Goal: Information Seeking & Learning: Find specific fact

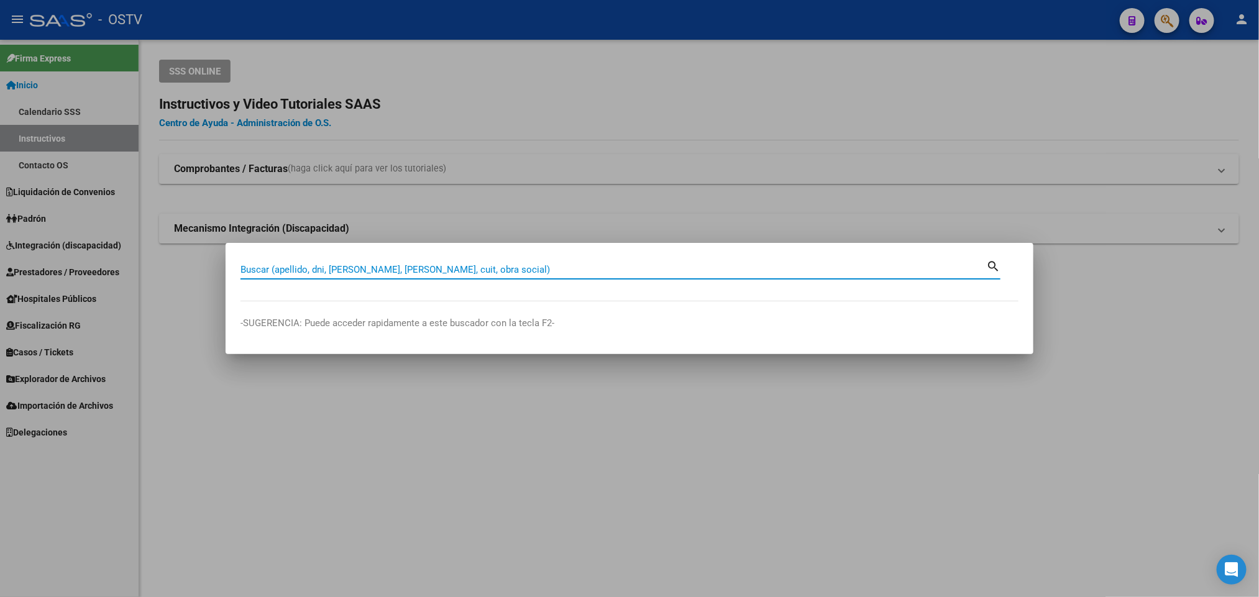
paste input "32409989"
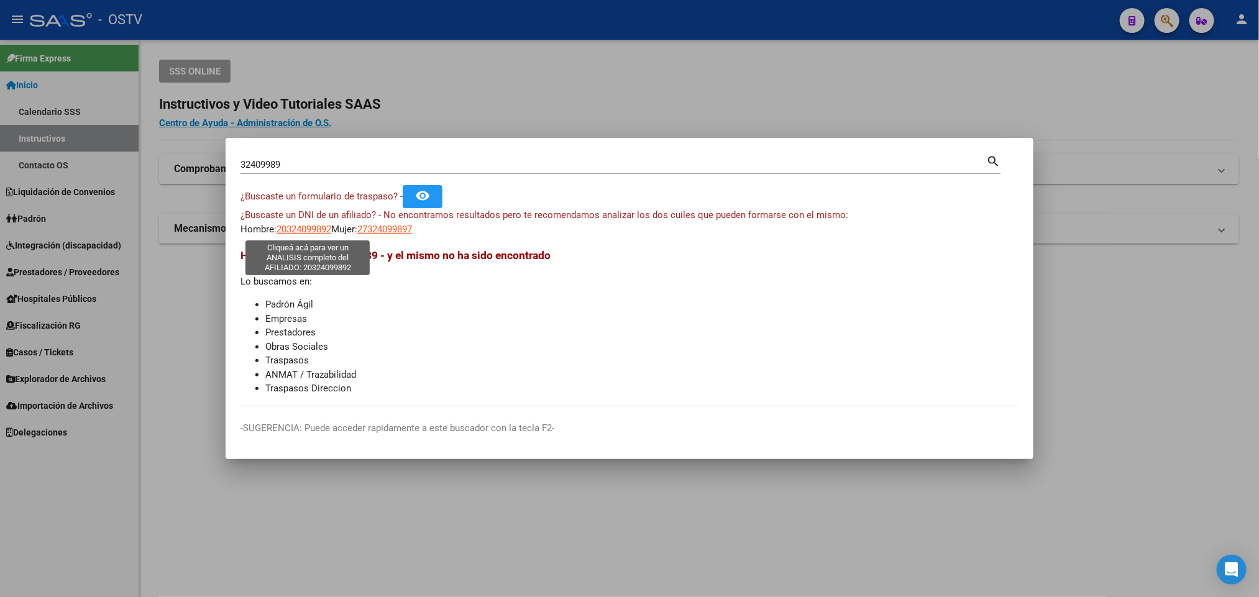
click at [319, 226] on span "20324099892" at bounding box center [303, 229] width 55 height 11
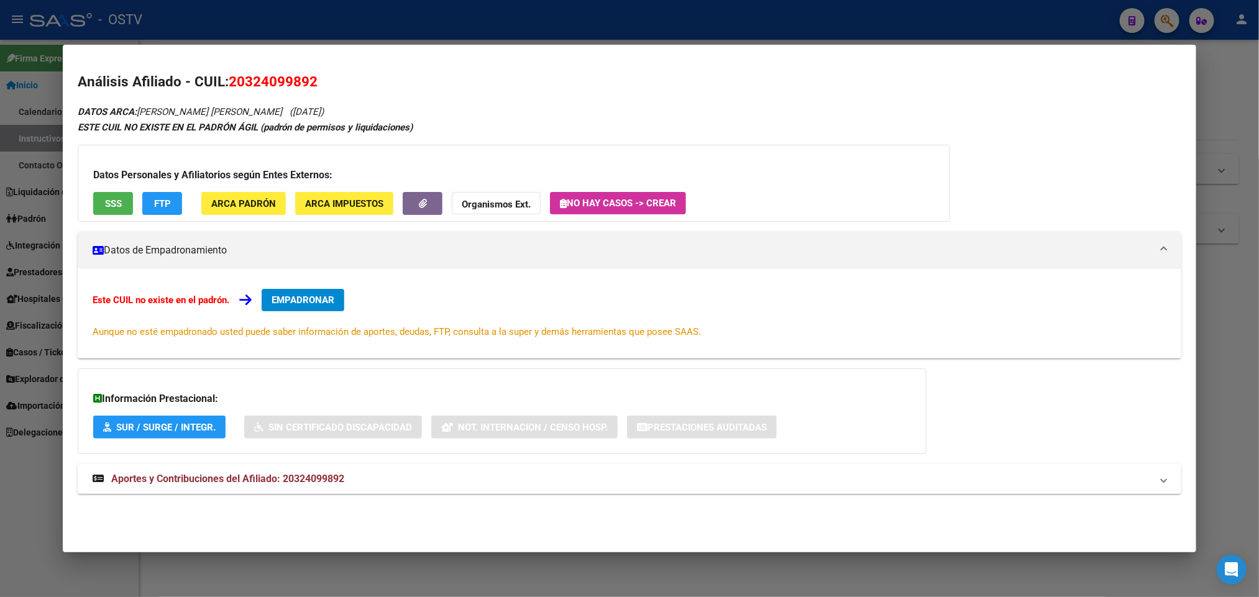
click at [311, 478] on span "Aportes y Contribuciones del Afiliado: 20324099892" at bounding box center [227, 479] width 233 height 12
click at [93, 207] on button "SSS" at bounding box center [113, 203] width 40 height 23
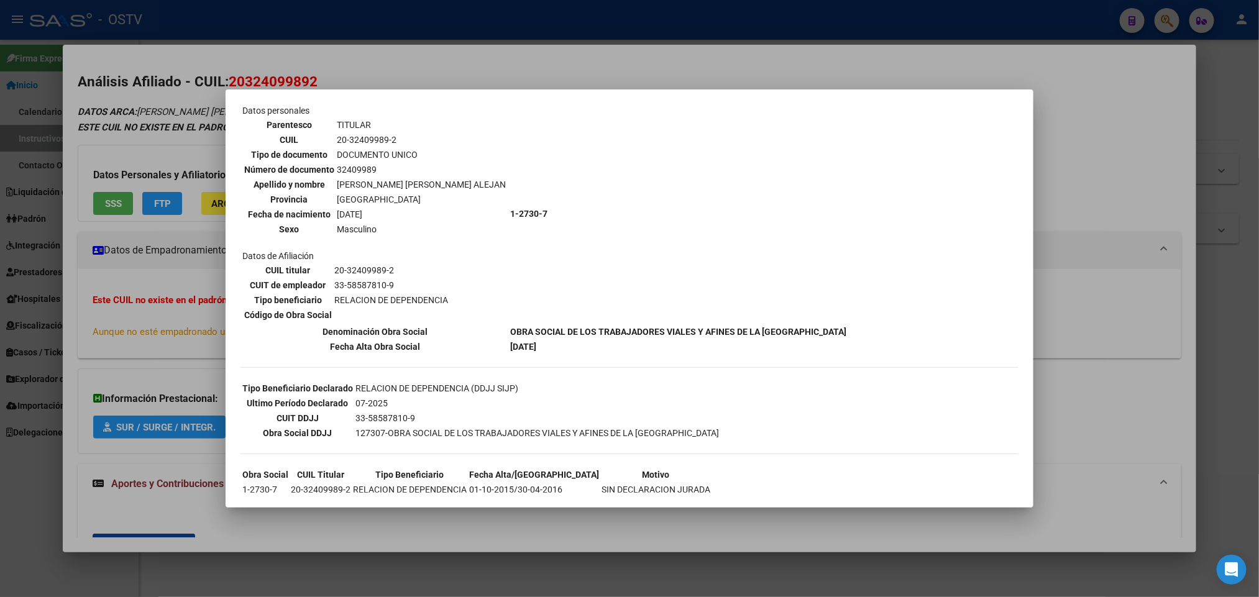
scroll to position [130, 0]
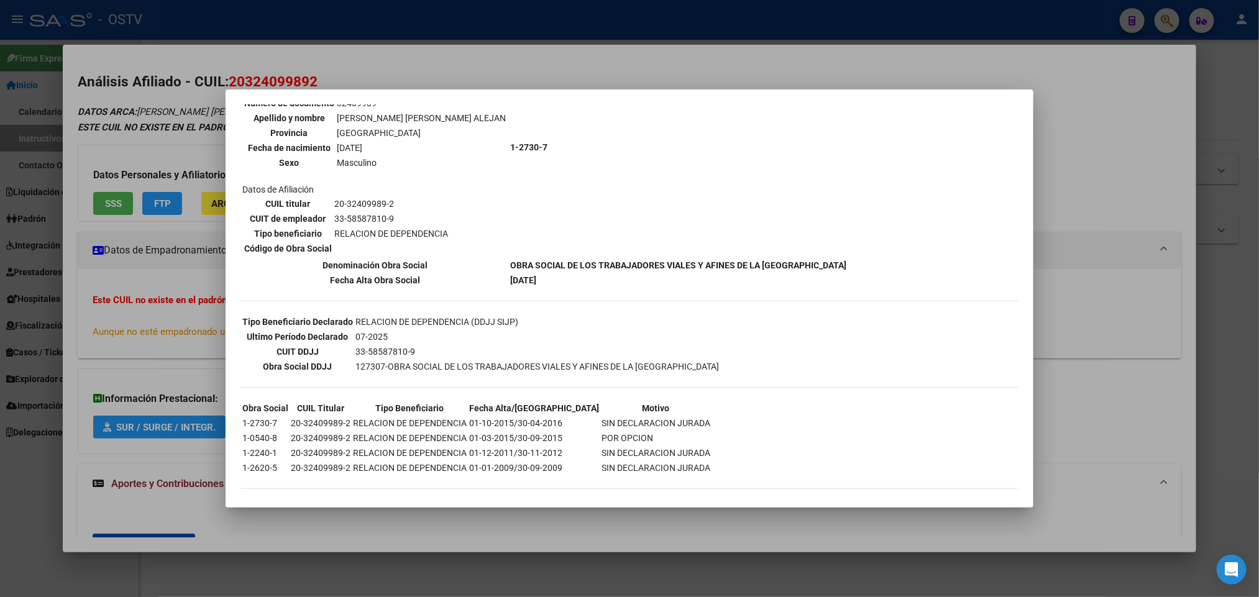
drag, startPoint x: 209, startPoint y: 337, endPoint x: 201, endPoint y: 420, distance: 83.0
click at [209, 338] on div at bounding box center [629, 298] width 1259 height 597
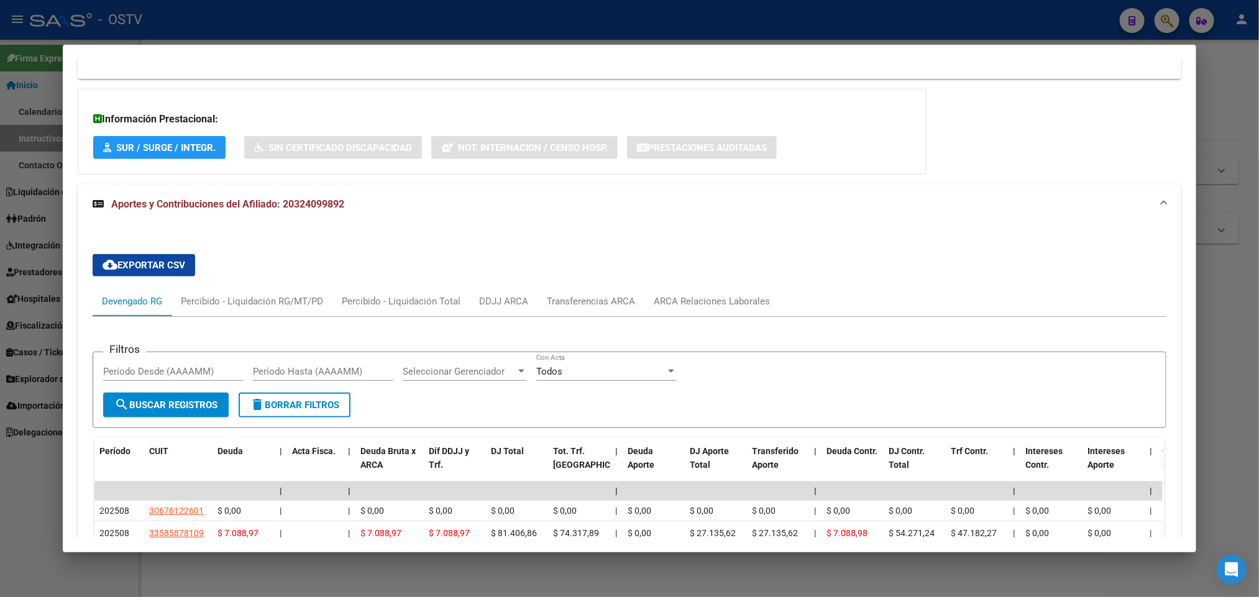
scroll to position [0, 0]
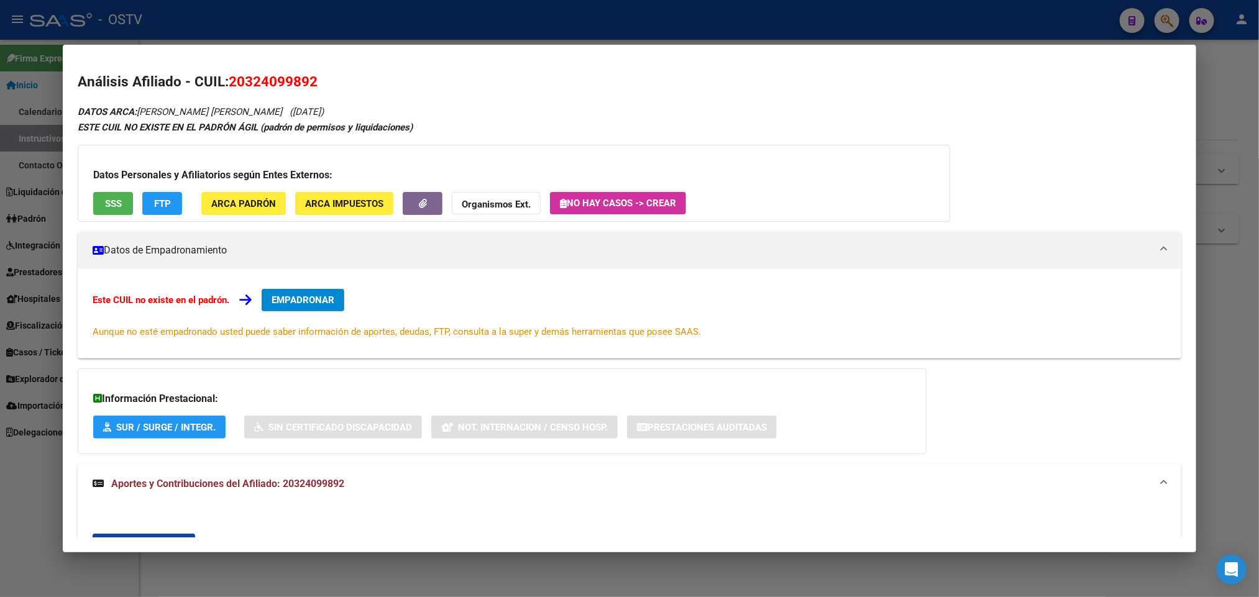
click at [0, 183] on div at bounding box center [629, 298] width 1259 height 597
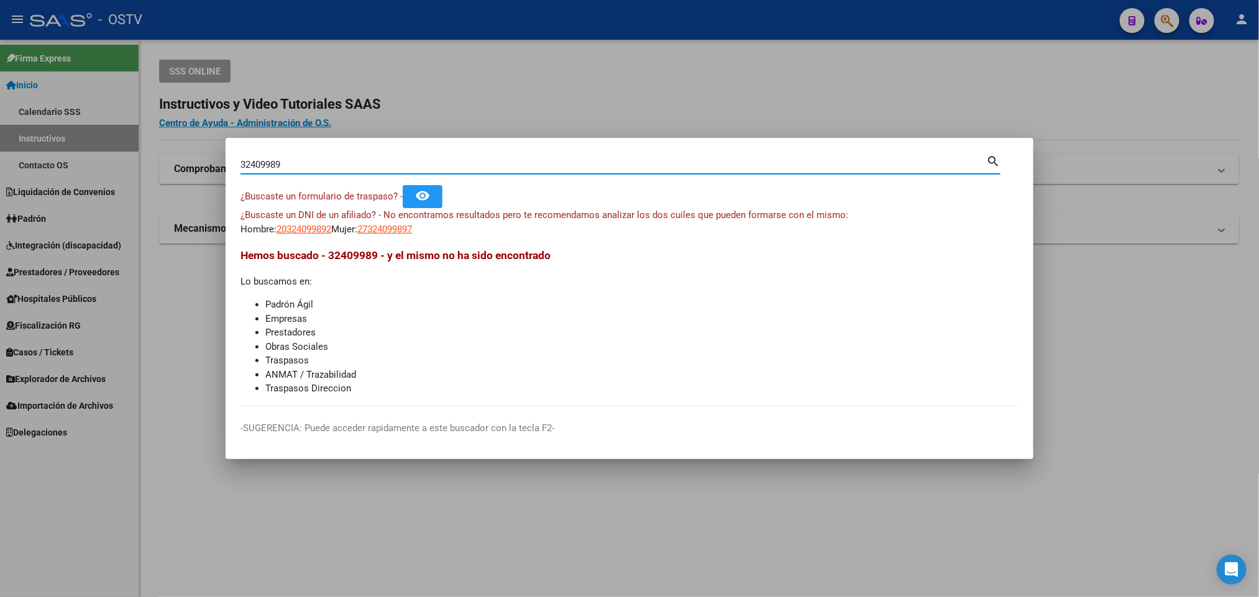
drag, startPoint x: 299, startPoint y: 161, endPoint x: 0, endPoint y: 161, distance: 298.9
click at [0, 161] on div "32409989 Buscar (apellido, dni, cuil, nro traspaso, cuit, obra social) search ¿…" at bounding box center [629, 298] width 1259 height 597
paste input "845857"
type input "38458579"
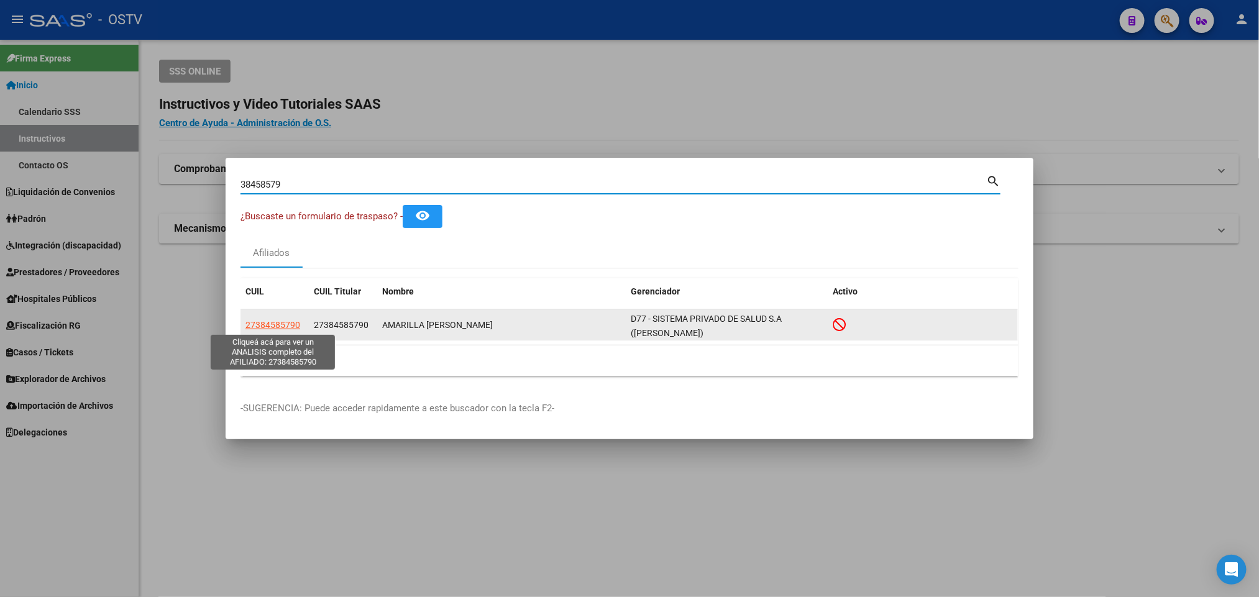
click at [267, 321] on span "27384585790" at bounding box center [272, 325] width 55 height 10
type textarea "27384585790"
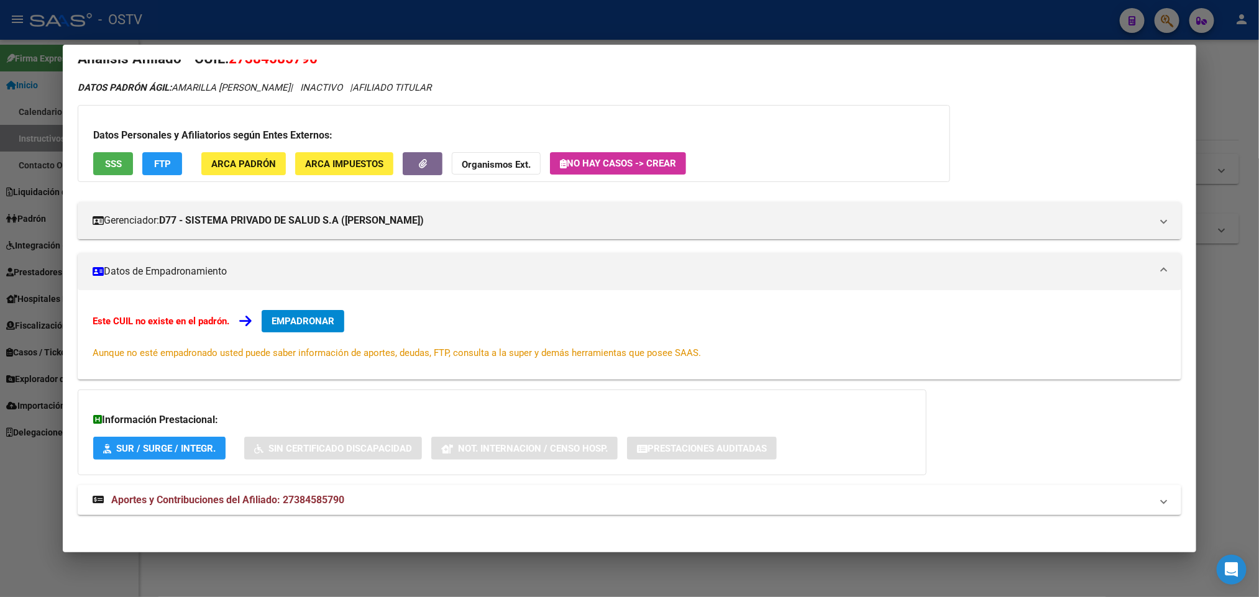
scroll to position [29, 0]
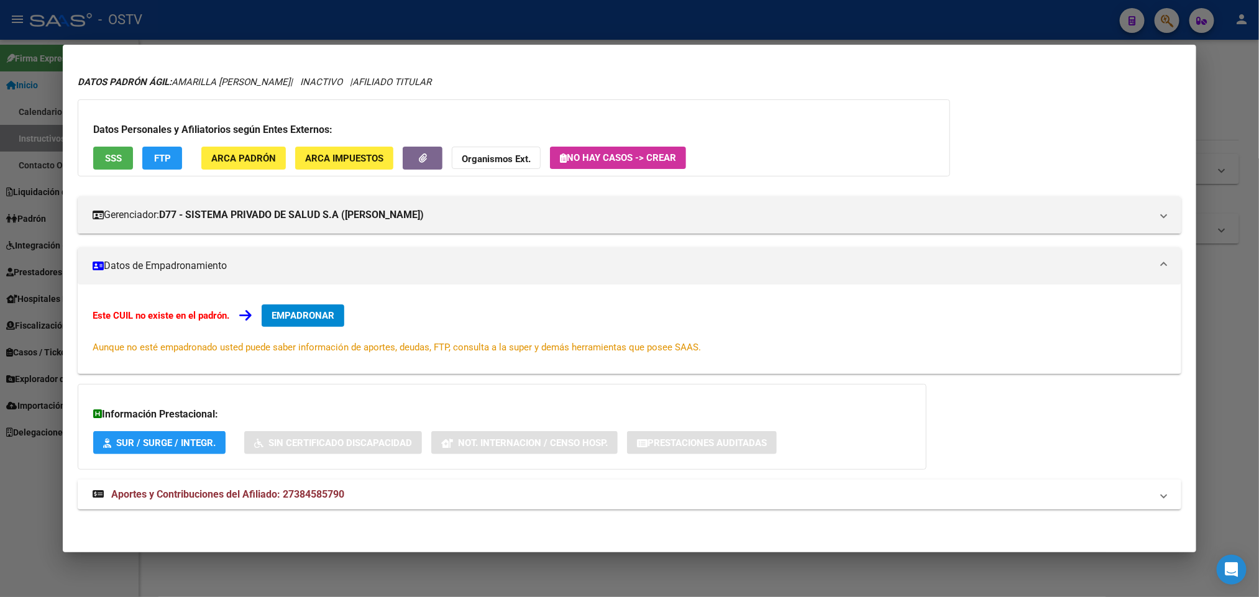
click at [246, 483] on mat-expansion-panel-header "Aportes y Contribuciones del Afiliado: 27384585790" at bounding box center [629, 495] width 1103 height 30
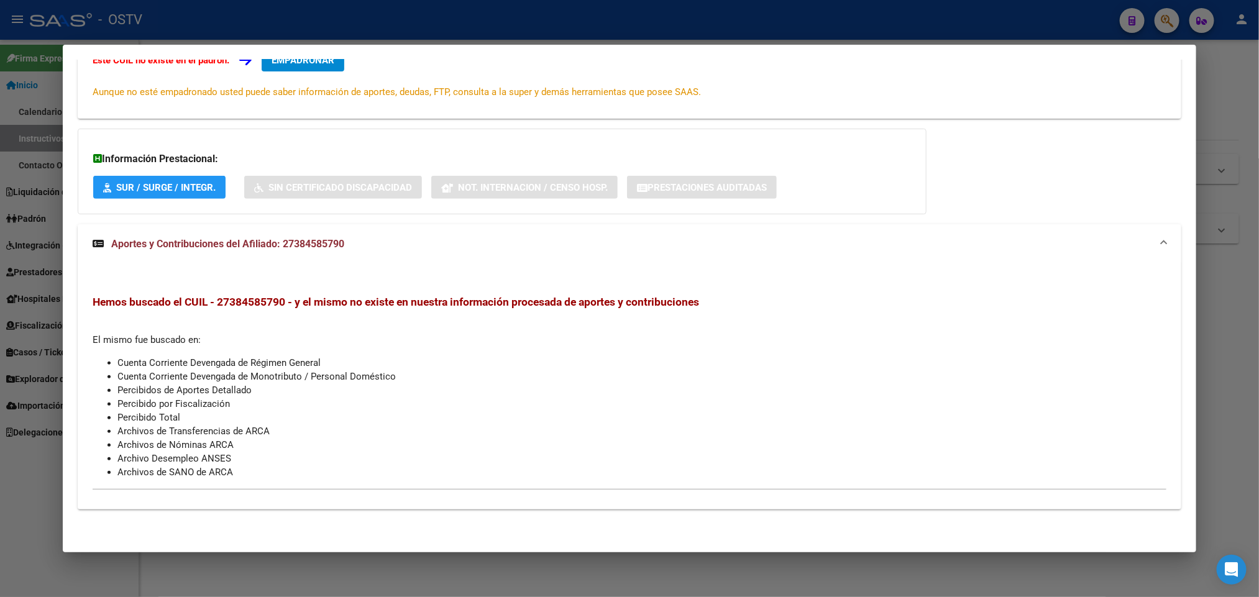
scroll to position [0, 0]
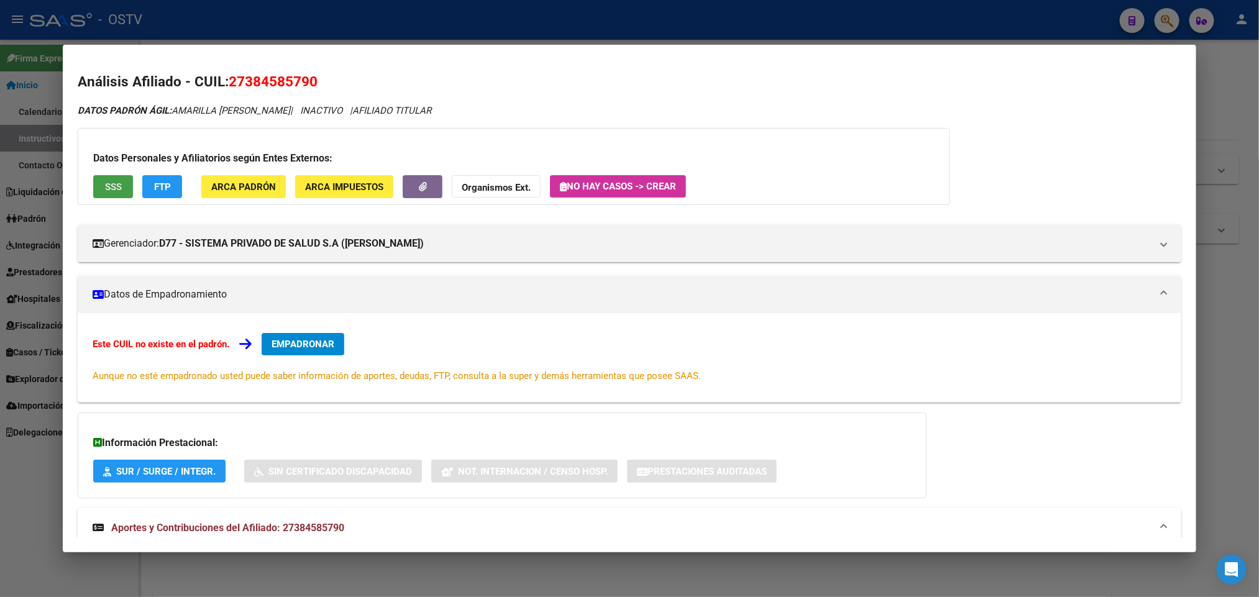
click at [105, 183] on span "SSS" at bounding box center [113, 186] width 17 height 11
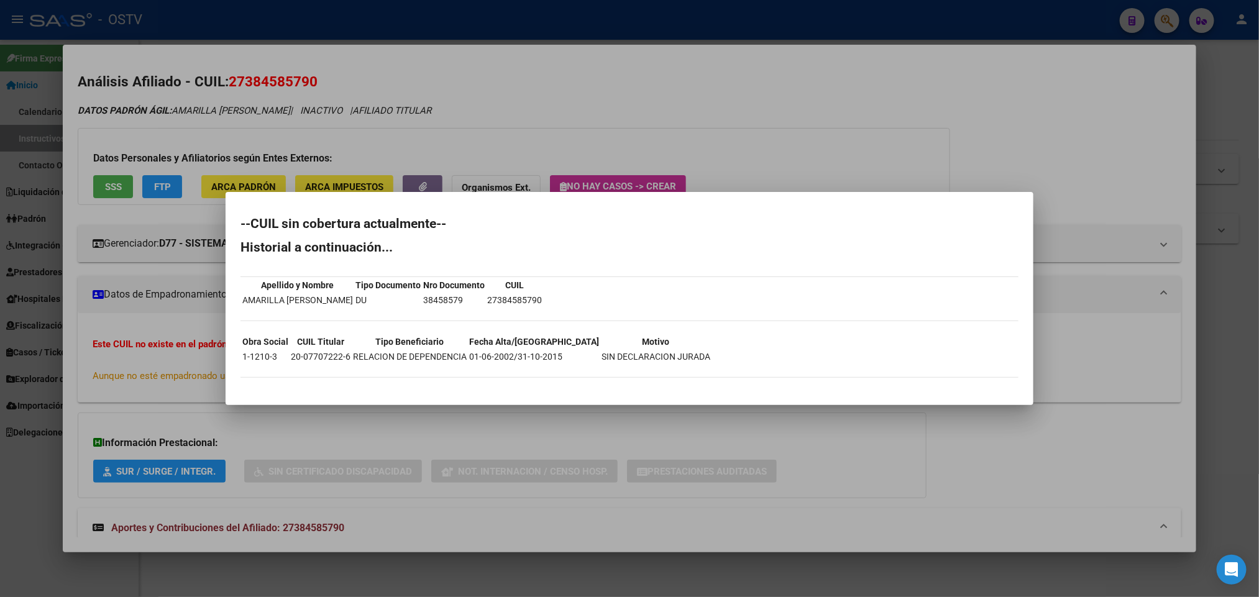
click at [170, 244] on div at bounding box center [629, 298] width 1259 height 597
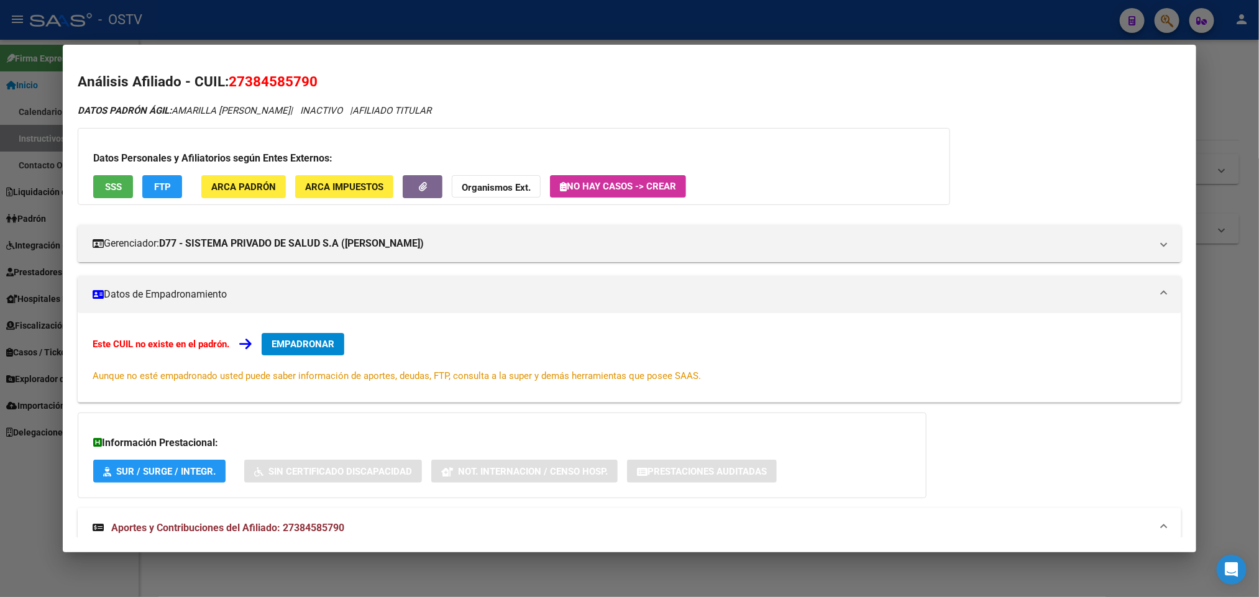
click at [34, 532] on div at bounding box center [629, 298] width 1259 height 597
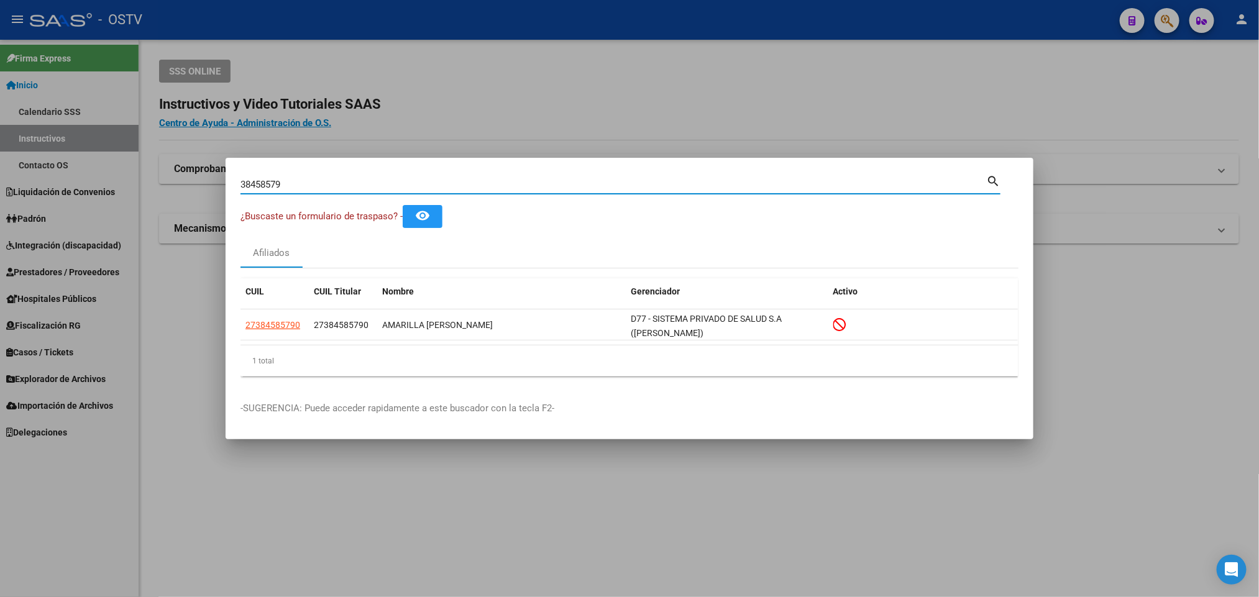
drag, startPoint x: 310, startPoint y: 181, endPoint x: 0, endPoint y: 239, distance: 315.4
click at [0, 239] on div "38458579 Buscar (apellido, dni, cuil, nro traspaso, cuit, obra social) search ¿…" at bounding box center [629, 298] width 1259 height 597
paste input "41170117"
type input "41170117"
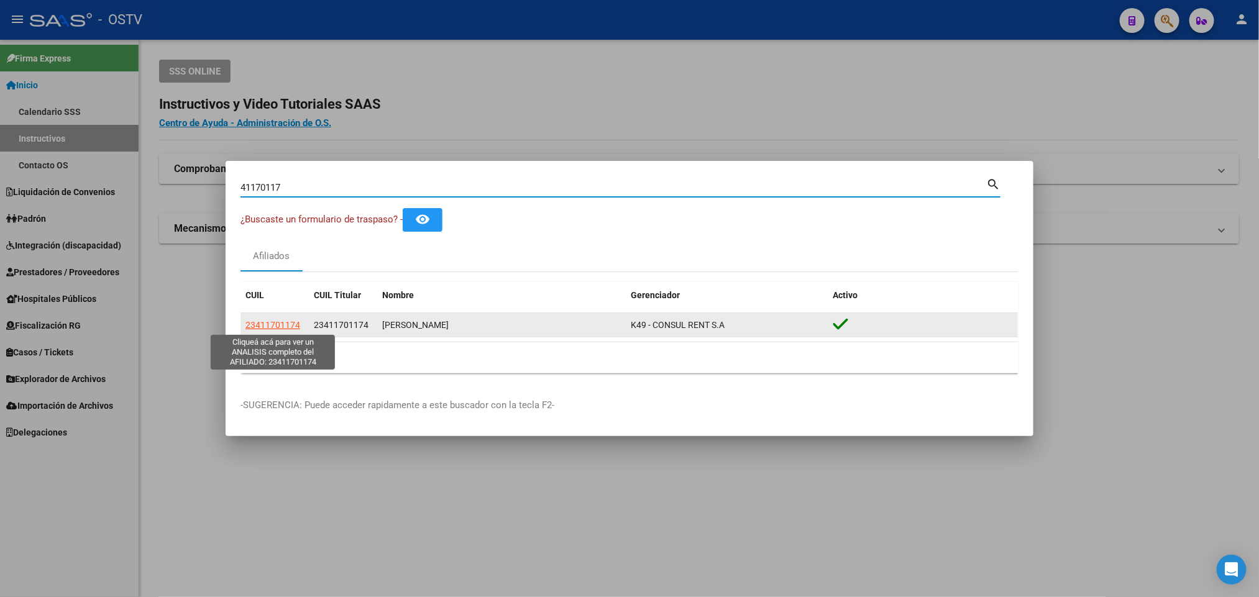
click at [271, 322] on span "23411701174" at bounding box center [272, 325] width 55 height 10
type textarea "23411701174"
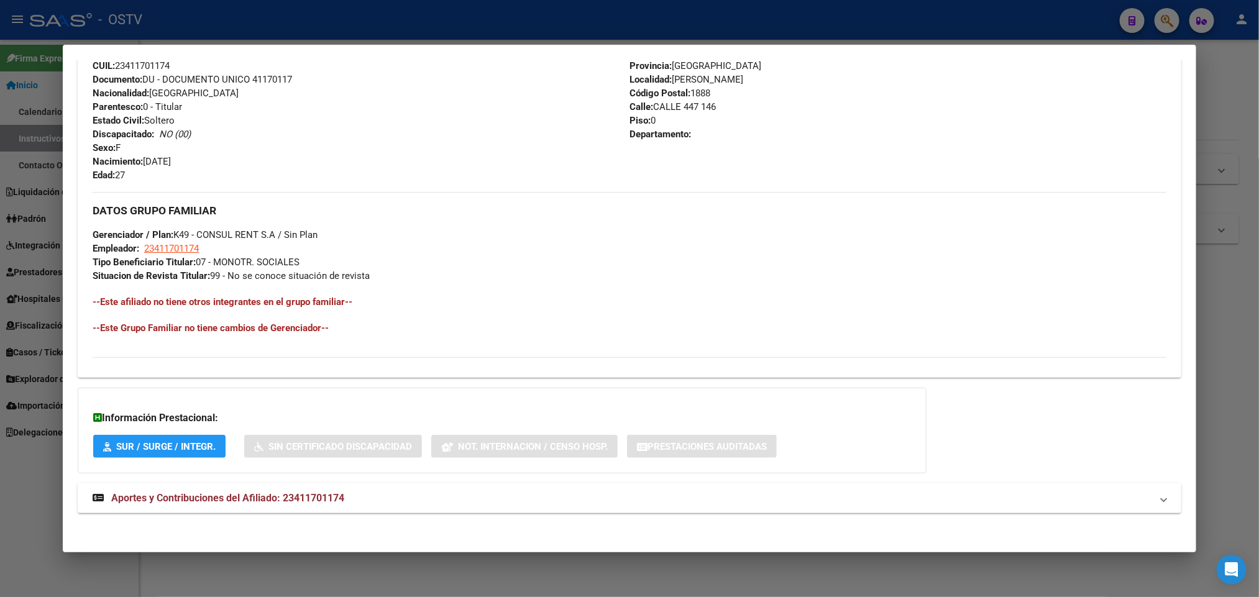
scroll to position [481, 0]
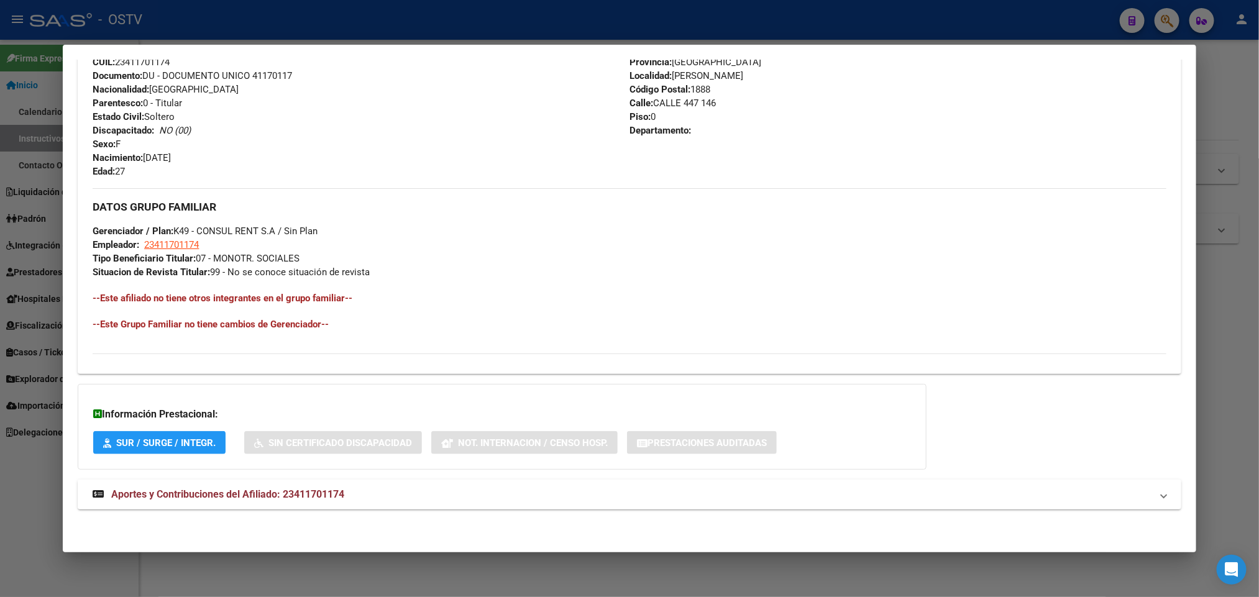
click at [325, 482] on mat-expansion-panel-header "Aportes y Contribuciones del Afiliado: 23411701174" at bounding box center [629, 495] width 1103 height 30
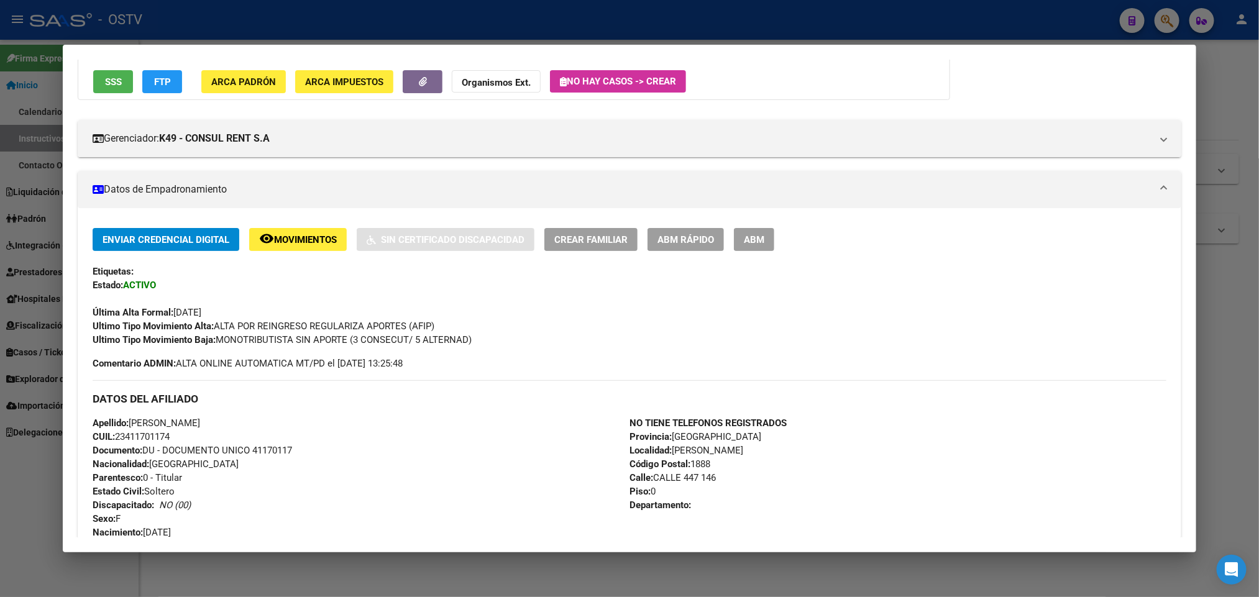
scroll to position [0, 0]
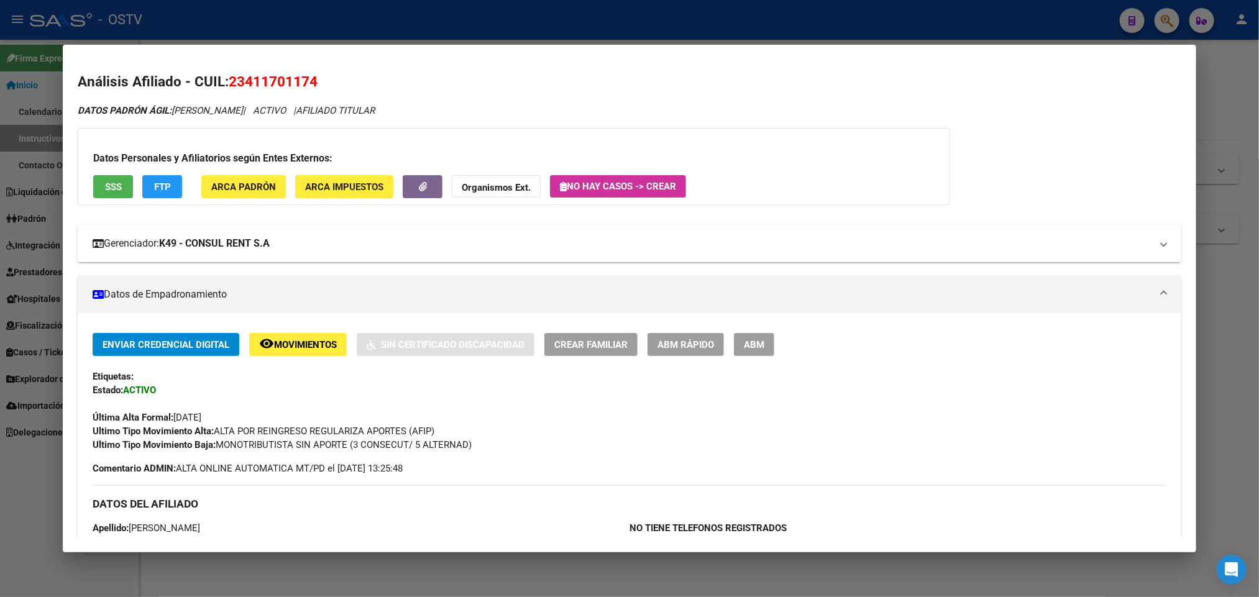
click at [265, 249] on strong "K49 - CONSUL RENT S.A" at bounding box center [214, 243] width 111 height 15
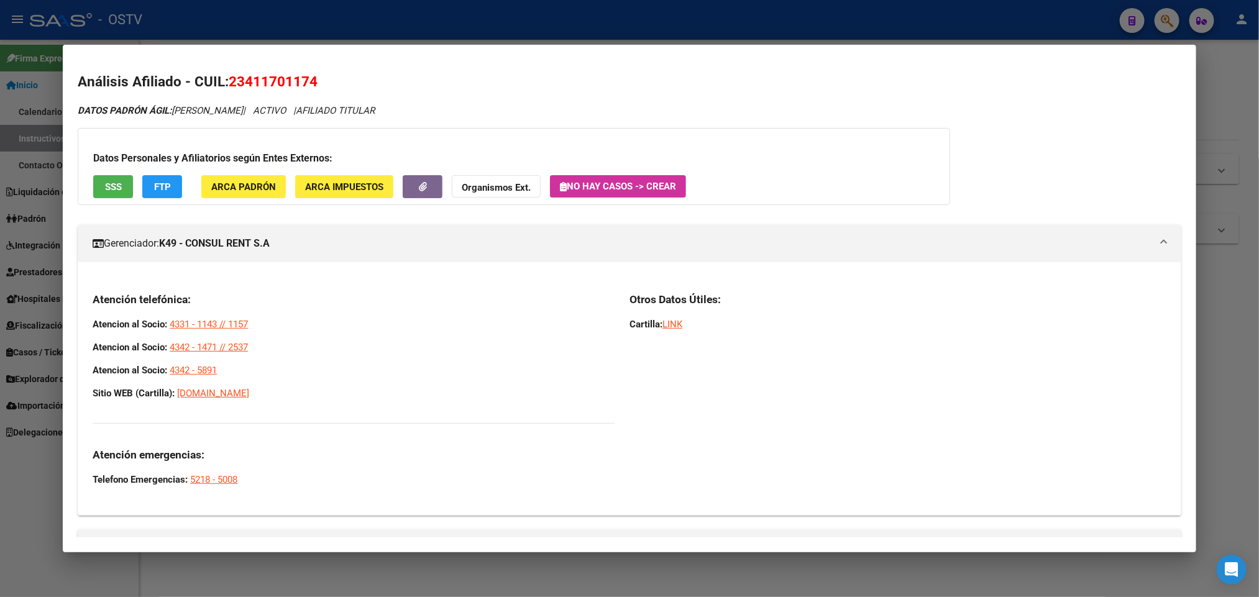
drag, startPoint x: 234, startPoint y: 369, endPoint x: 51, endPoint y: 319, distance: 189.3
click at [51, 319] on div "41170117 Buscar (apellido, dni, cuil, nro traspaso, cuit, obra social) search ¿…" at bounding box center [629, 298] width 1259 height 597
click at [239, 347] on link "4342 - 1471 // 2537" at bounding box center [209, 347] width 78 height 11
click at [846, 138] on div "Datos Personales y Afiliatorios según Entes Externos: SSS FTP ARCA Padrón ARCA …" at bounding box center [514, 166] width 872 height 77
drag, startPoint x: 228, startPoint y: 364, endPoint x: 89, endPoint y: 325, distance: 144.0
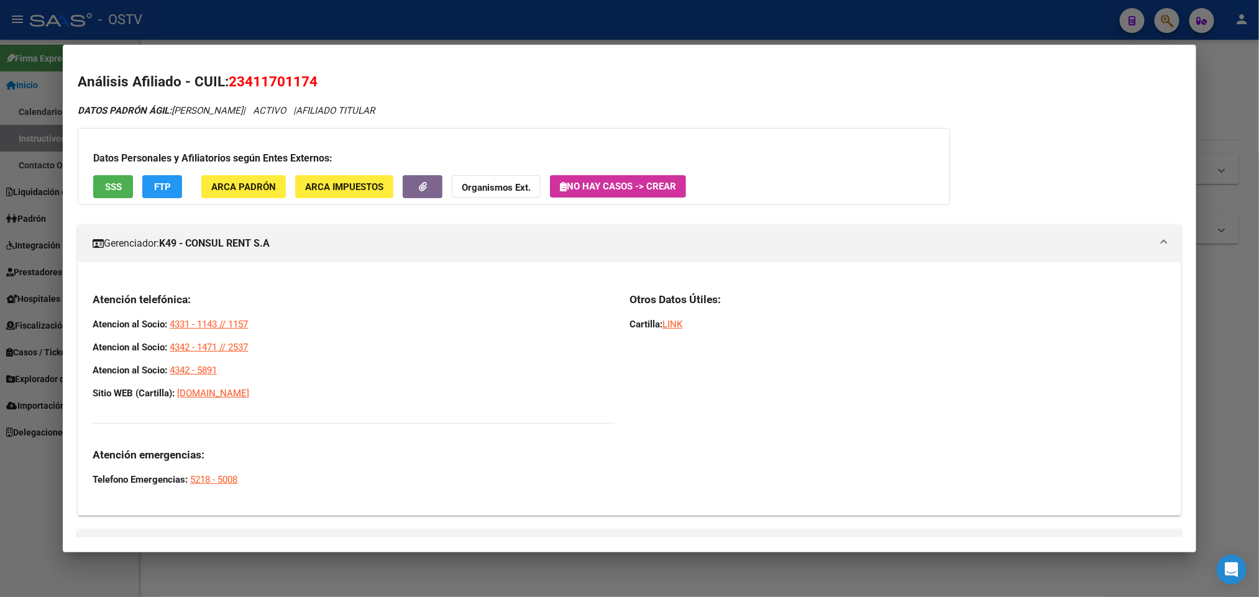
click at [93, 325] on div "Atención telefónica: Atencion al Socio: 4331 - 1143 // 1157 Atencion al Socio: …" at bounding box center [354, 390] width 522 height 194
copy div "Atencion al Socio: 4331 - 1143 // 1157 Atencion al Socio: 4342 - 1471 // 2537 A…"
drag, startPoint x: 21, startPoint y: 206, endPoint x: 54, endPoint y: 200, distance: 33.4
click at [21, 207] on div at bounding box center [629, 298] width 1259 height 597
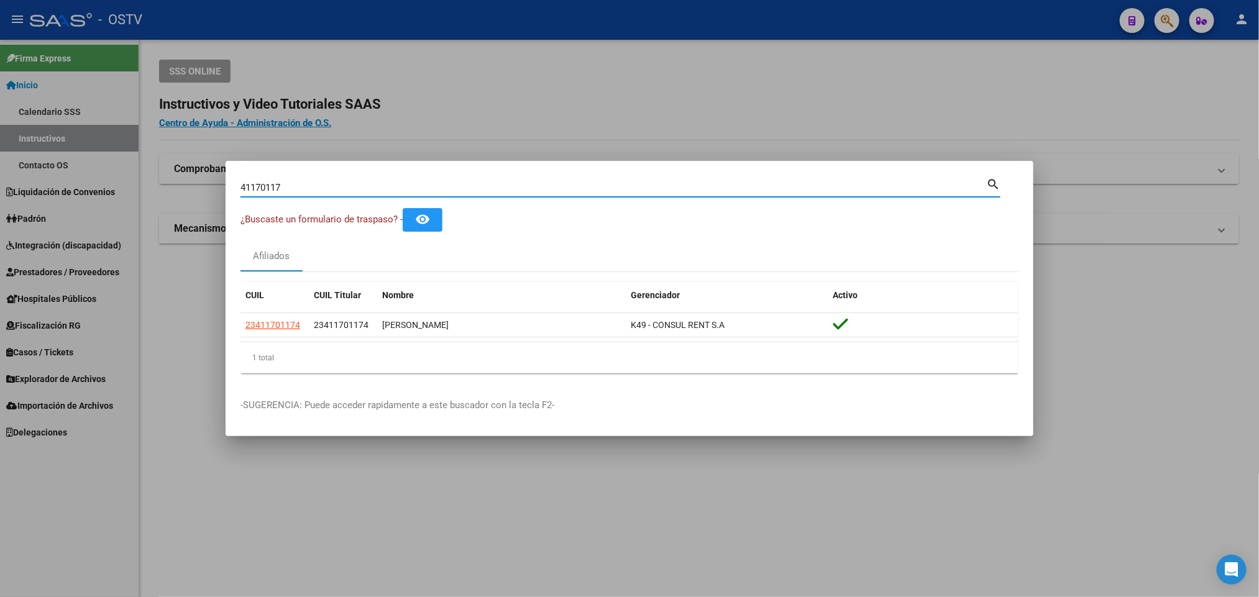
drag, startPoint x: 332, startPoint y: 189, endPoint x: 0, endPoint y: 253, distance: 338.0
click at [0, 253] on div "41170117 Buscar (apellido, dni, cuil, nro traspaso, cuit, obra social) search ¿…" at bounding box center [629, 298] width 1259 height 597
paste input "28846300"
type input "28846300"
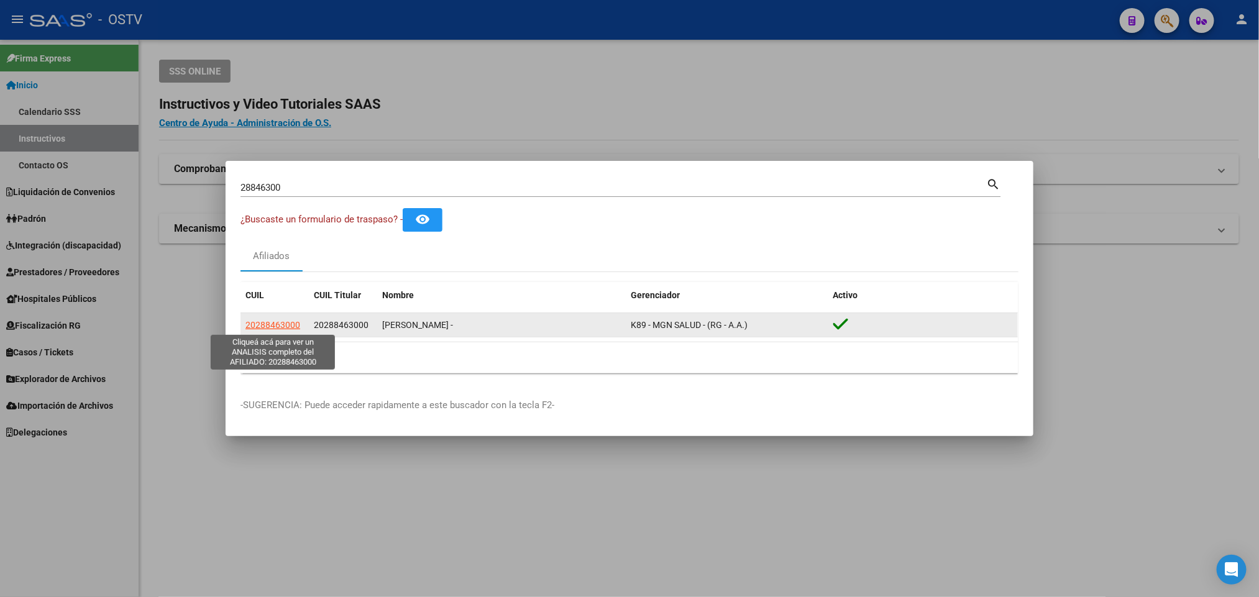
click at [281, 325] on span "20288463000" at bounding box center [272, 325] width 55 height 10
type textarea "20288463000"
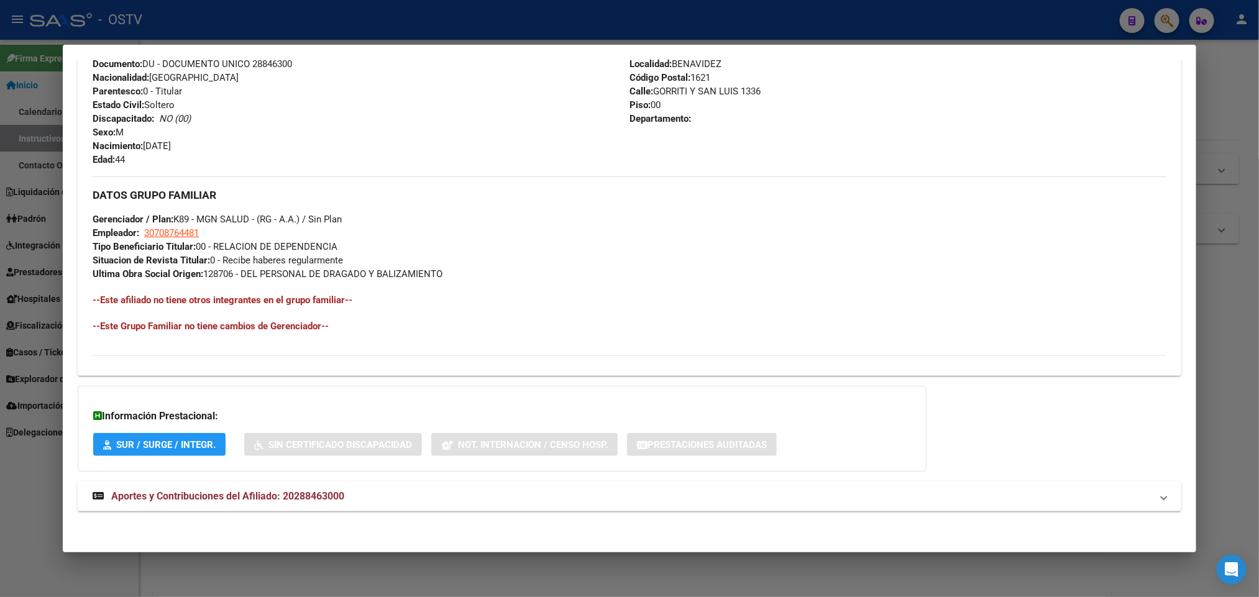
scroll to position [481, 0]
click at [465, 480] on mat-expansion-panel-header "Aportes y Contribuciones del Afiliado: 20288463000" at bounding box center [629, 495] width 1103 height 30
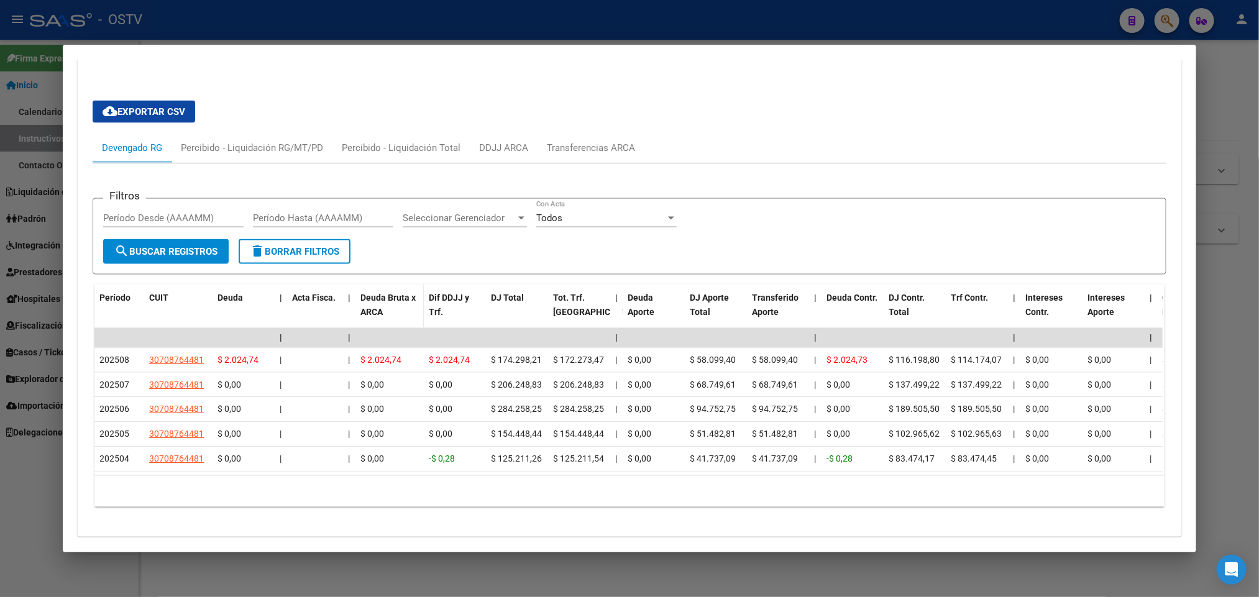
scroll to position [947, 0]
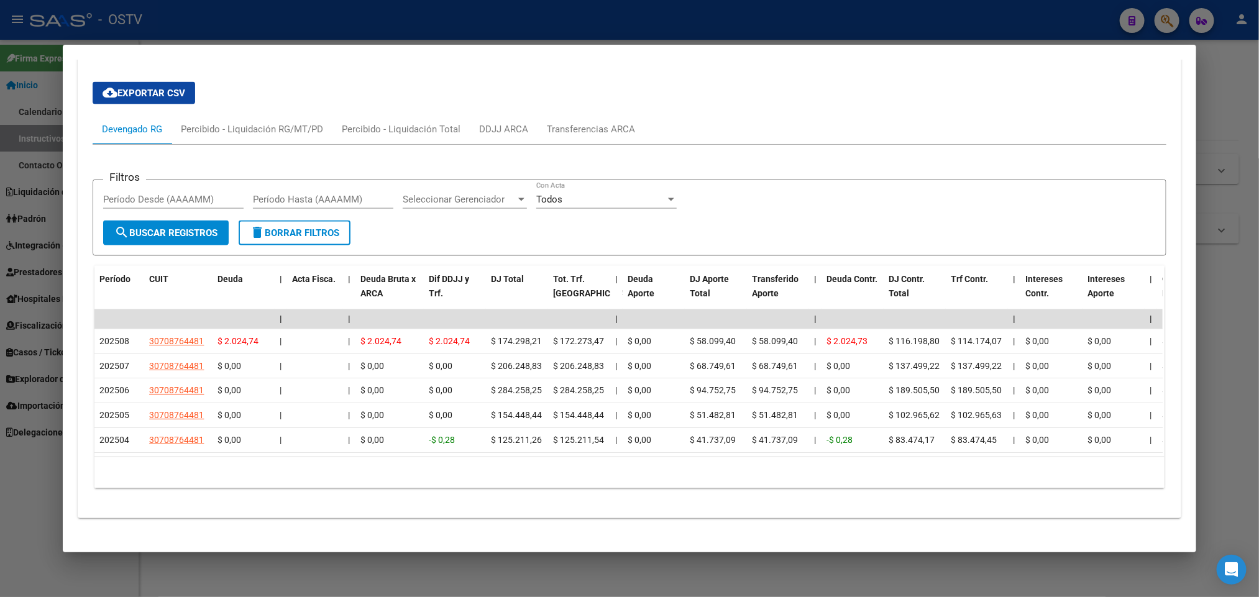
click at [0, 112] on div at bounding box center [629, 298] width 1259 height 597
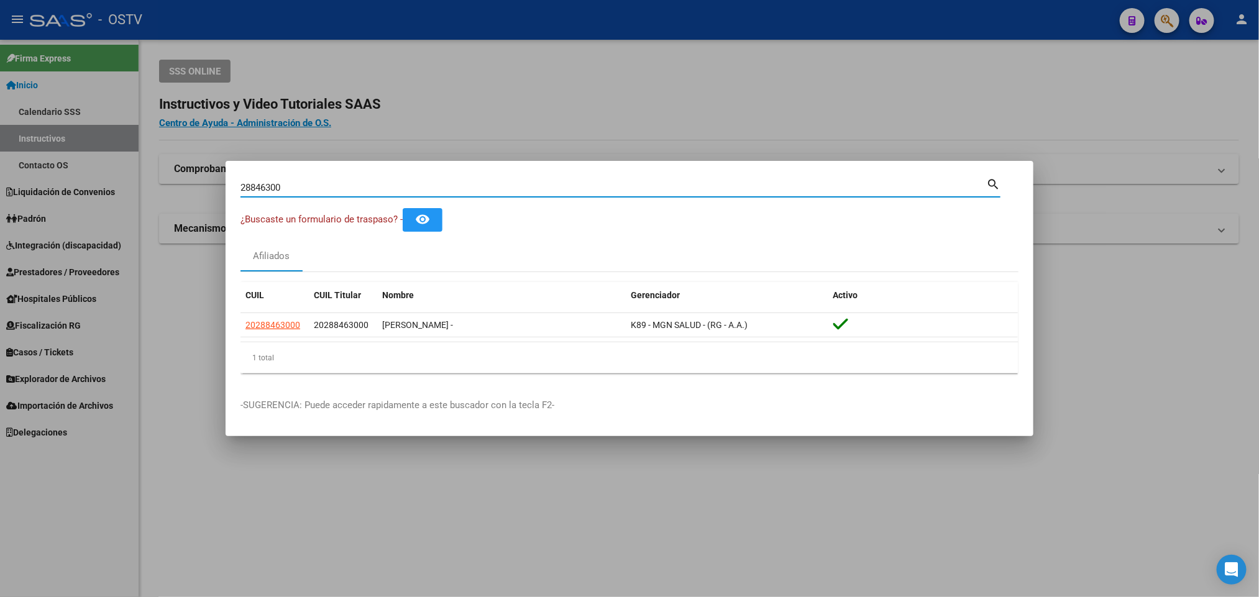
drag, startPoint x: 306, startPoint y: 187, endPoint x: 0, endPoint y: 152, distance: 307.7
click at [0, 152] on div "28846300 Buscar (apellido, dni, cuil, nro traspaso, cuit, obra social) search ¿…" at bounding box center [629, 298] width 1259 height 597
type input "27857097"
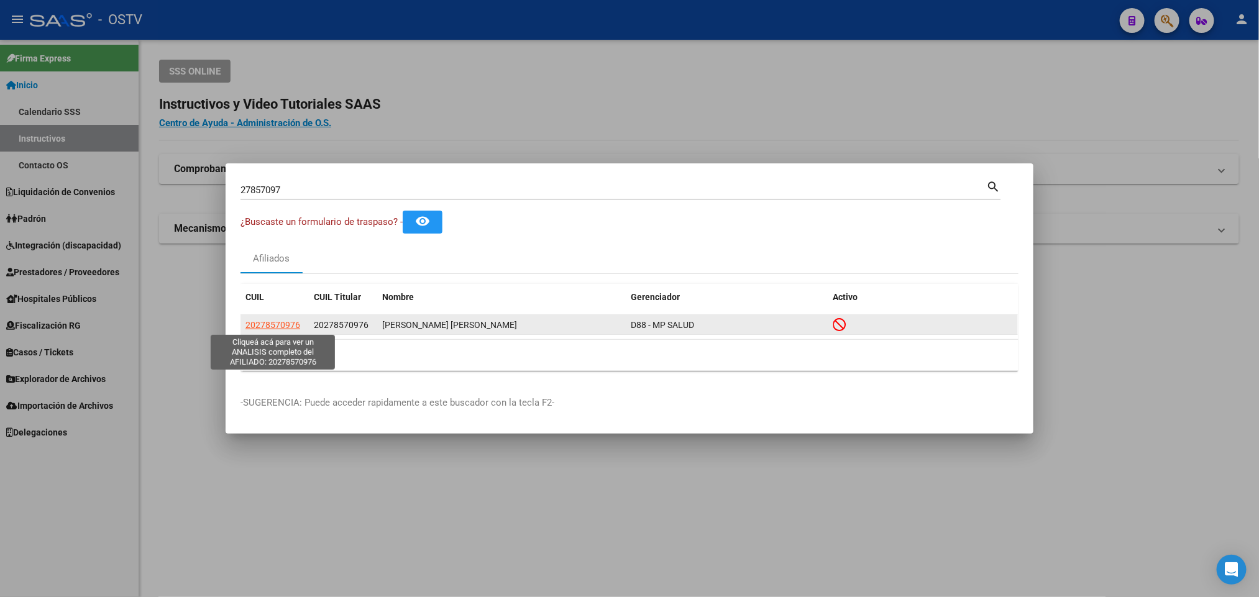
click at [288, 320] on span "20278570976" at bounding box center [272, 325] width 55 height 10
type textarea "20278570976"
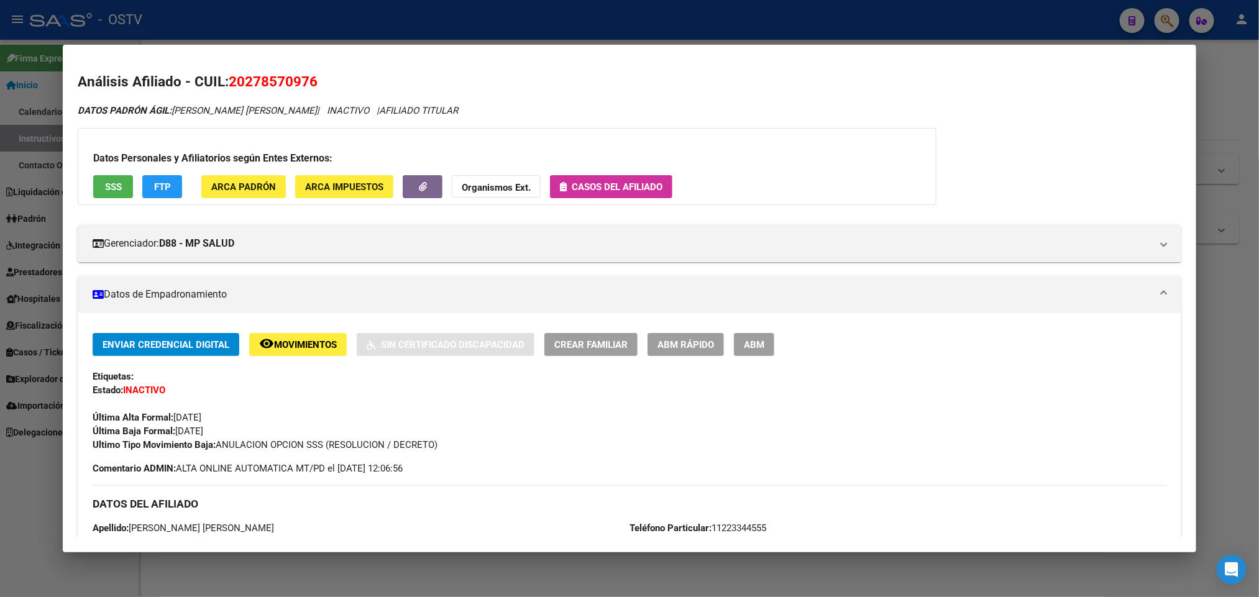
click at [107, 188] on span "SSS" at bounding box center [113, 186] width 17 height 11
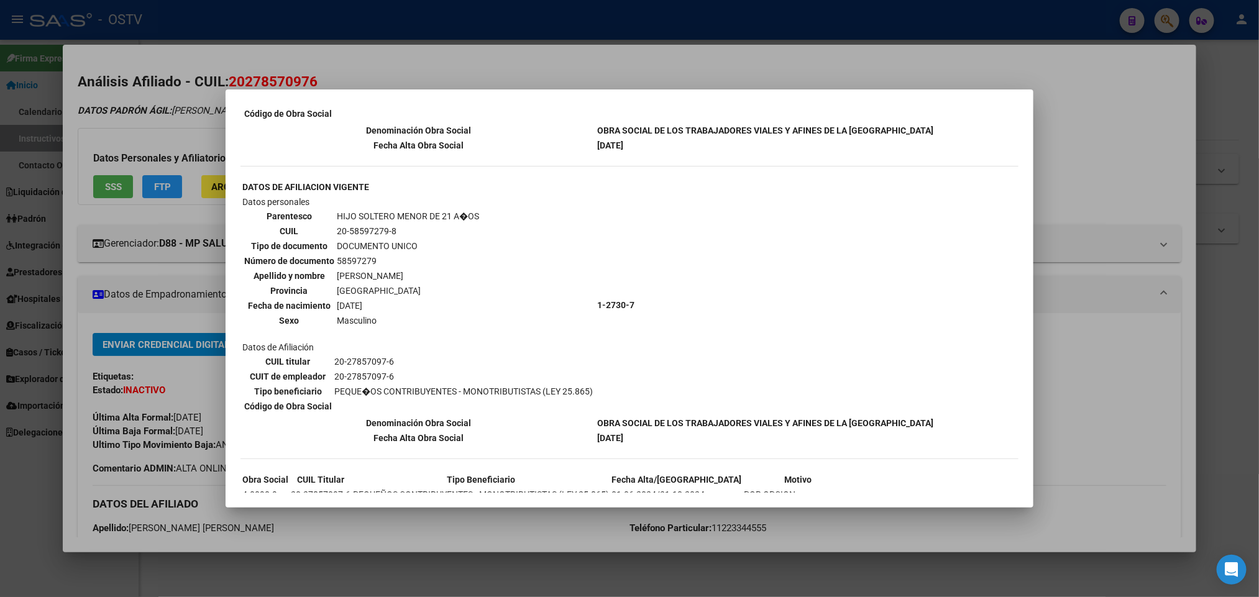
scroll to position [267, 0]
click at [147, 240] on div at bounding box center [629, 298] width 1259 height 597
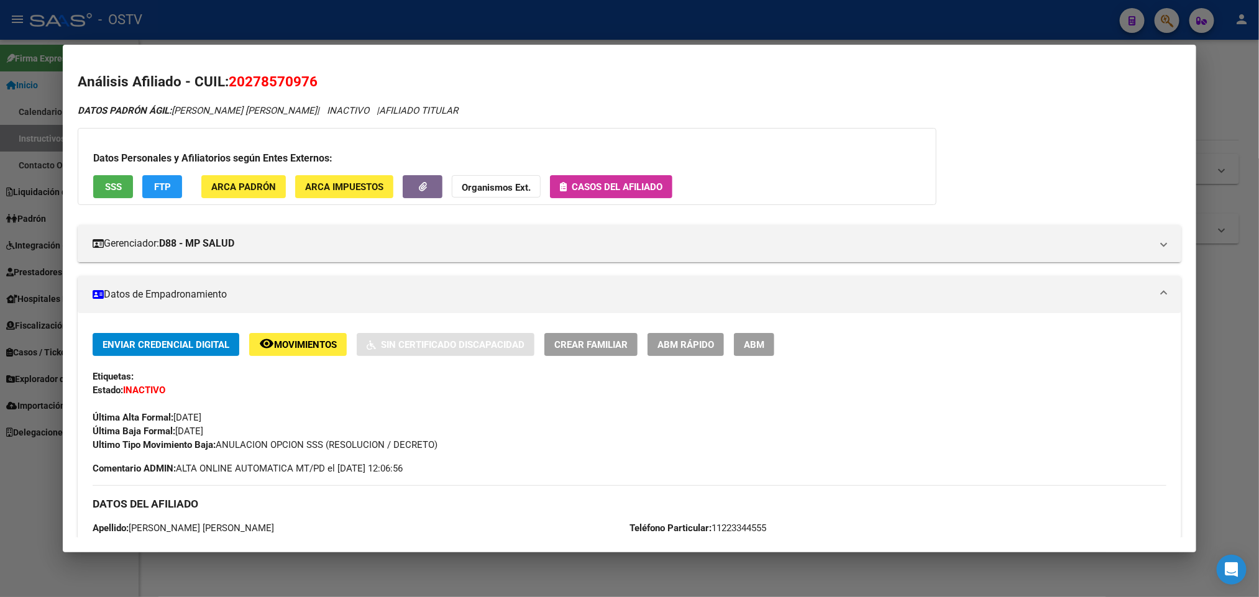
click at [619, 191] on span "Casos del afiliado" at bounding box center [617, 186] width 91 height 11
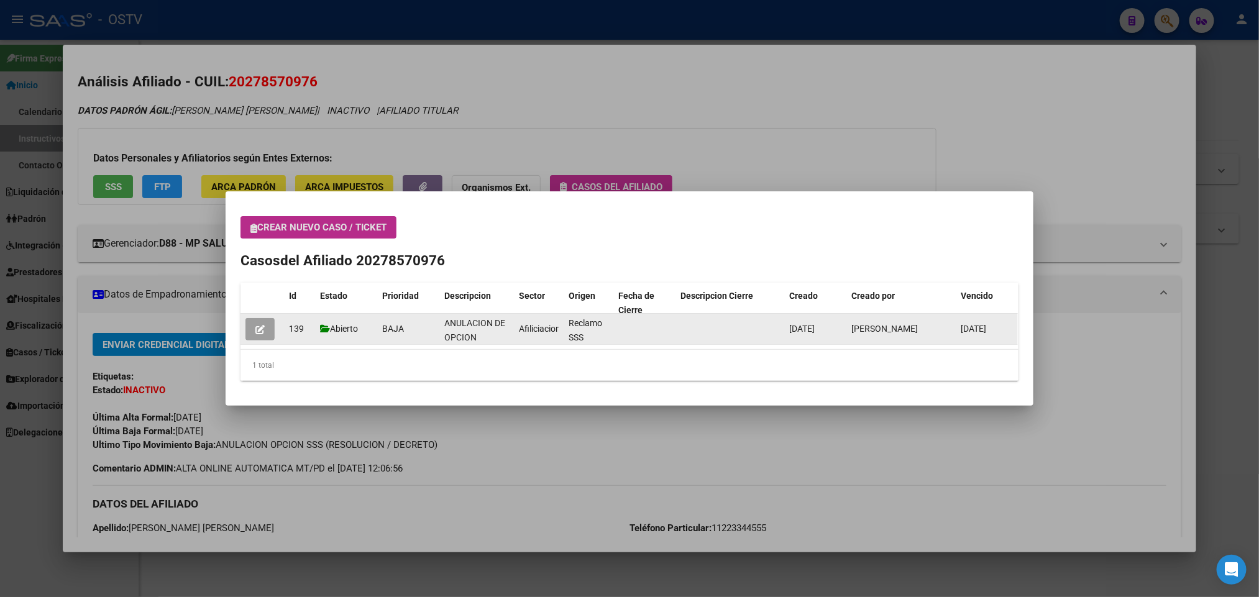
click at [253, 331] on button "button" at bounding box center [259, 329] width 29 height 22
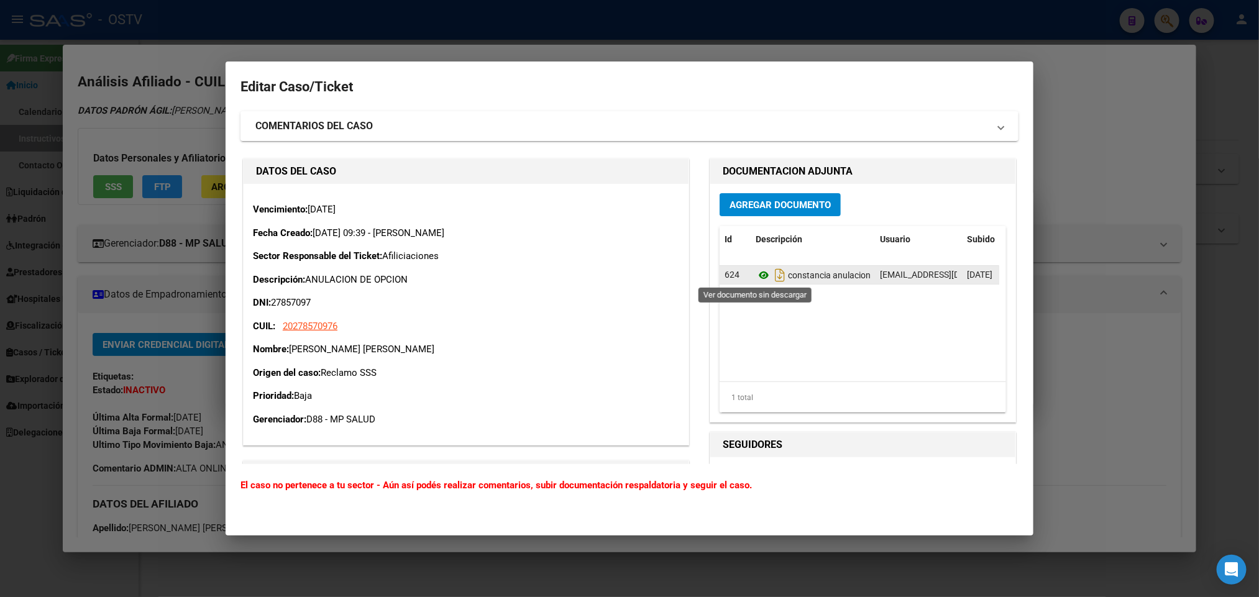
click at [756, 272] on icon at bounding box center [764, 275] width 16 height 15
click at [144, 283] on div at bounding box center [629, 298] width 1259 height 597
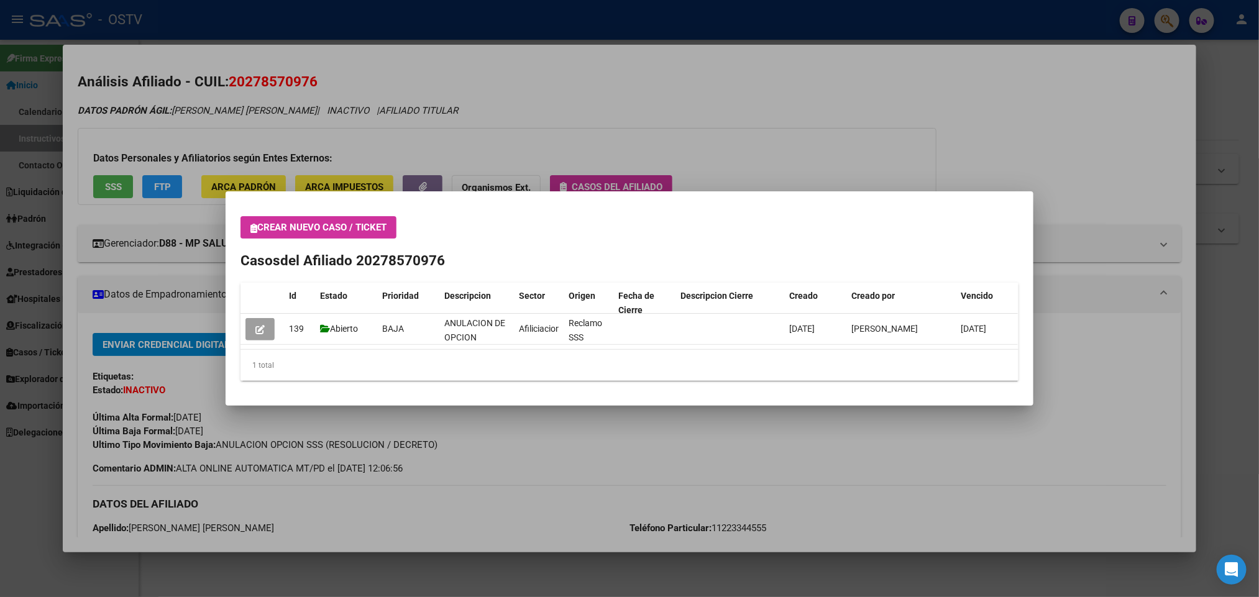
click at [155, 268] on div at bounding box center [629, 298] width 1259 height 597
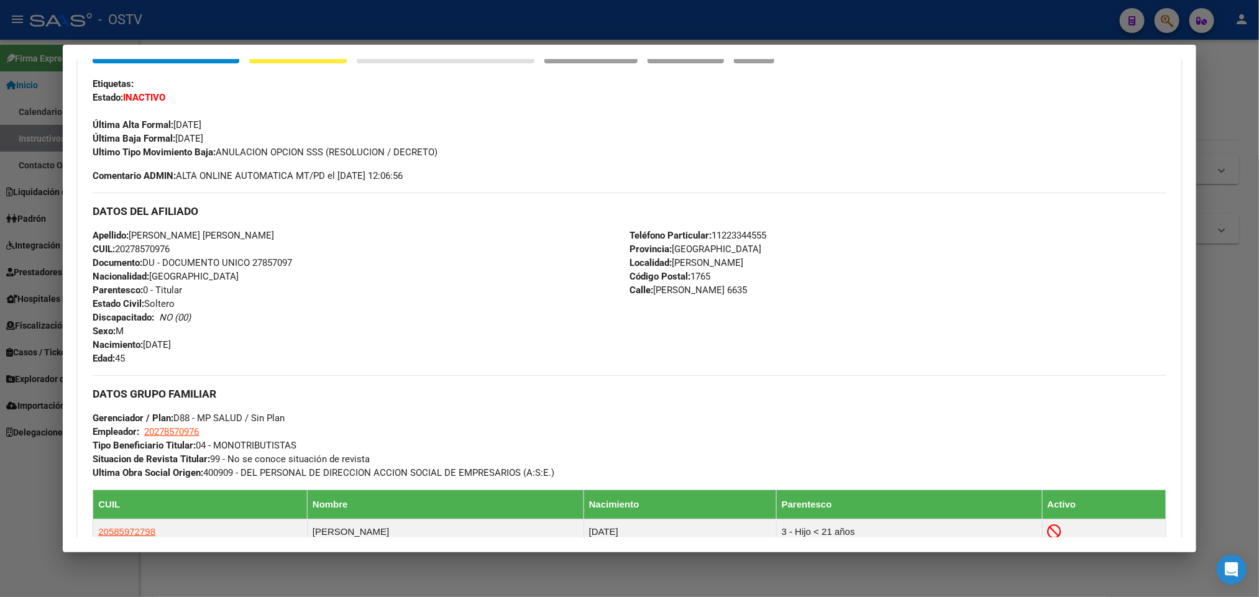
scroll to position [534, 0]
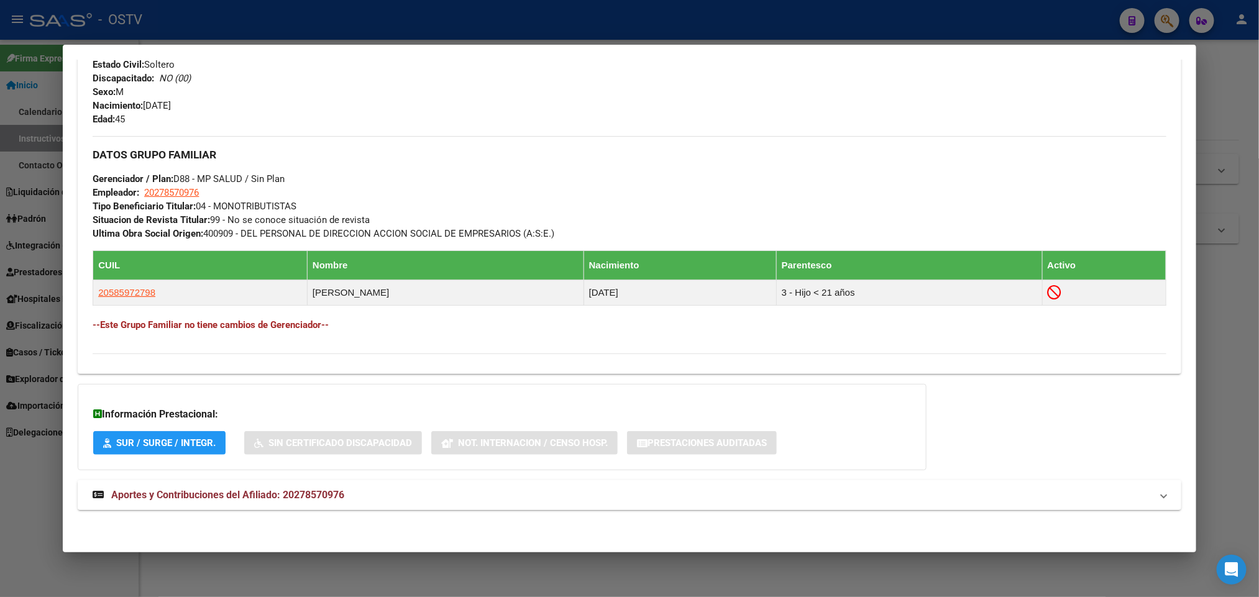
click at [349, 483] on mat-expansion-panel-header "Aportes y Contribuciones del Afiliado: 20278570976" at bounding box center [629, 495] width 1103 height 30
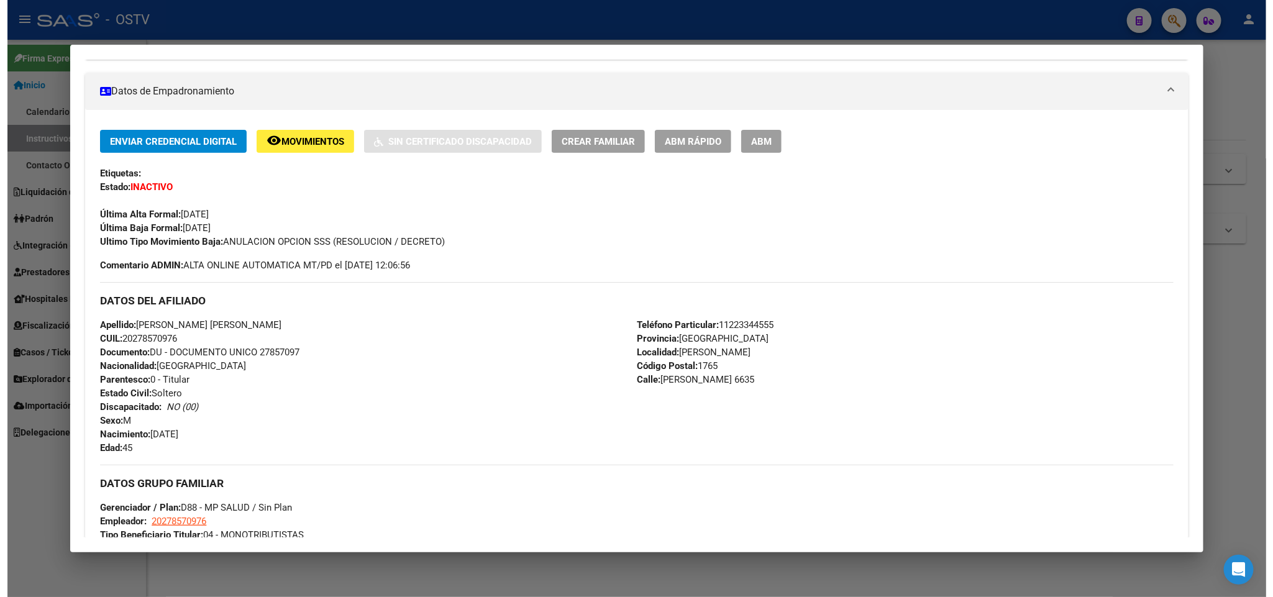
scroll to position [0, 0]
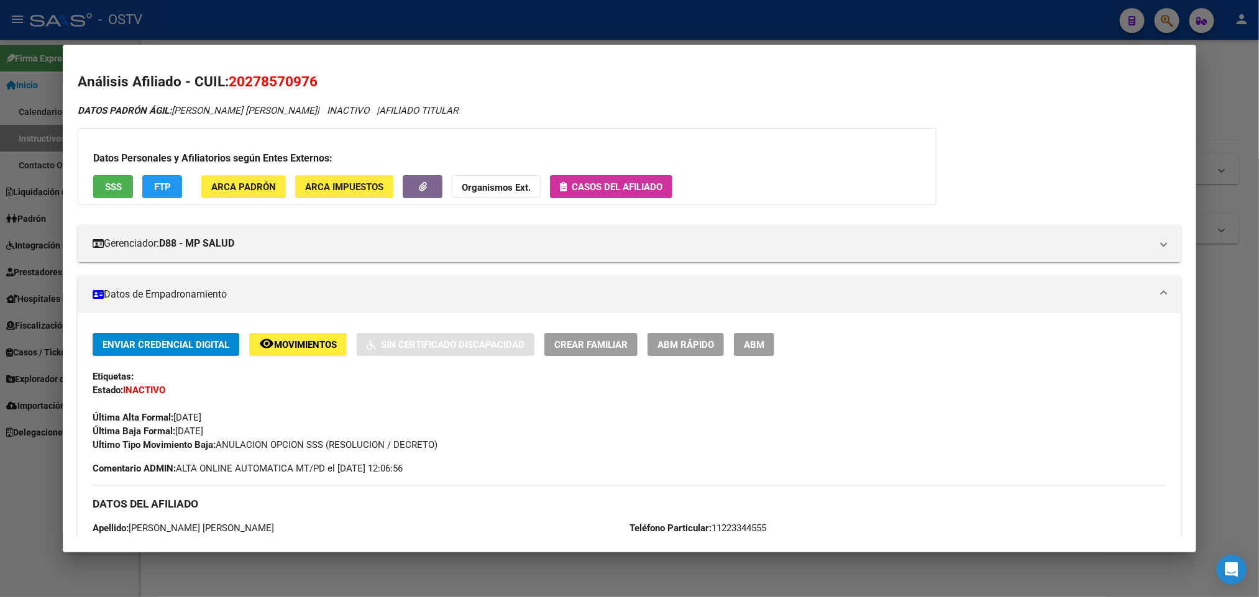
click at [212, 34] on div at bounding box center [629, 298] width 1259 height 597
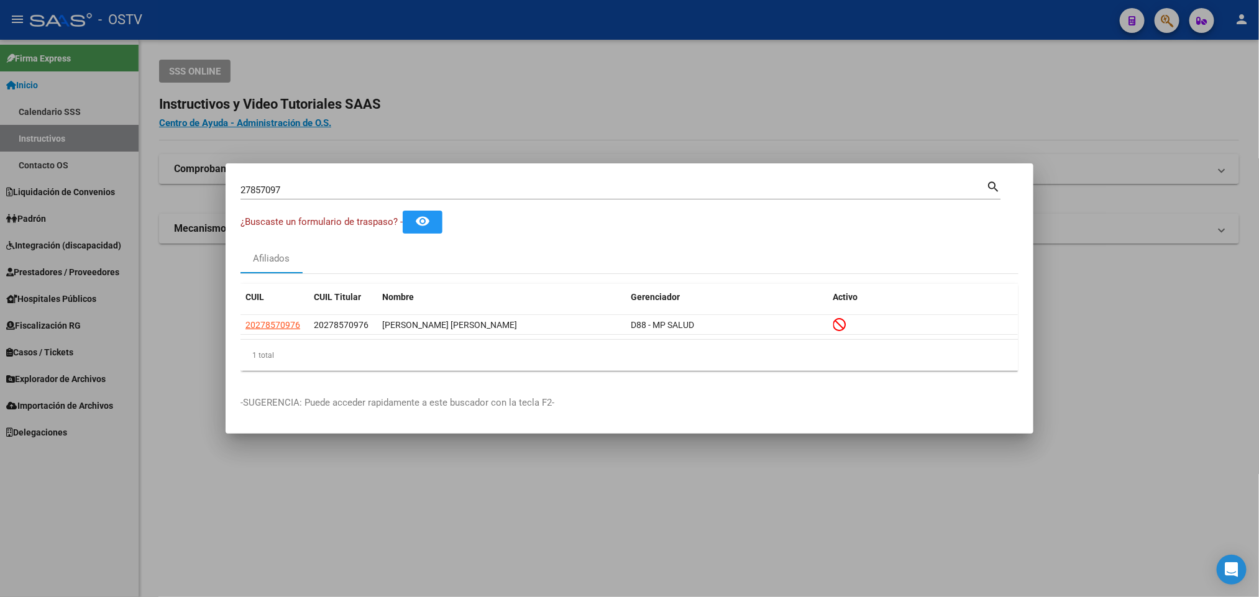
click at [48, 164] on div at bounding box center [629, 298] width 1259 height 597
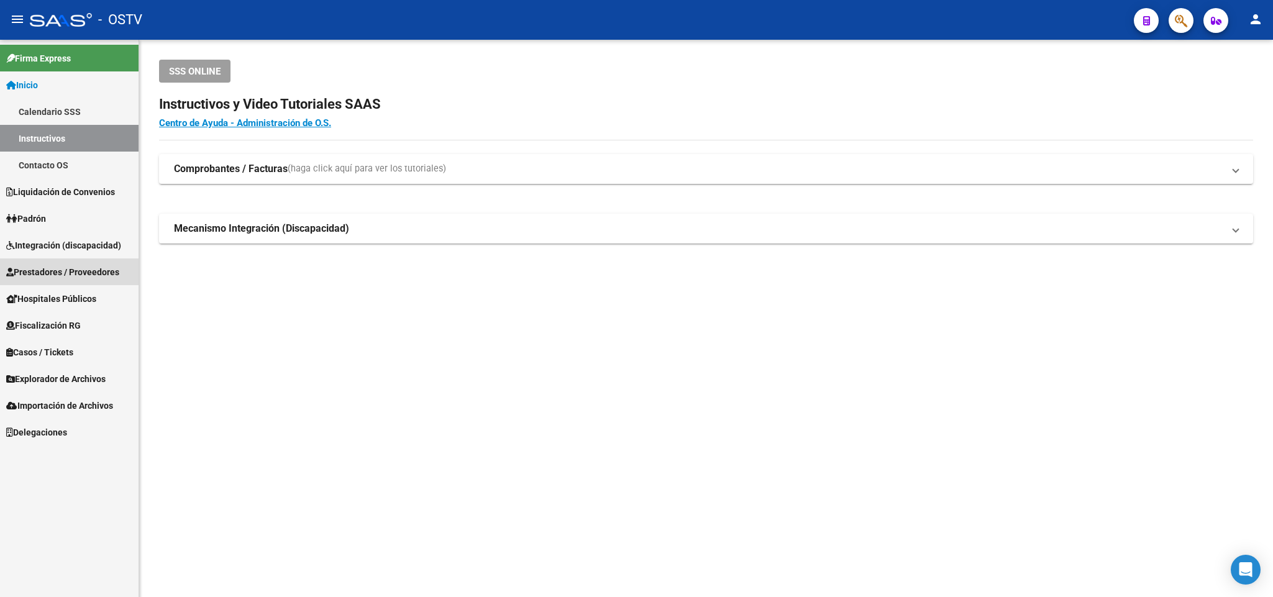
click at [83, 278] on span "Prestadores / Proveedores" at bounding box center [62, 272] width 113 height 14
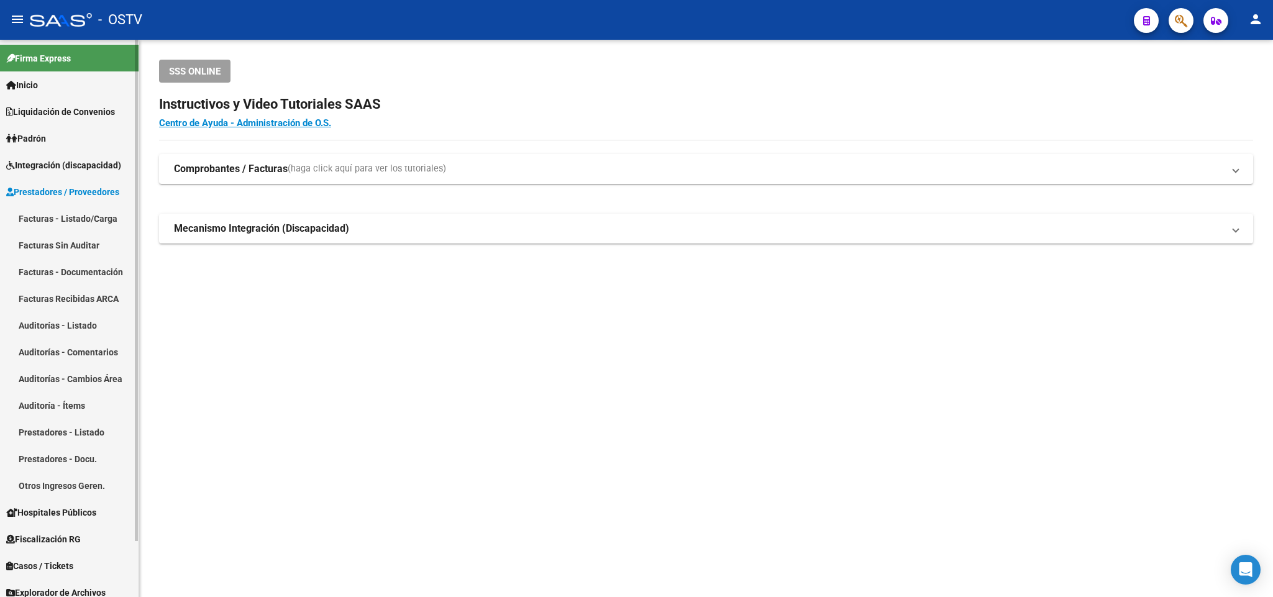
click at [71, 224] on link "Facturas - Listado/Carga" at bounding box center [69, 218] width 139 height 27
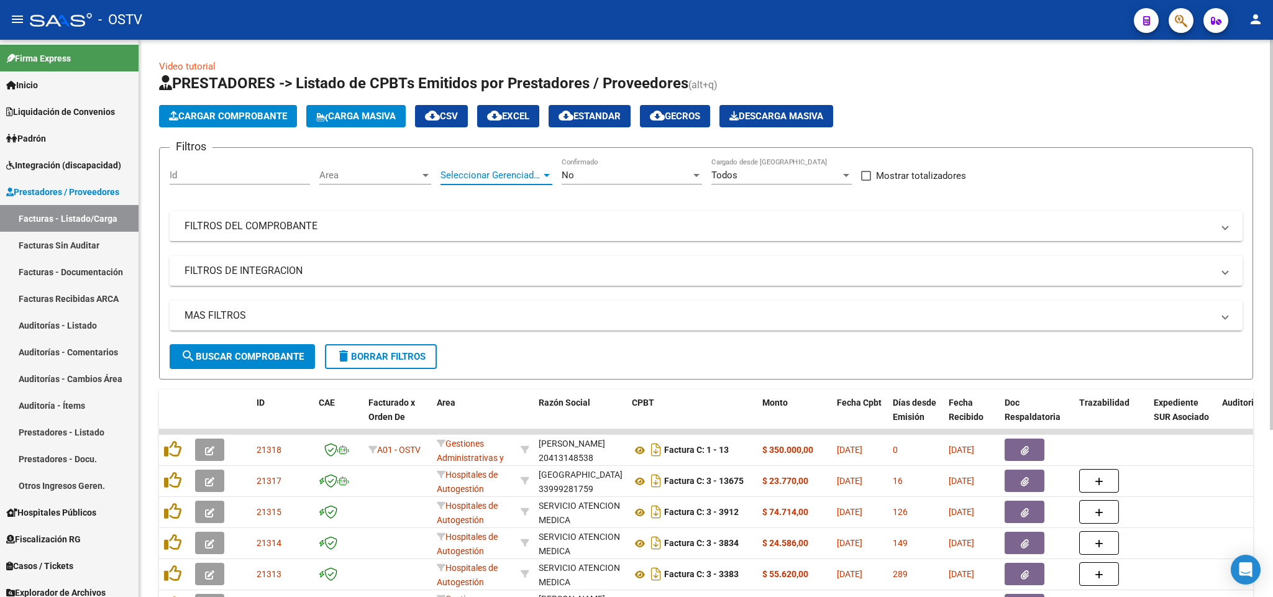
click at [531, 181] on span "Seleccionar Gerenciador" at bounding box center [491, 175] width 101 height 11
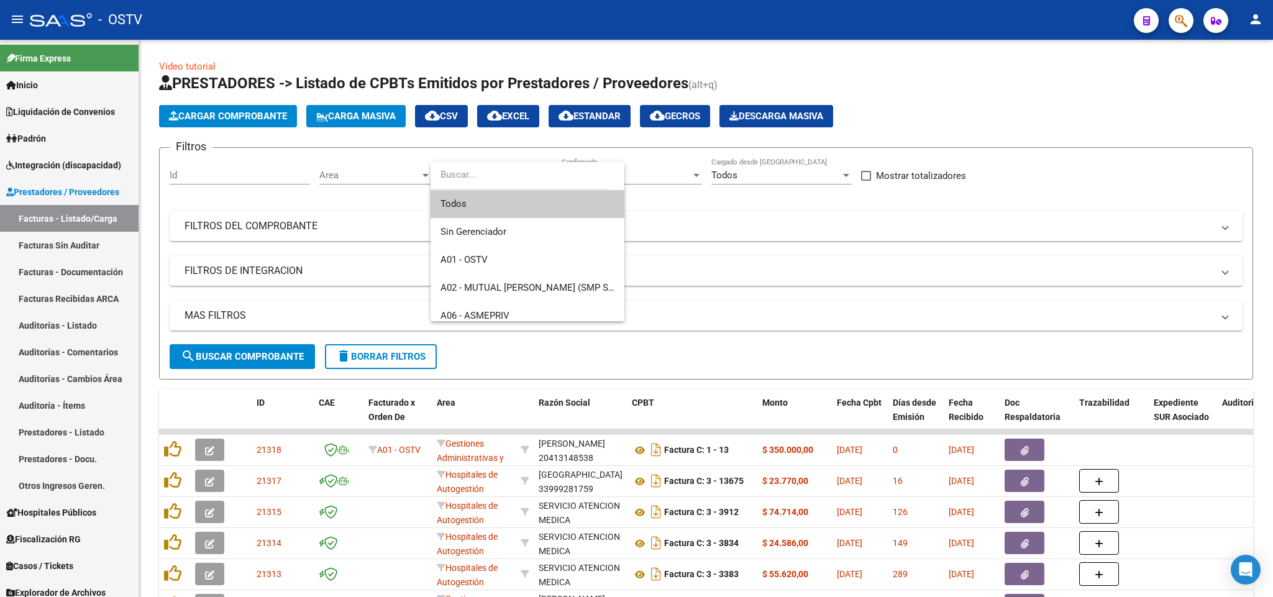
click at [734, 234] on div at bounding box center [636, 298] width 1273 height 597
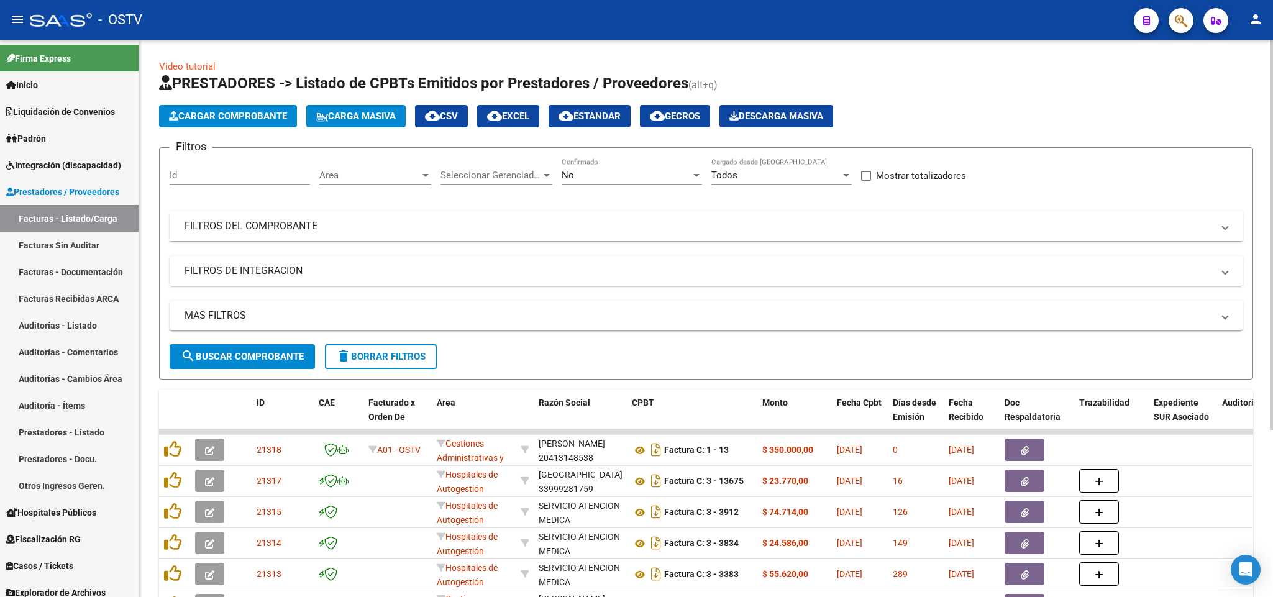
click at [770, 226] on mat-panel-title "FILTROS DEL COMPROBANTE" at bounding box center [699, 226] width 1028 height 14
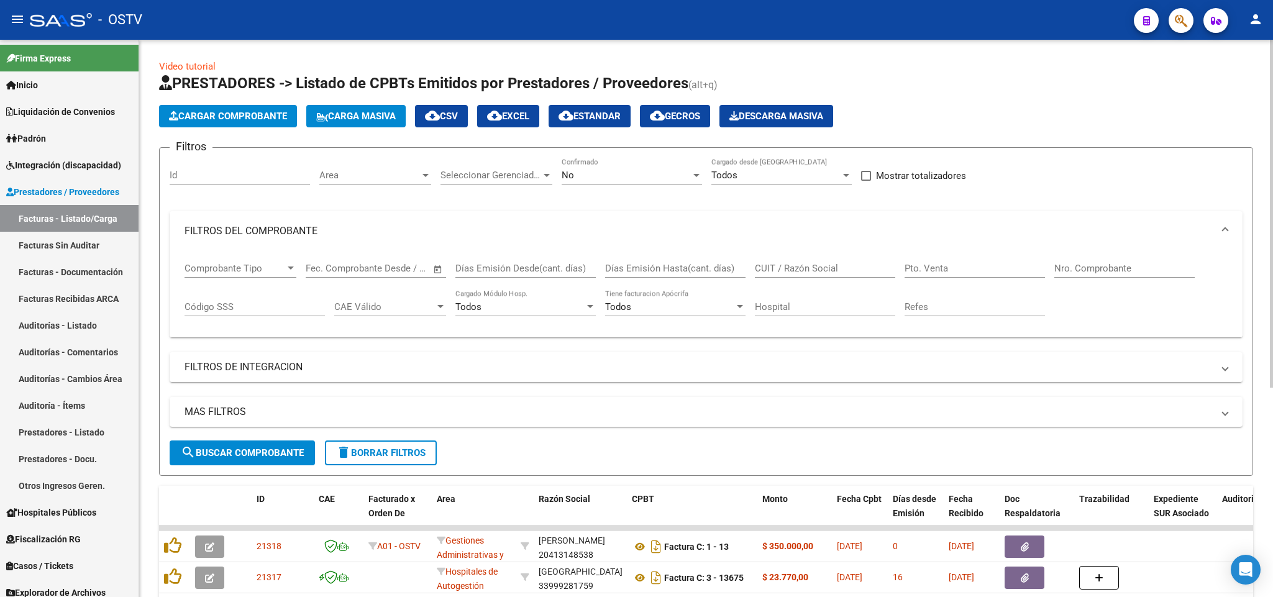
click at [1094, 270] on input "Nro. Comprobante" at bounding box center [1124, 268] width 140 height 11
click at [599, 185] on div "No Confirmado" at bounding box center [632, 171] width 140 height 27
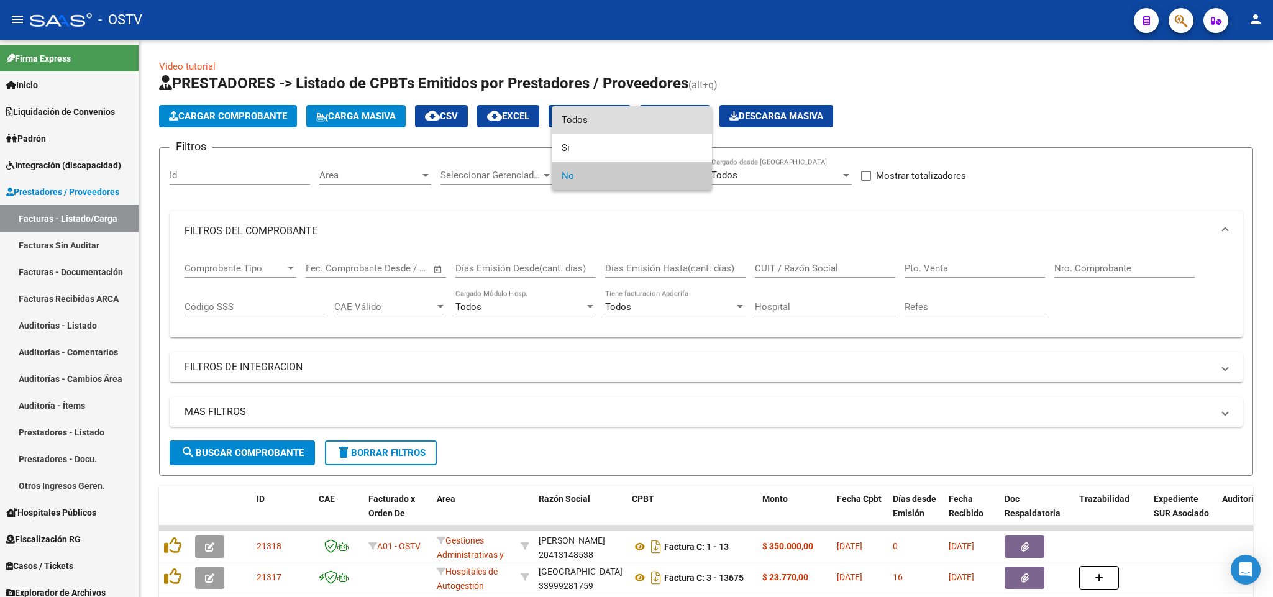
click at [603, 129] on span "Todos" at bounding box center [632, 120] width 140 height 28
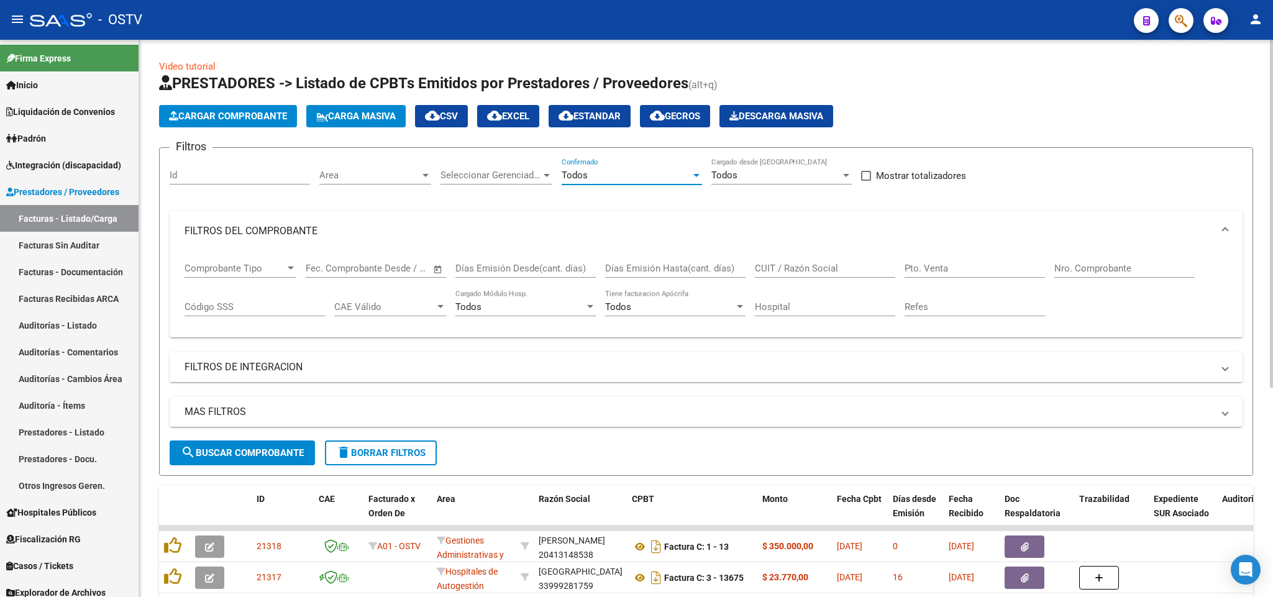
click at [1069, 270] on input "Nro. Comprobante" at bounding box center [1124, 268] width 140 height 11
paste input "7373"
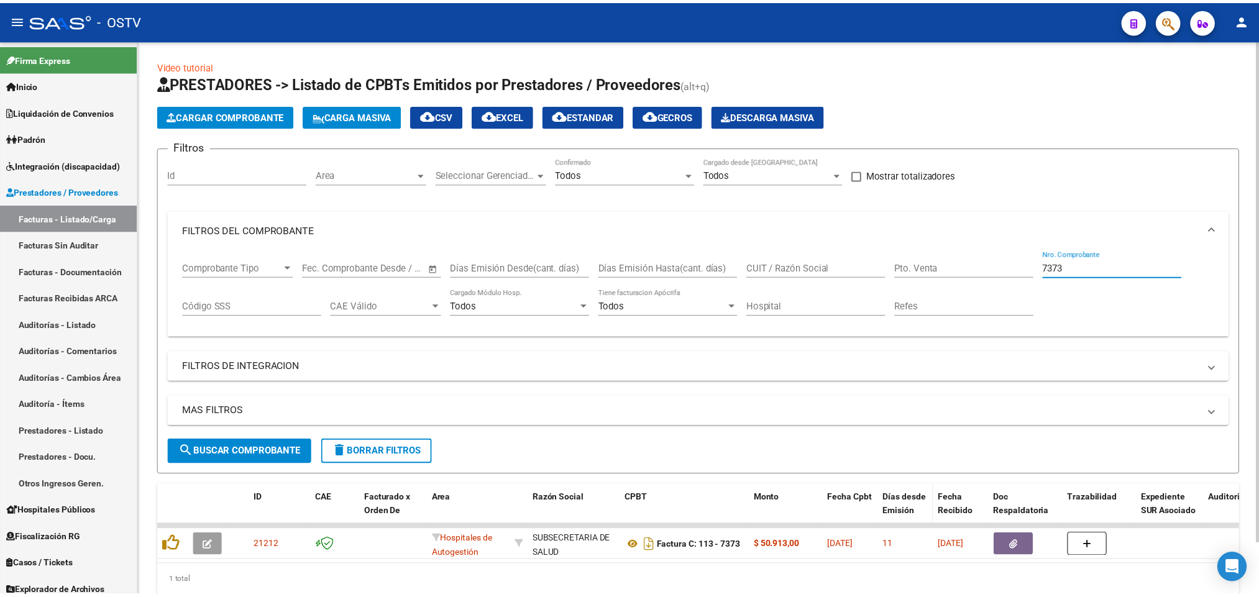
scroll to position [56, 0]
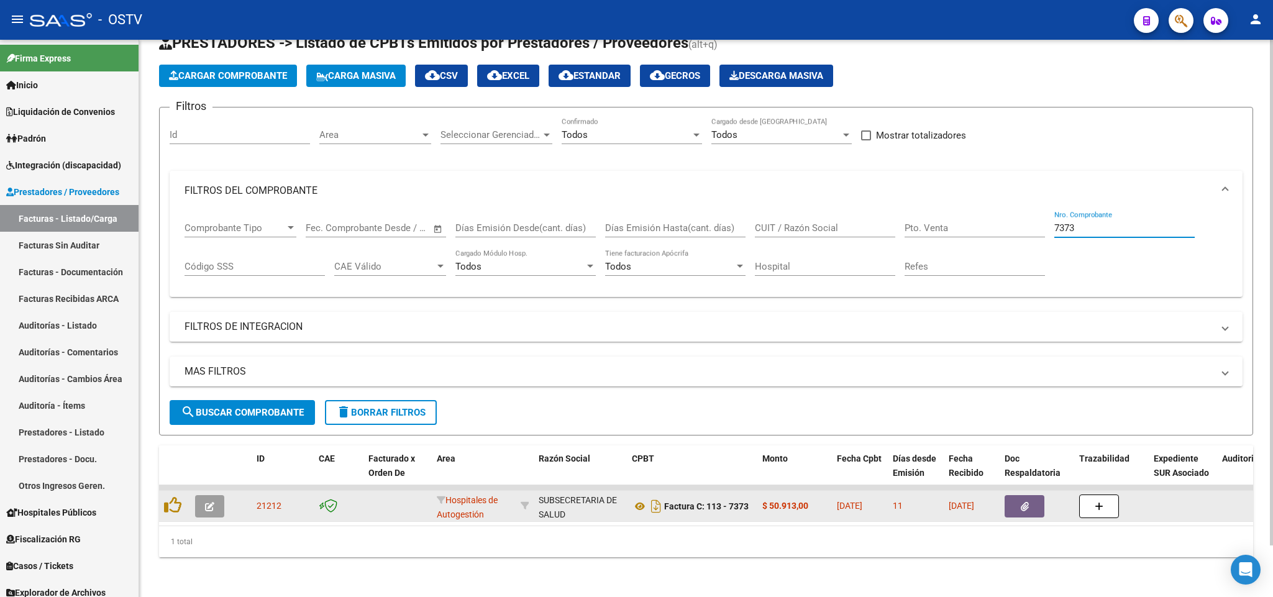
type input "7373"
click at [205, 501] on span "button" at bounding box center [209, 506] width 9 height 11
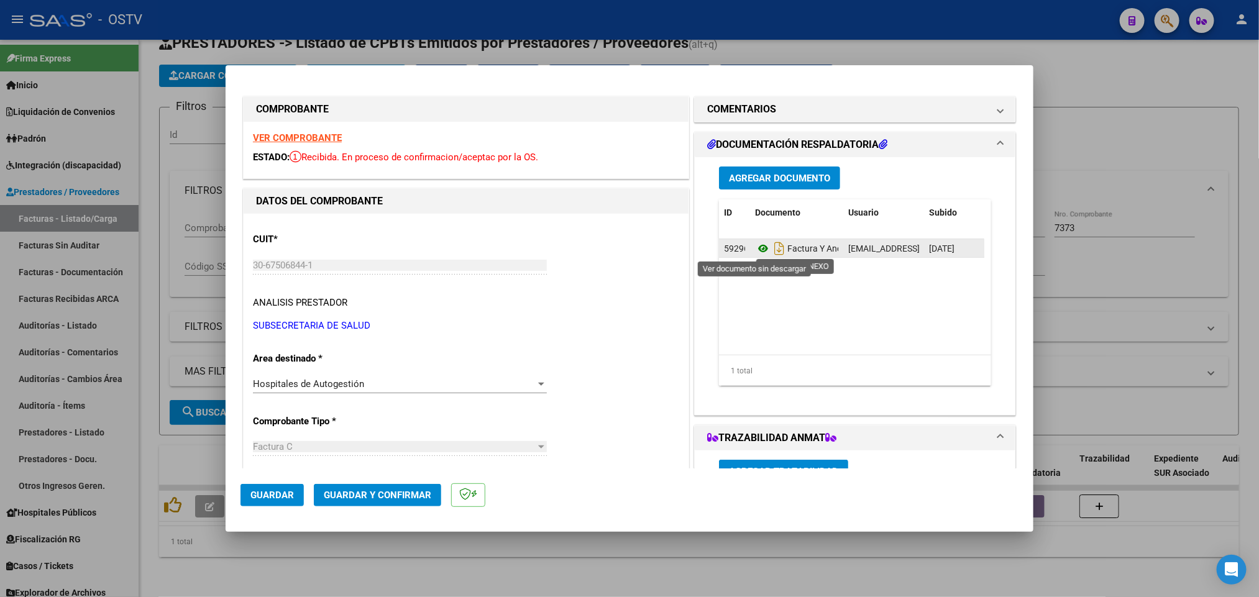
click at [755, 245] on icon at bounding box center [763, 248] width 16 height 15
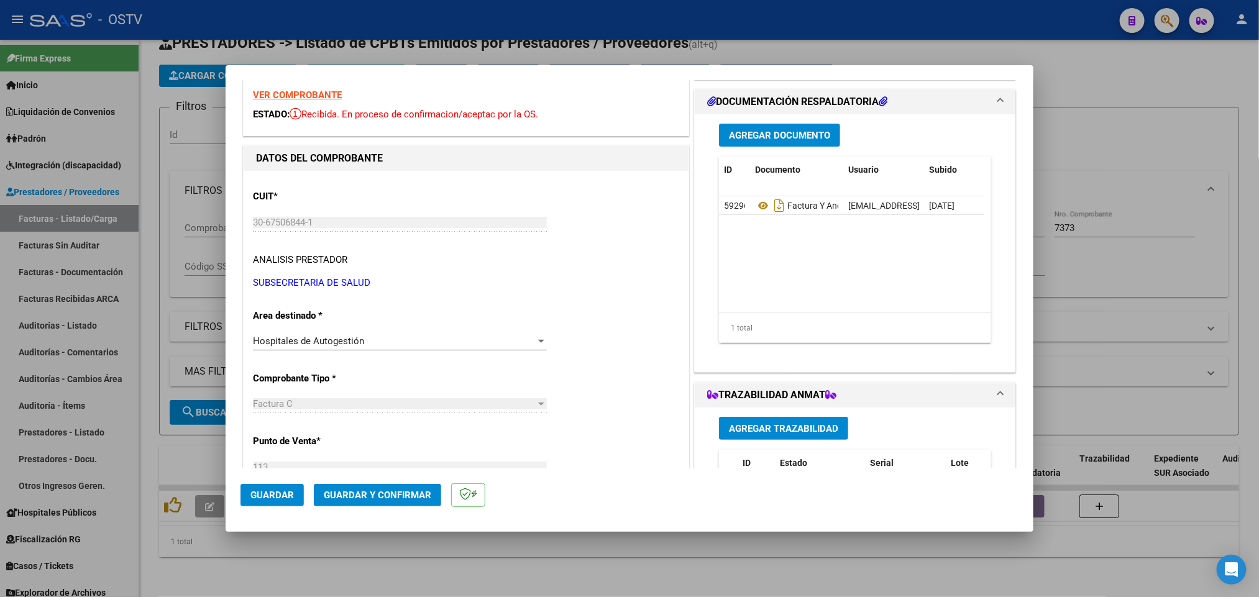
scroll to position [0, 0]
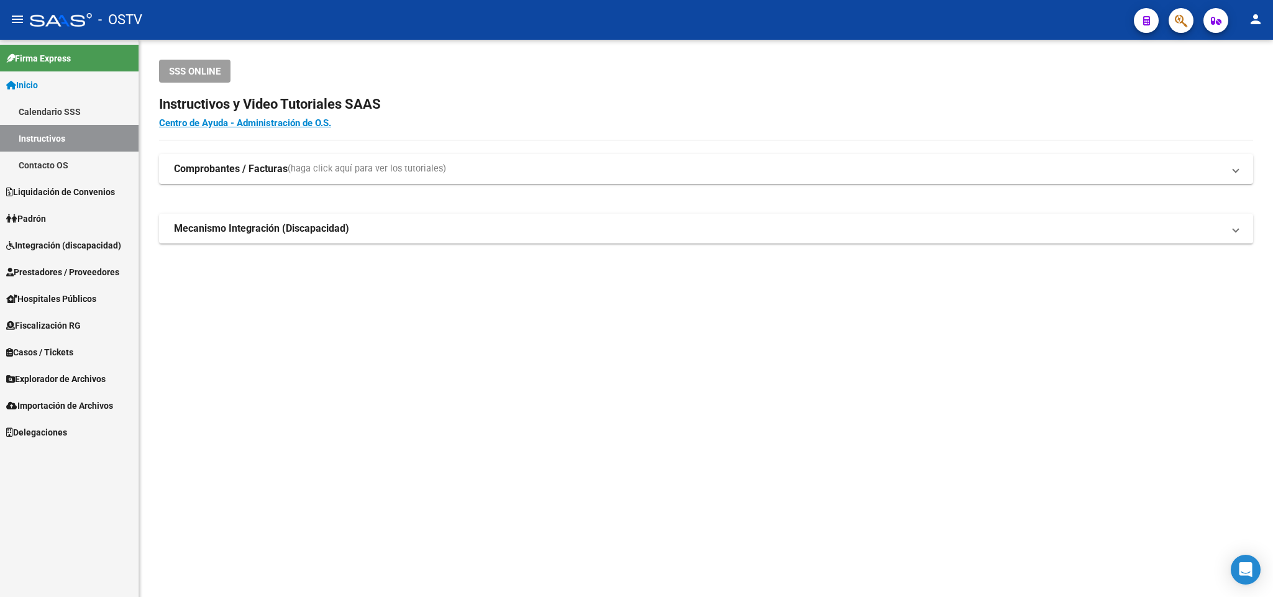
click at [73, 272] on span "Prestadores / Proveedores" at bounding box center [62, 272] width 113 height 14
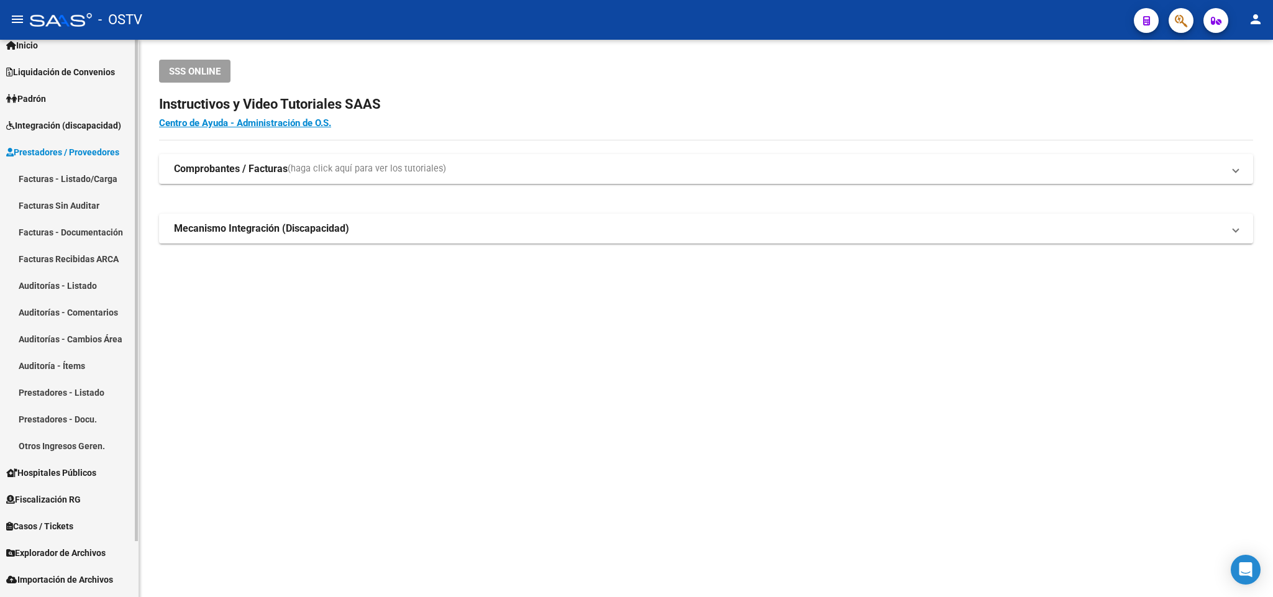
scroll to position [62, 0]
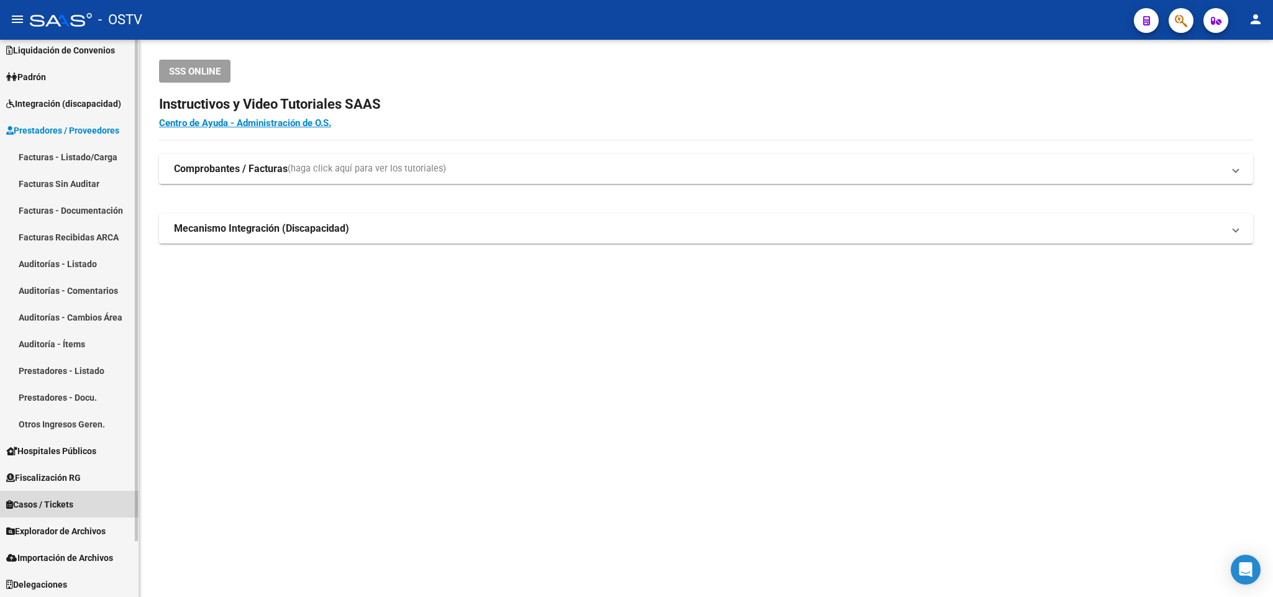
click at [48, 502] on span "Casos / Tickets" at bounding box center [39, 505] width 67 height 14
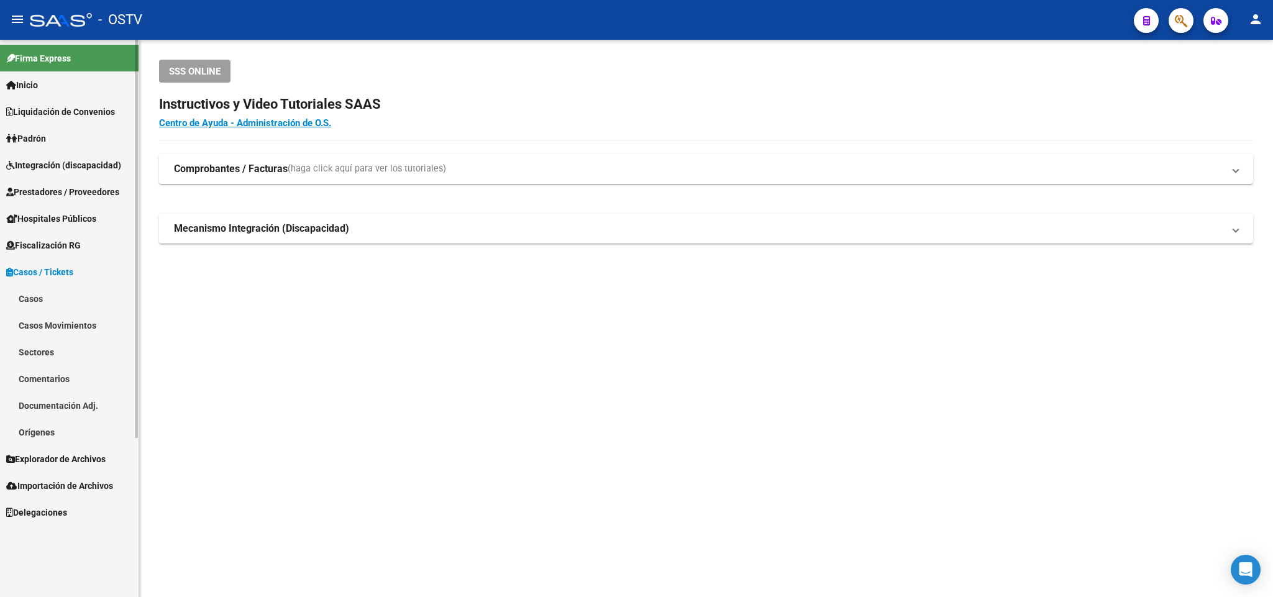
scroll to position [0, 0]
click at [38, 297] on link "Casos" at bounding box center [69, 298] width 139 height 27
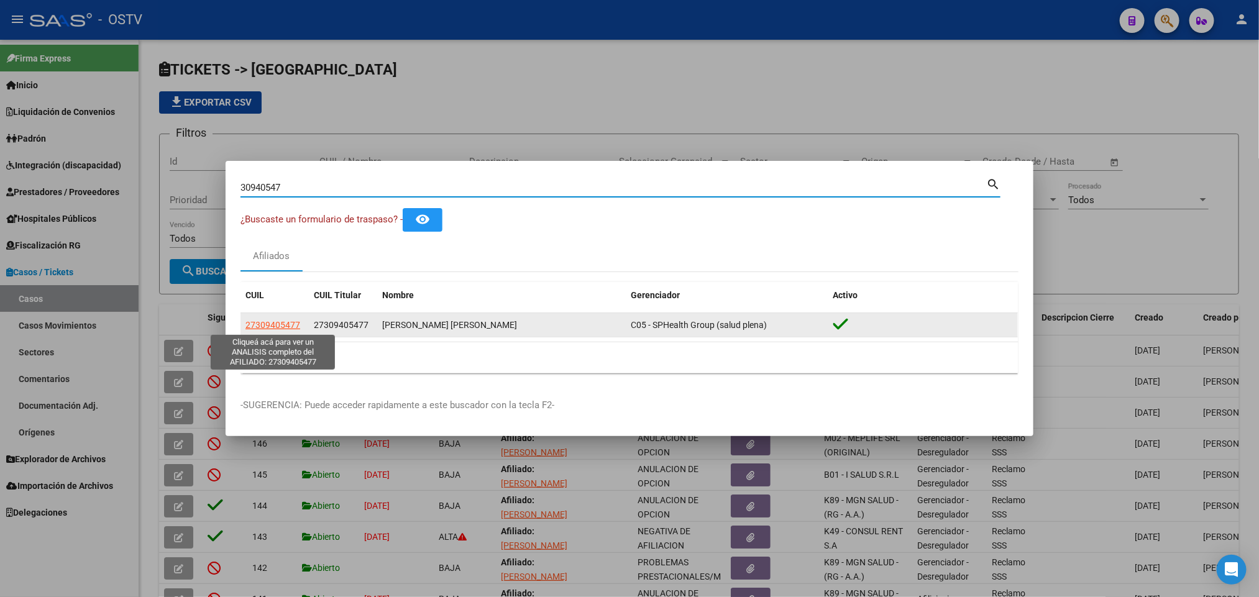
click at [280, 321] on span "27309405477" at bounding box center [272, 325] width 55 height 10
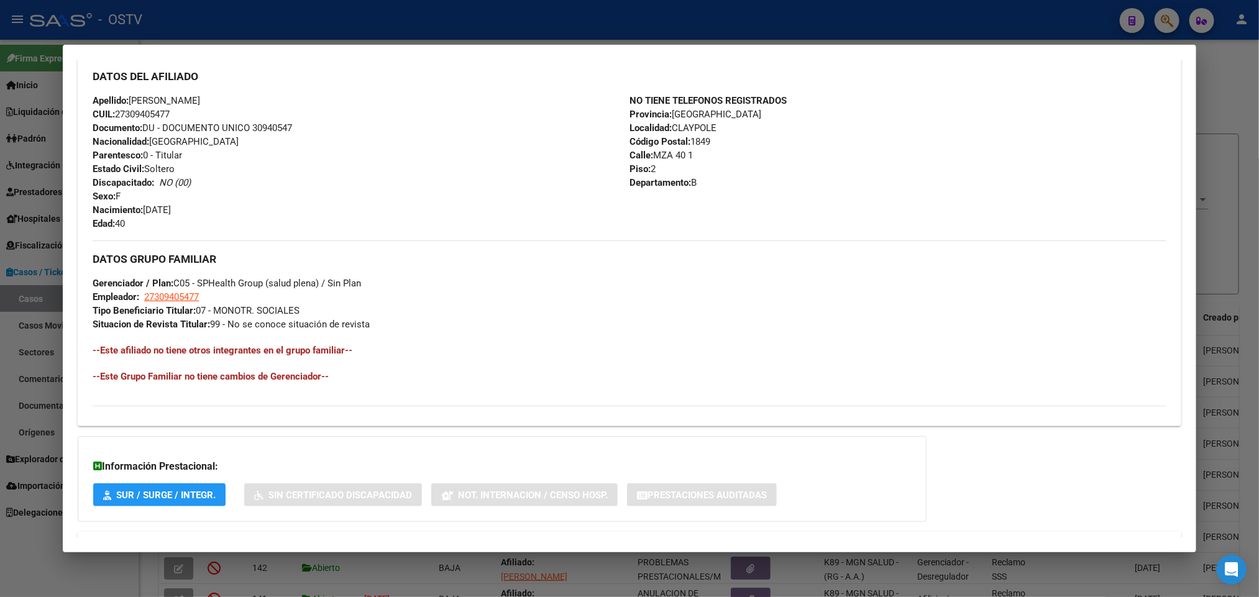
scroll to position [481, 0]
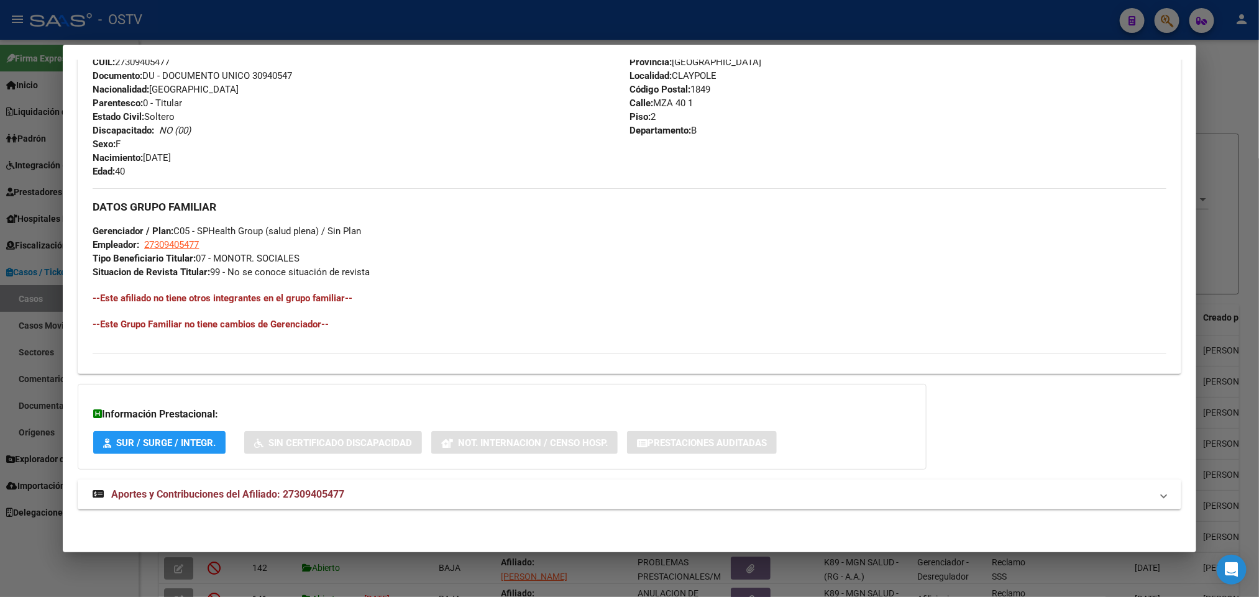
click at [276, 509] on div "DATOS PADRÓN ÁGIL: BARRIOS NORA PATRICIA | ACTIVO | AFILIADO TITULAR Datos Pers…" at bounding box center [629, 74] width 1103 height 900
click at [327, 473] on div "DATOS PADRÓN ÁGIL: BARRIOS NORA PATRICIA | ACTIVO | AFILIADO TITULAR Datos Pers…" at bounding box center [629, 74] width 1103 height 900
click at [336, 496] on span "Aportes y Contribuciones del Afiliado: 27309405477" at bounding box center [227, 494] width 233 height 12
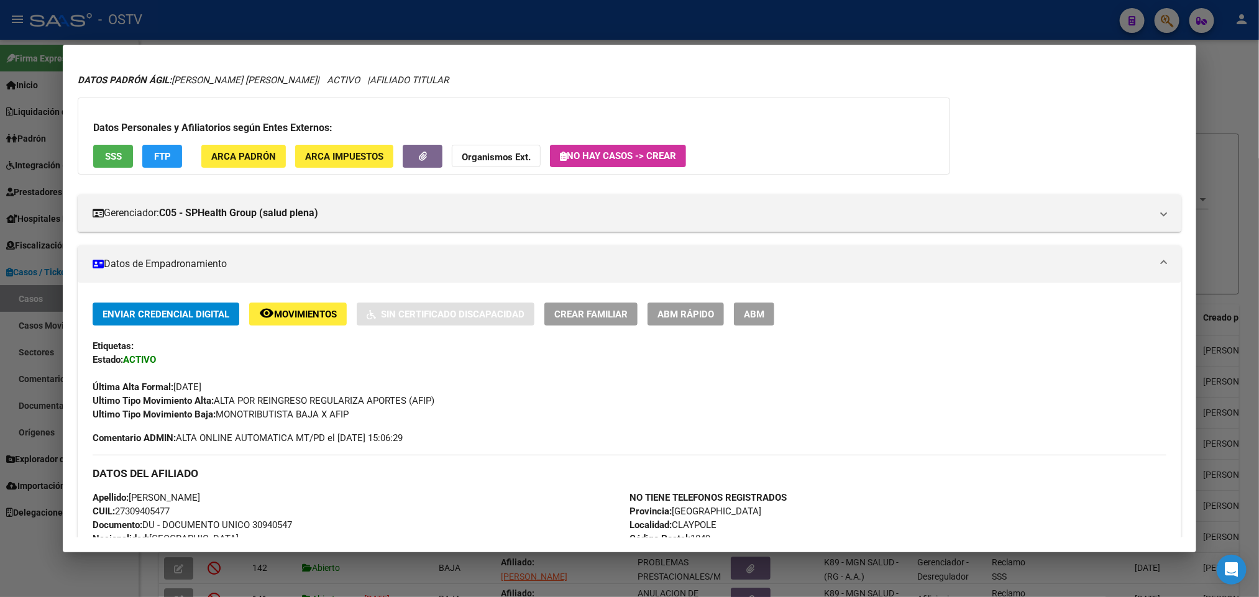
scroll to position [0, 0]
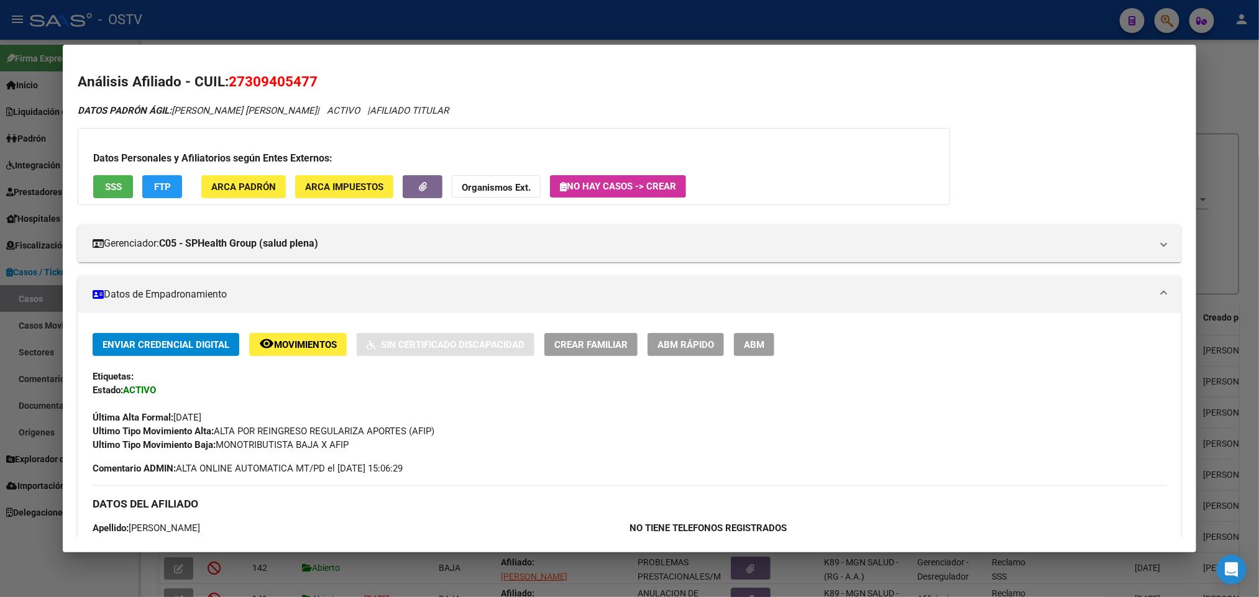
click at [110, 181] on span "SSS" at bounding box center [113, 186] width 17 height 11
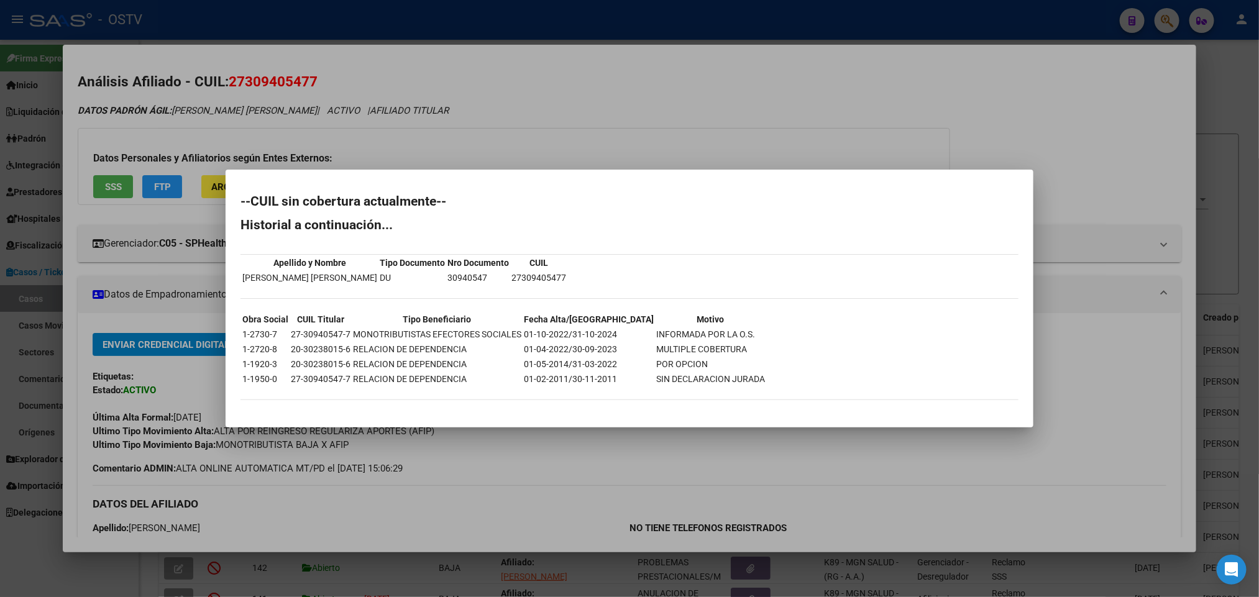
click at [697, 148] on div at bounding box center [629, 298] width 1259 height 597
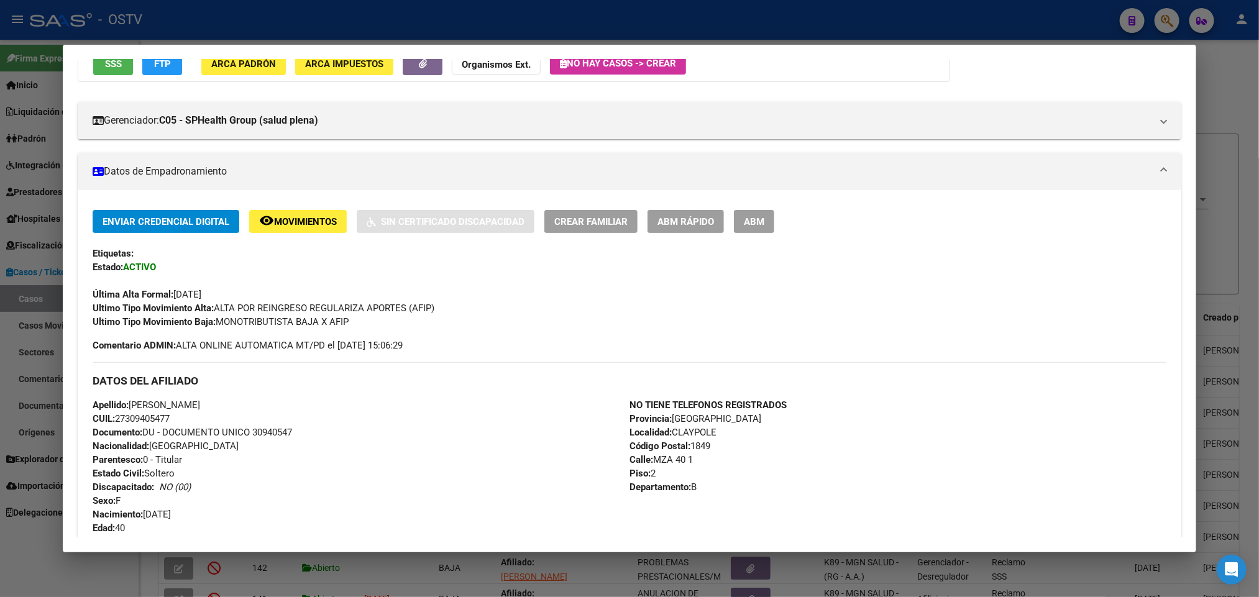
scroll to position [111, 0]
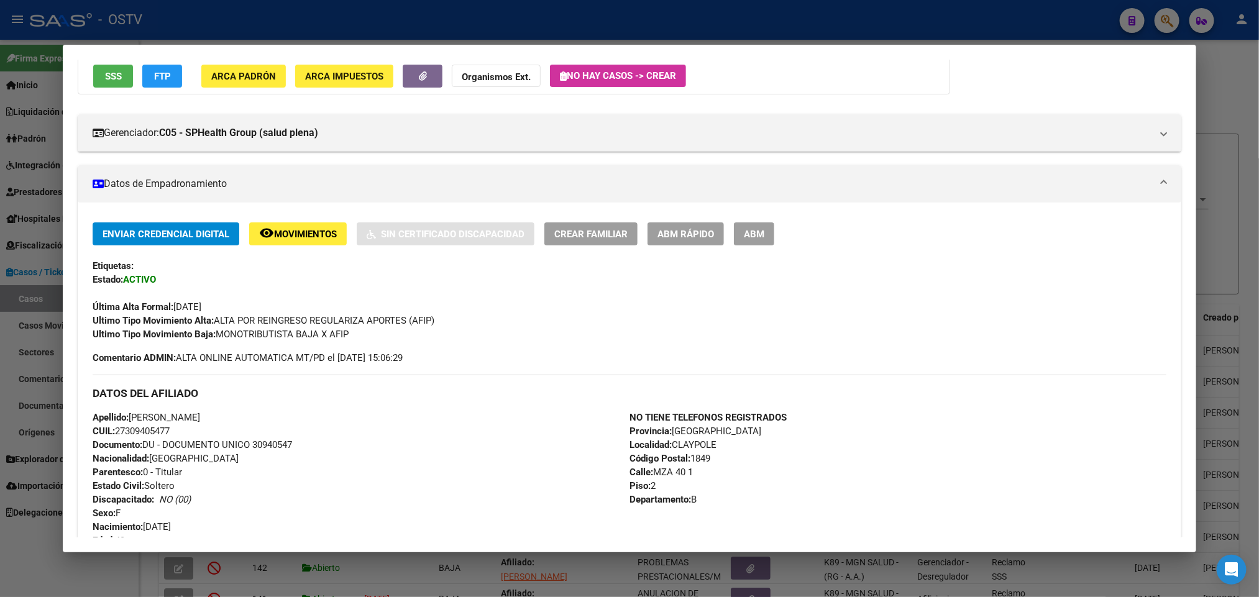
click at [63, 103] on mat-dialog-content "Análisis Afiliado - CUIL: 27309405477 DATOS PADRÓN ÁGIL: BARRIOS NORA PATRICIA …" at bounding box center [629, 299] width 1133 height 478
drag, startPoint x: 25, startPoint y: 108, endPoint x: 32, endPoint y: 118, distance: 12.1
click at [25, 110] on div at bounding box center [629, 298] width 1259 height 597
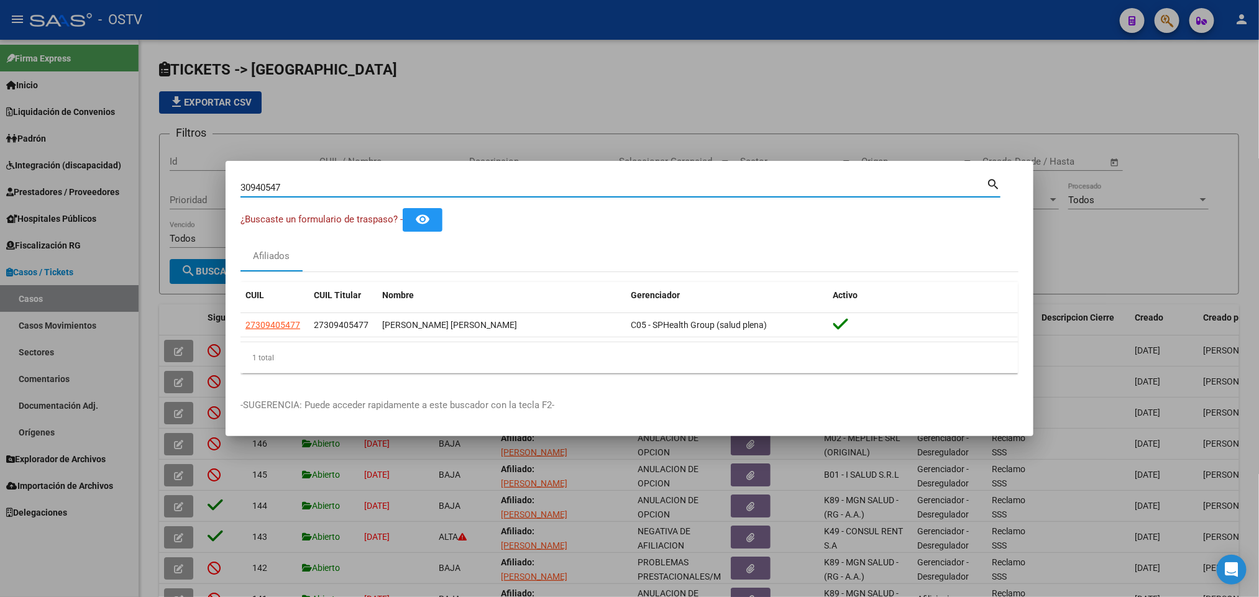
drag, startPoint x: 308, startPoint y: 181, endPoint x: 54, endPoint y: 187, distance: 254.2
click at [54, 187] on div "30940547 Buscar (apellido, dni, cuil, nro traspaso, cuit, obra social) search ¿…" at bounding box center [629, 298] width 1259 height 597
paste input "43310353"
type input "43310353"
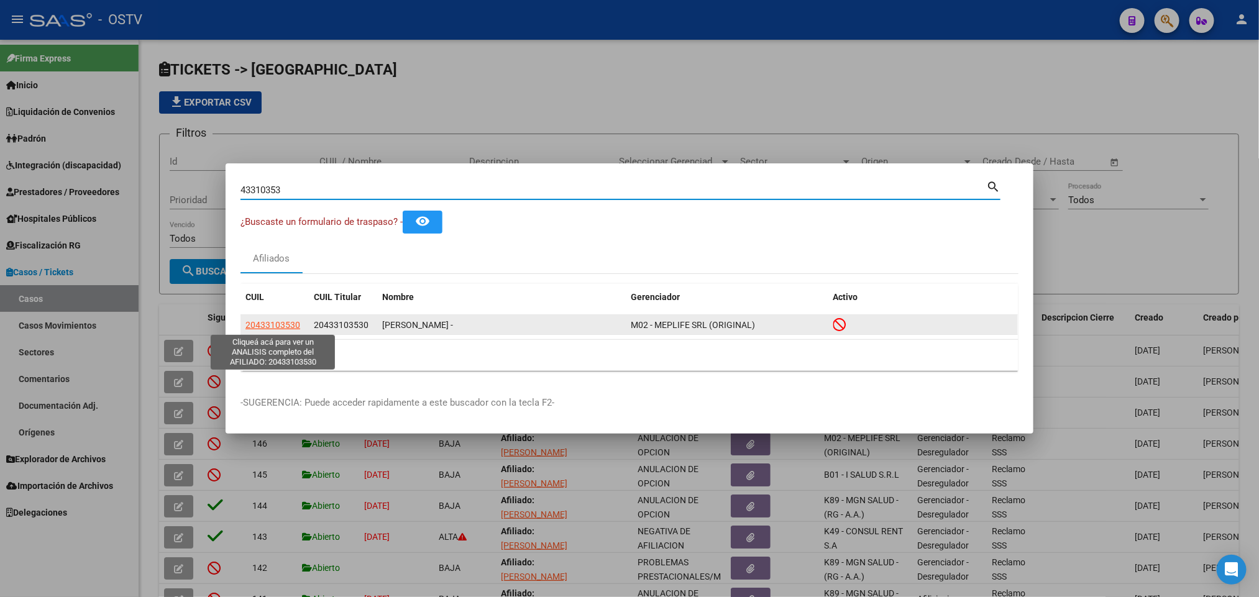
click at [283, 328] on span "20433103530" at bounding box center [272, 325] width 55 height 10
type textarea "20433103530"
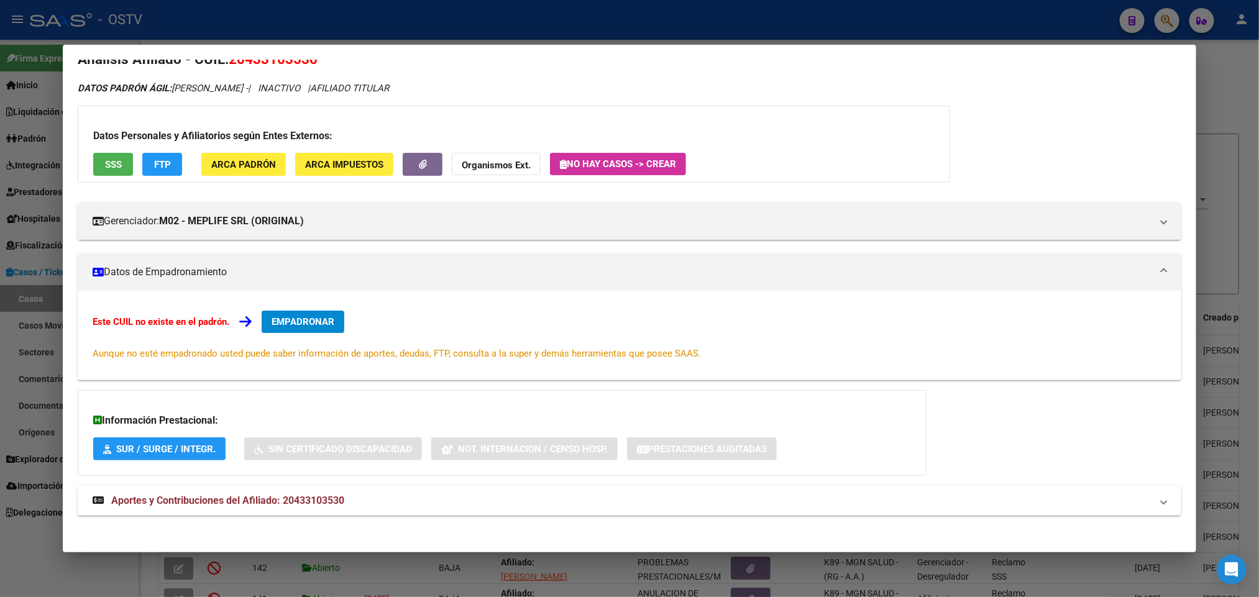
scroll to position [29, 0]
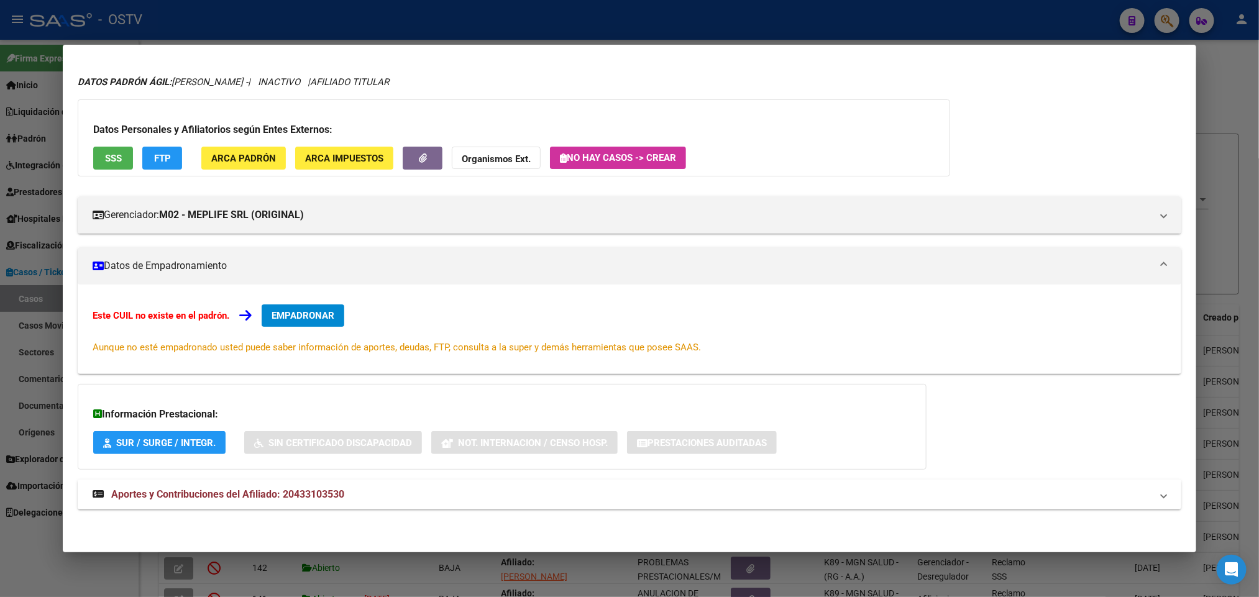
click at [334, 496] on span "Aportes y Contribuciones del Afiliado: 20433103530" at bounding box center [227, 494] width 233 height 12
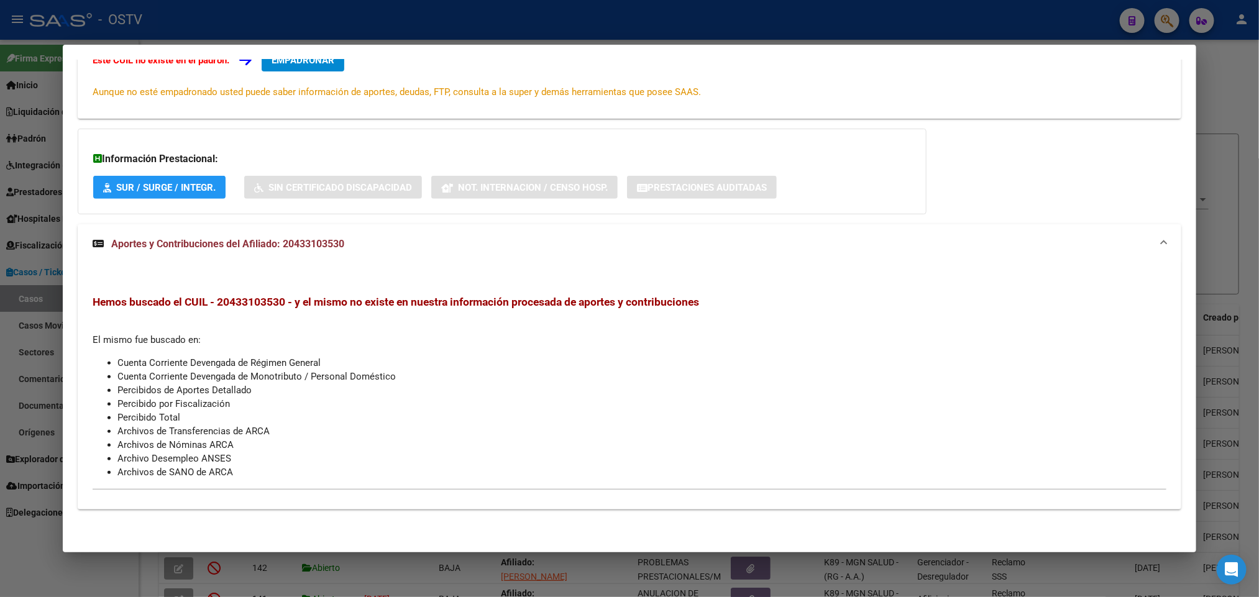
scroll to position [0, 0]
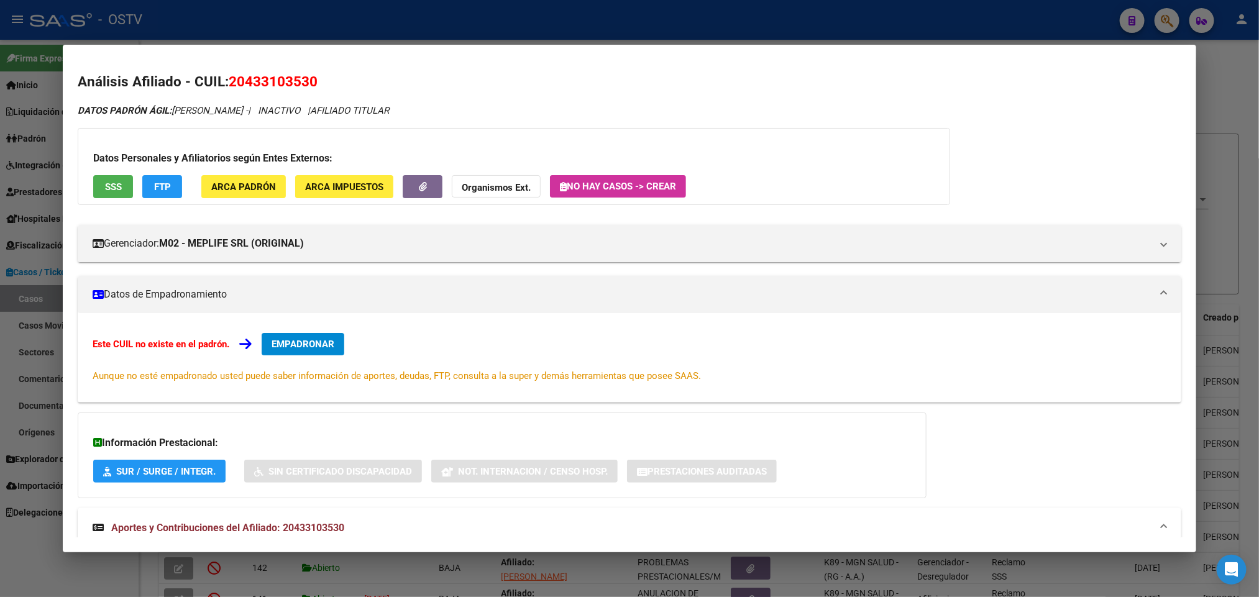
click at [278, 28] on div at bounding box center [629, 298] width 1259 height 597
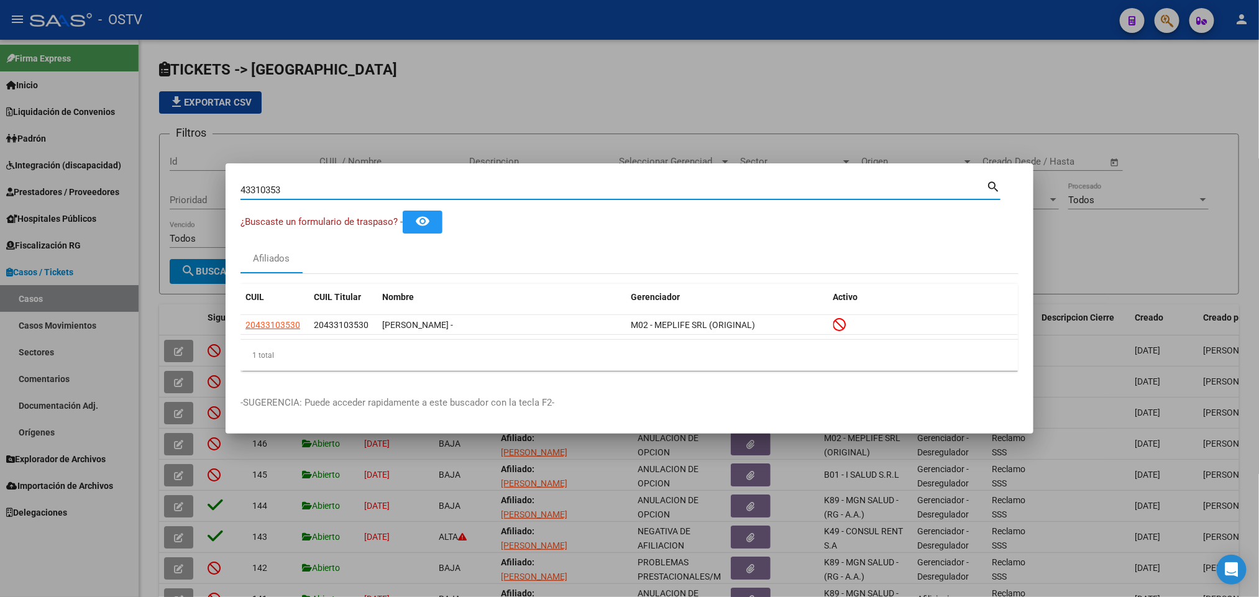
drag, startPoint x: 295, startPoint y: 183, endPoint x: 0, endPoint y: 198, distance: 295.5
click at [0, 198] on div "43310353 Buscar (apellido, dni, cuil, nro traspaso, cuit, obra social) search ¿…" at bounding box center [629, 298] width 1259 height 597
type input "17681192"
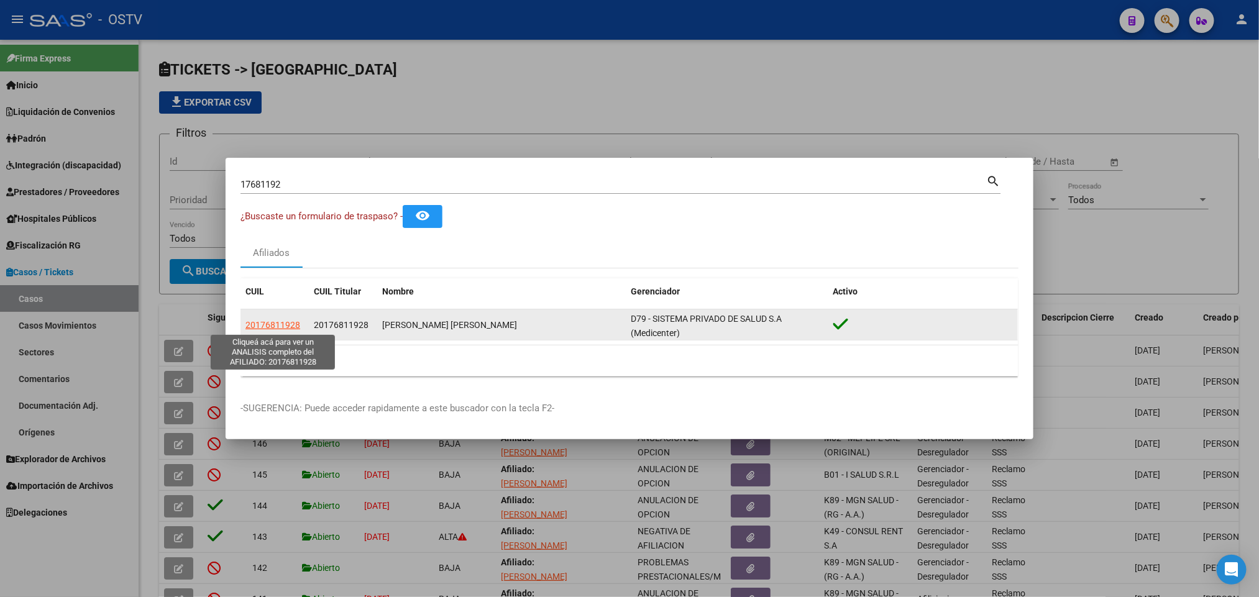
click at [288, 327] on span "20176811928" at bounding box center [272, 325] width 55 height 10
type textarea "20176811928"
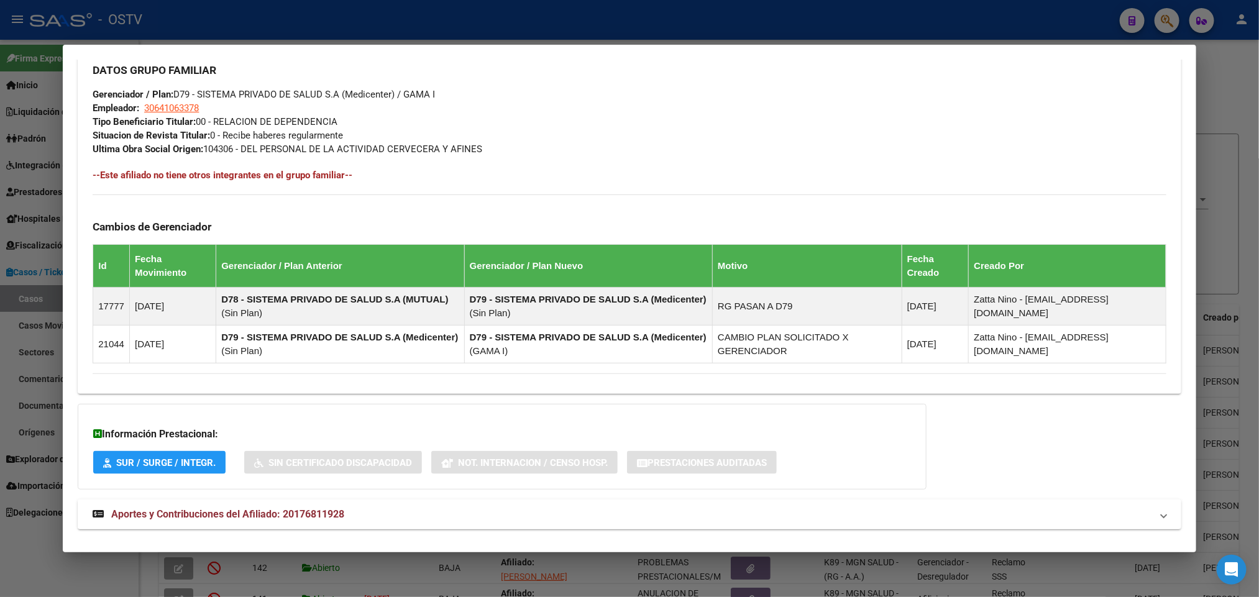
scroll to position [625, 0]
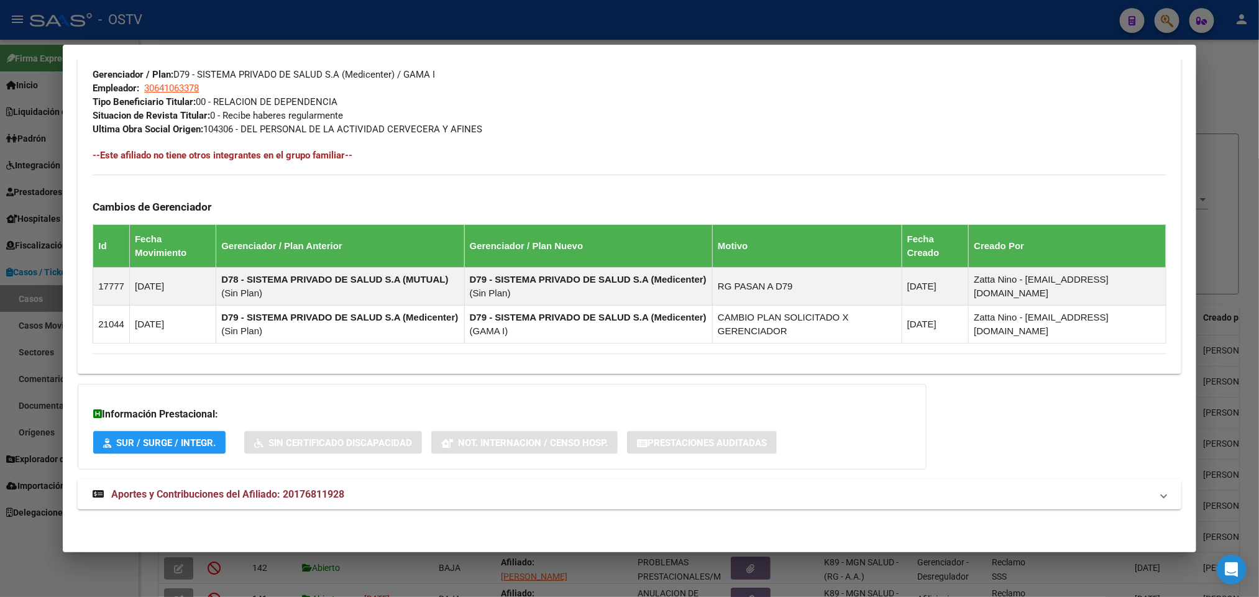
click at [331, 493] on span "Aportes y Contribuciones del Afiliado: 20176811928" at bounding box center [227, 494] width 233 height 12
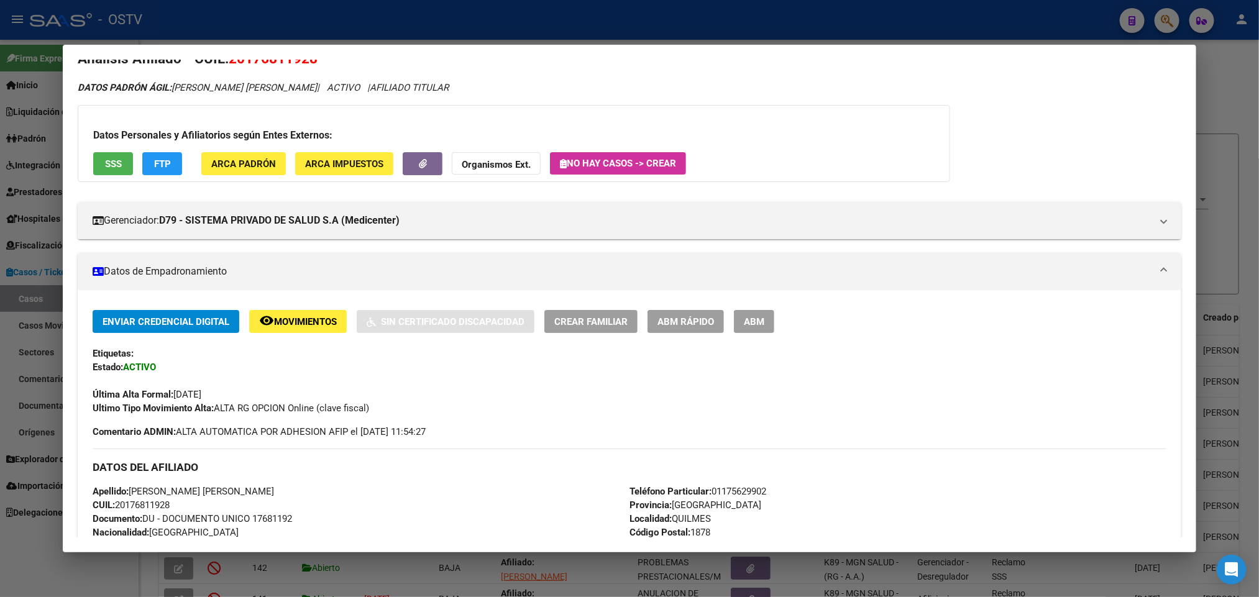
scroll to position [0, 0]
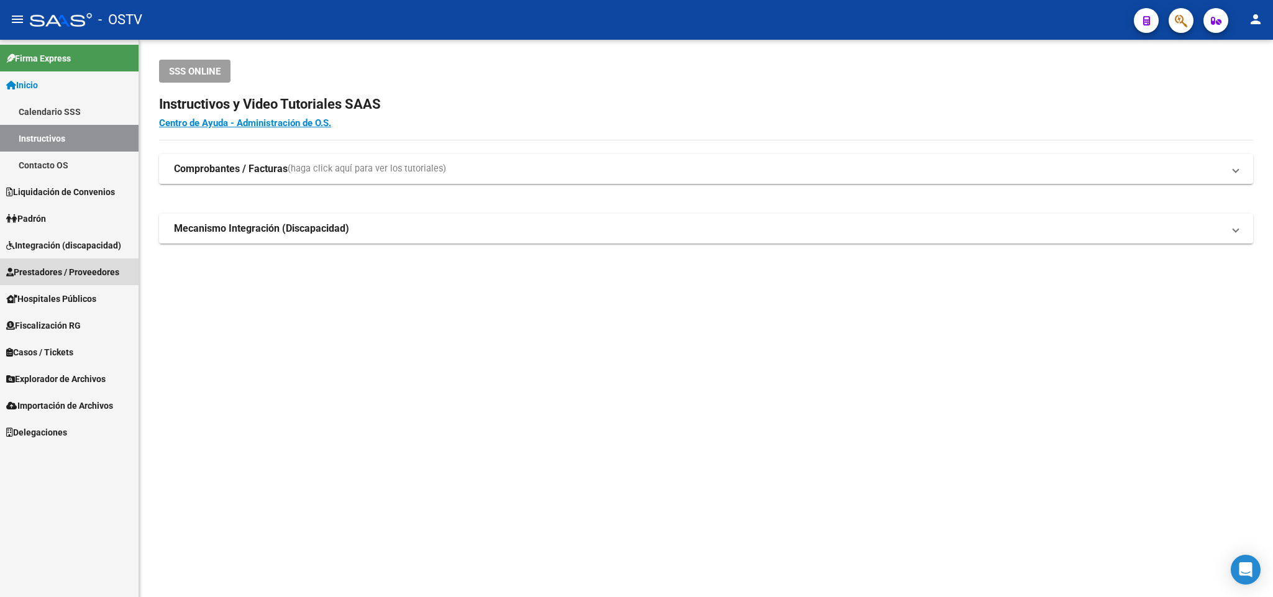
click at [73, 269] on span "Prestadores / Proveedores" at bounding box center [62, 272] width 113 height 14
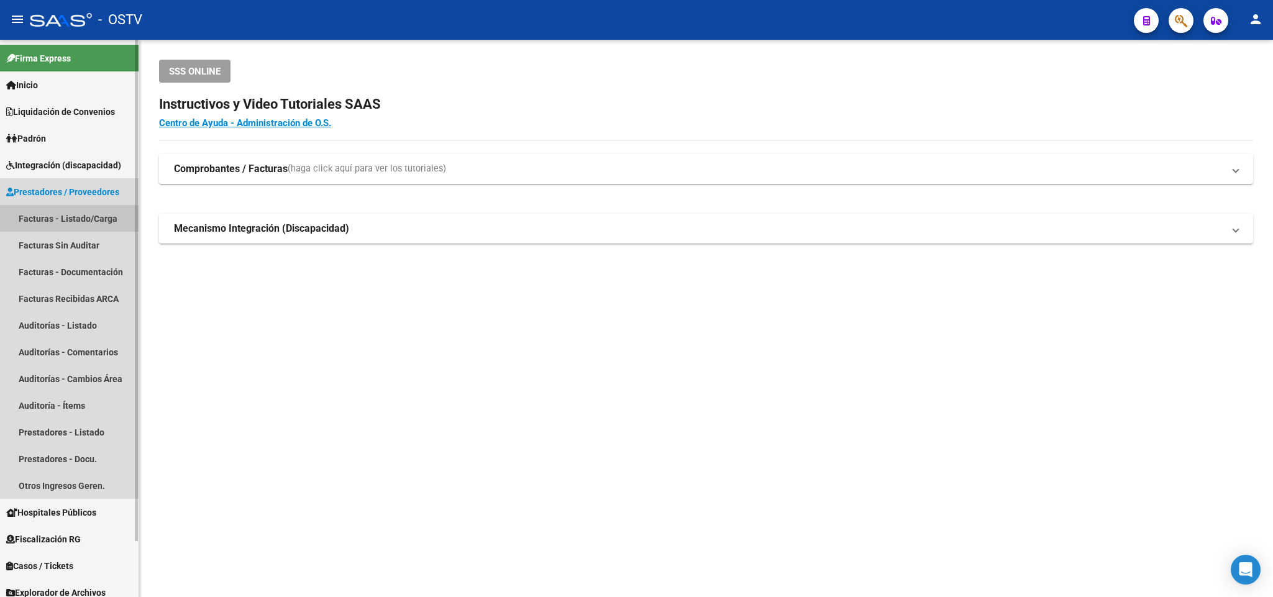
click at [76, 222] on link "Facturas - Listado/Carga" at bounding box center [69, 218] width 139 height 27
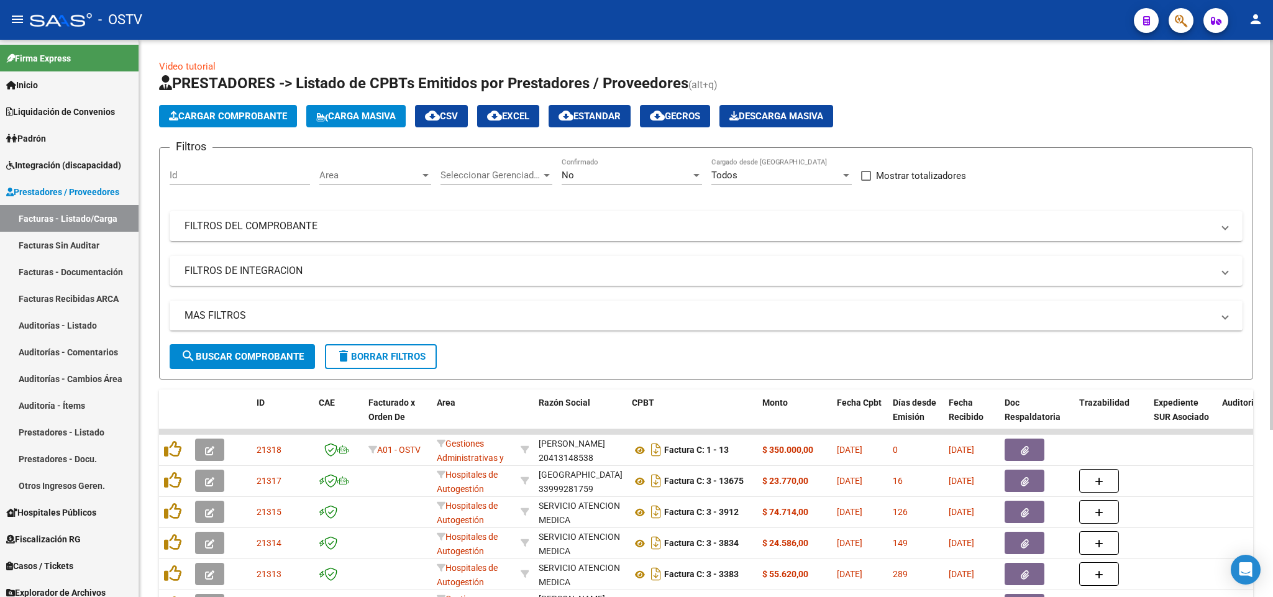
click at [621, 176] on div "No" at bounding box center [626, 175] width 129 height 11
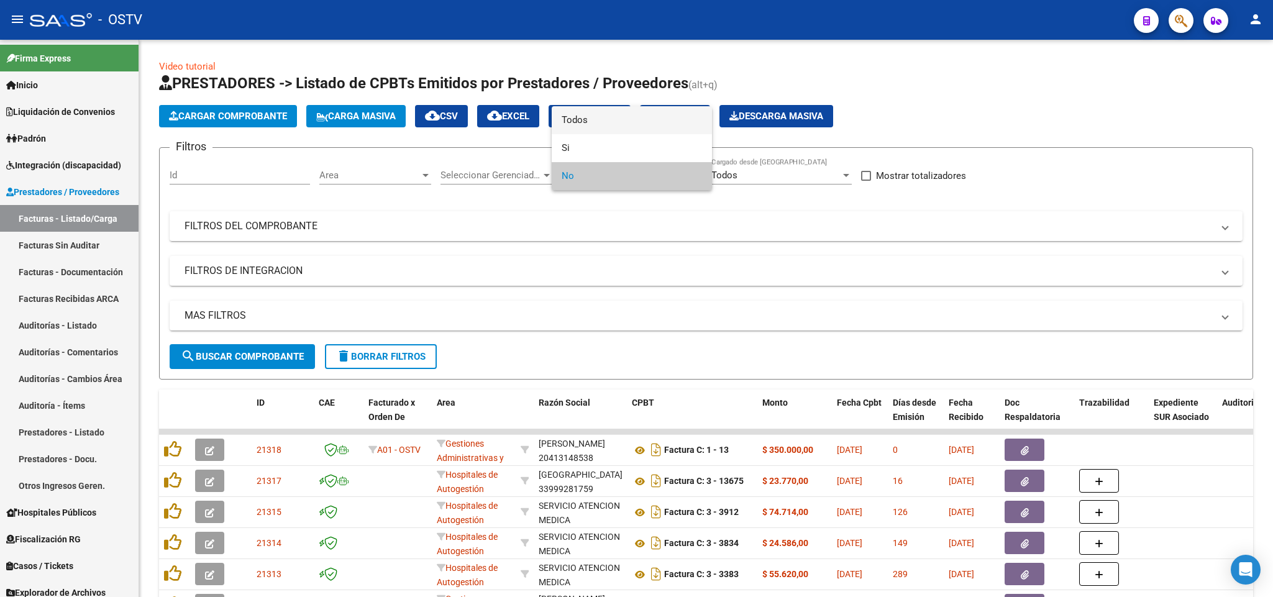
click at [615, 120] on span "Todos" at bounding box center [632, 120] width 140 height 28
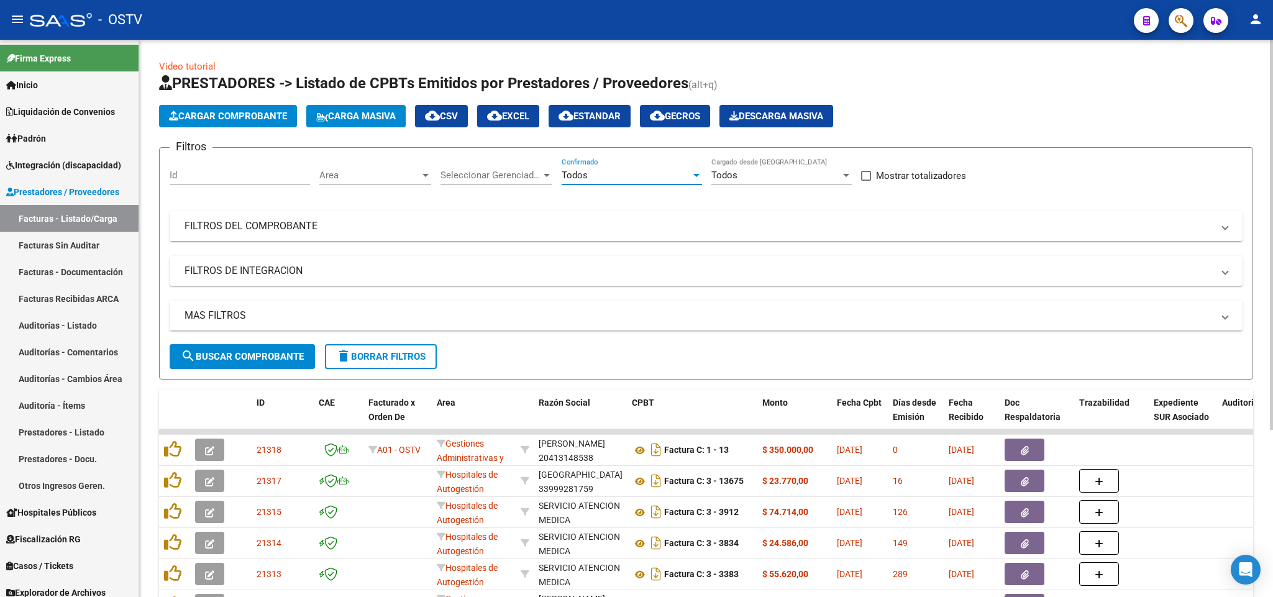
click at [509, 211] on div "Filtros Id Area Area Seleccionar Gerenciador Seleccionar Gerenciador Todos Conf…" at bounding box center [706, 251] width 1073 height 186
click at [628, 224] on mat-panel-title "FILTROS DEL COMPROBANTE" at bounding box center [699, 226] width 1028 height 14
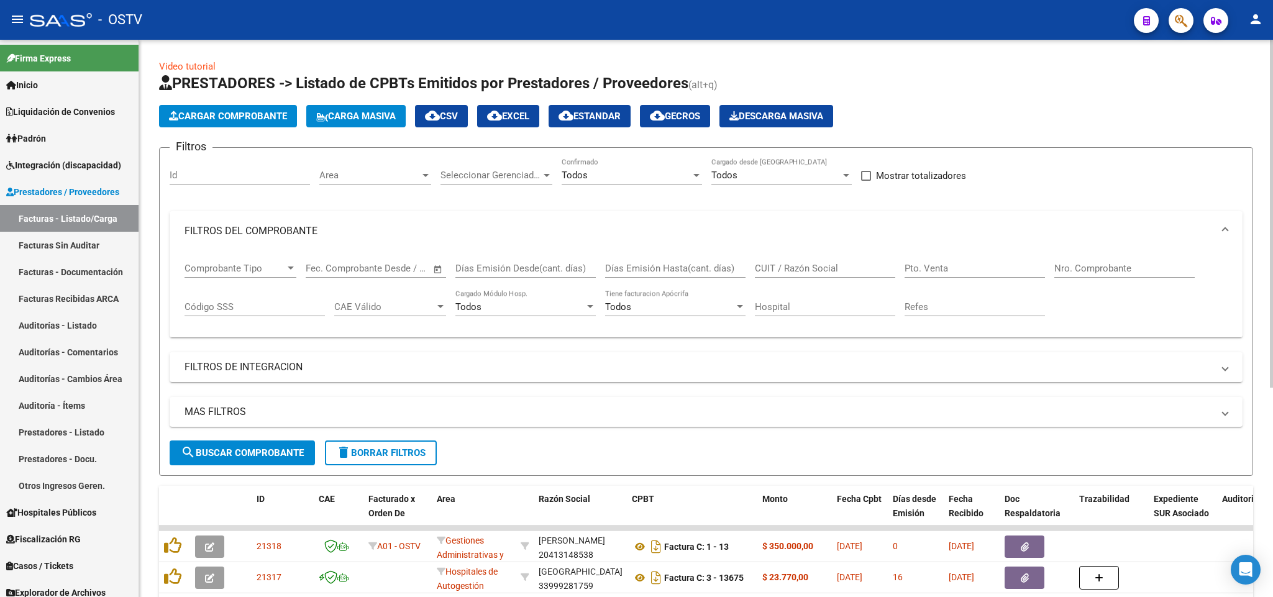
click at [1098, 274] on input "Nro. Comprobante" at bounding box center [1124, 268] width 140 height 11
paste input "30"
type input "3"
click at [848, 271] on input "CUIT / Razón Social" at bounding box center [825, 268] width 140 height 11
paste input "30-67506844-1"
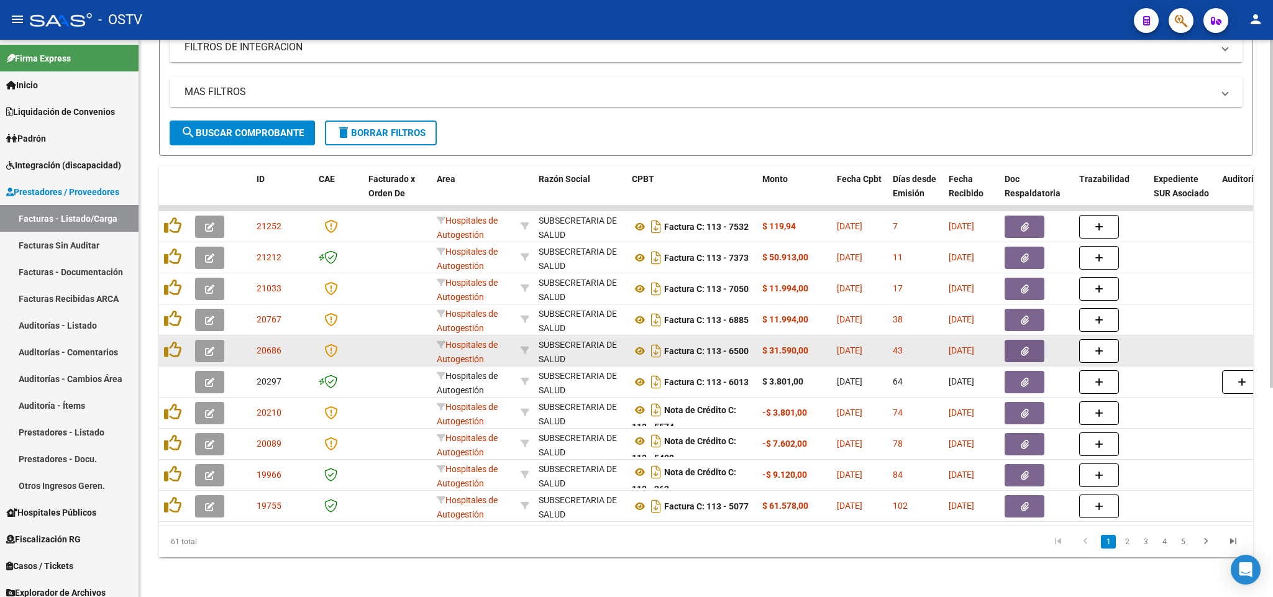
scroll to position [336, 0]
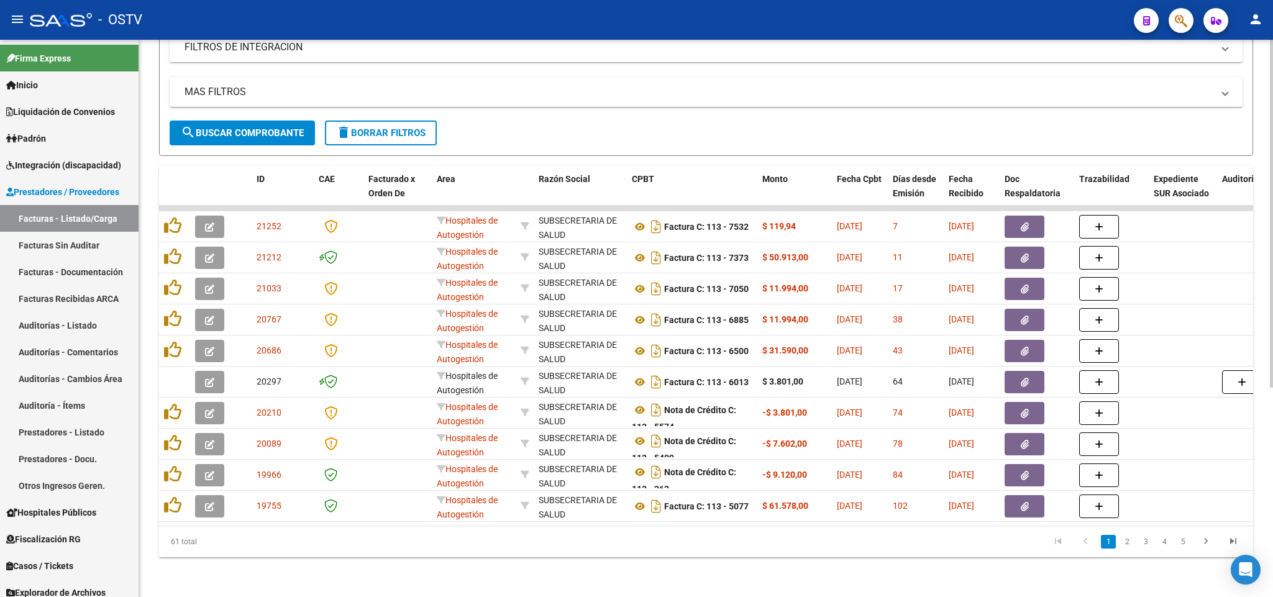
type input "30675068441"
click at [1136, 539] on li "3" at bounding box center [1145, 541] width 19 height 21
click at [1164, 546] on link "4" at bounding box center [1164, 542] width 15 height 14
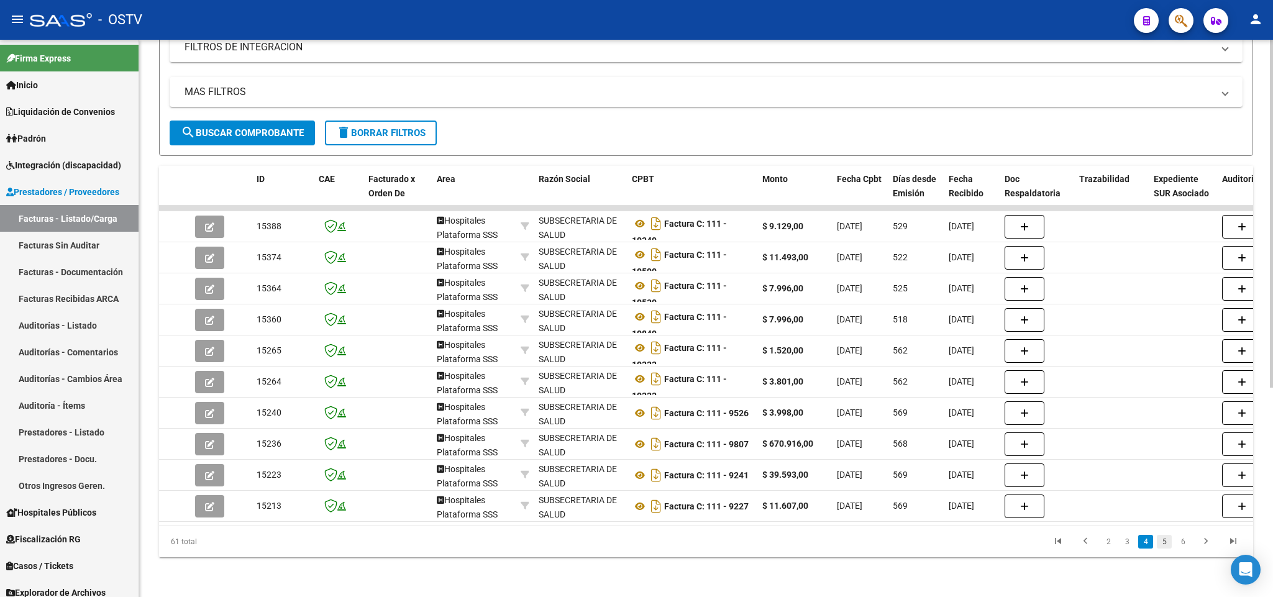
click at [1164, 542] on link "5" at bounding box center [1164, 542] width 15 height 14
click at [1124, 541] on link "4" at bounding box center [1127, 542] width 15 height 14
click at [1130, 545] on link "3" at bounding box center [1127, 542] width 15 height 14
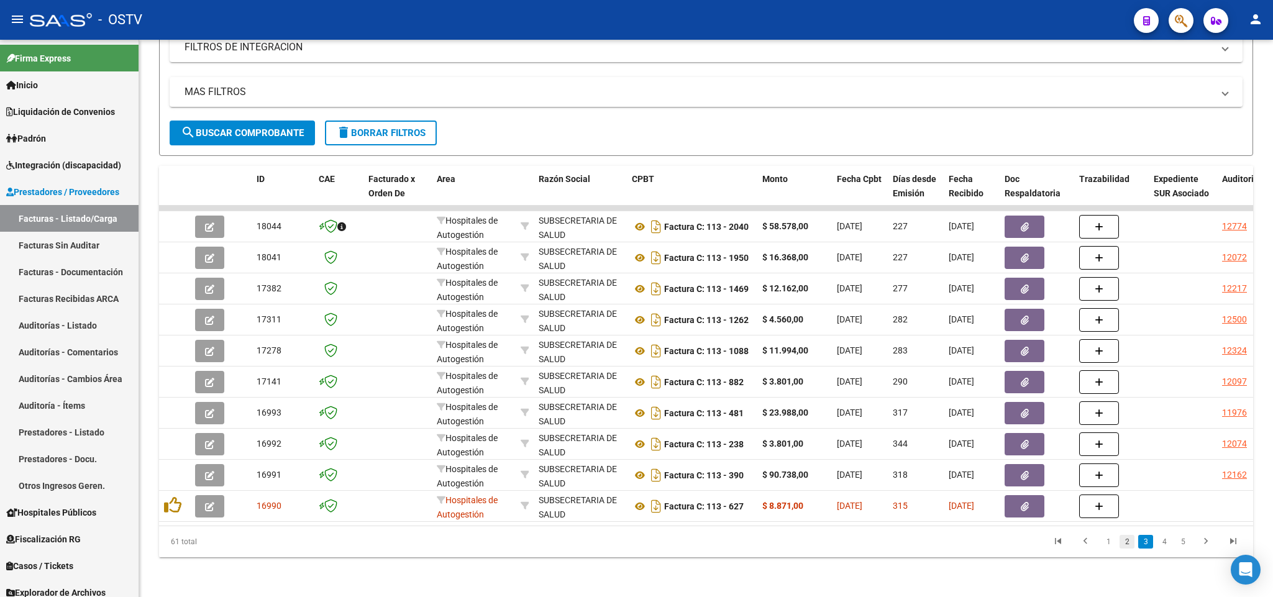
click at [1128, 542] on link "2" at bounding box center [1127, 542] width 15 height 14
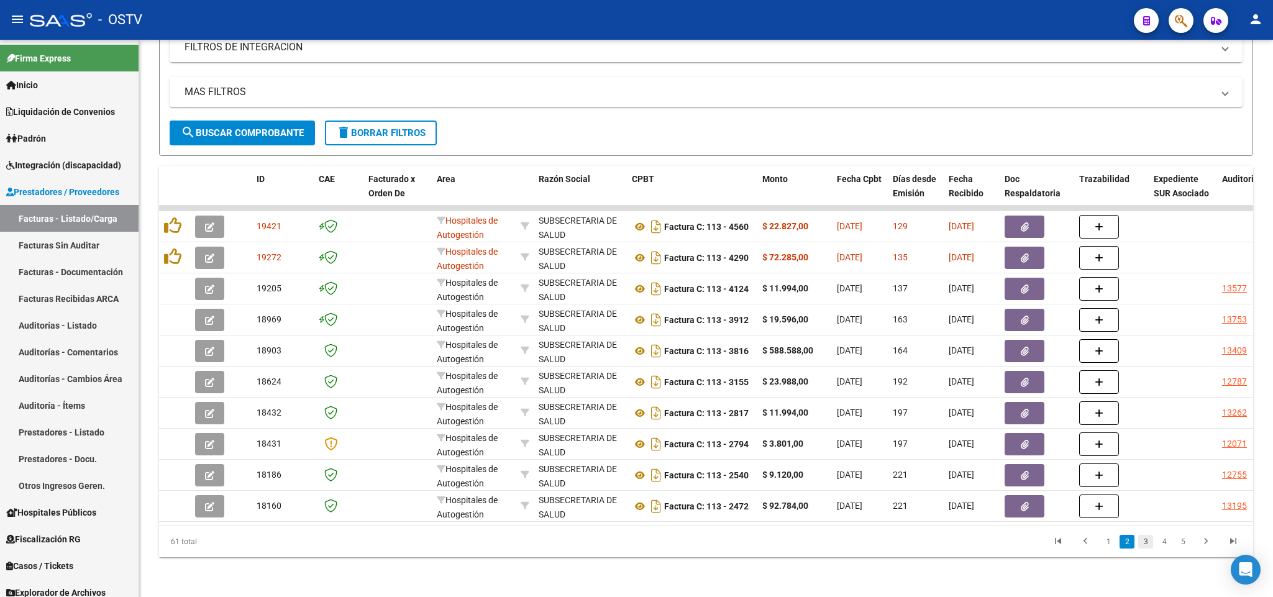
click at [1143, 545] on link "3" at bounding box center [1145, 542] width 15 height 14
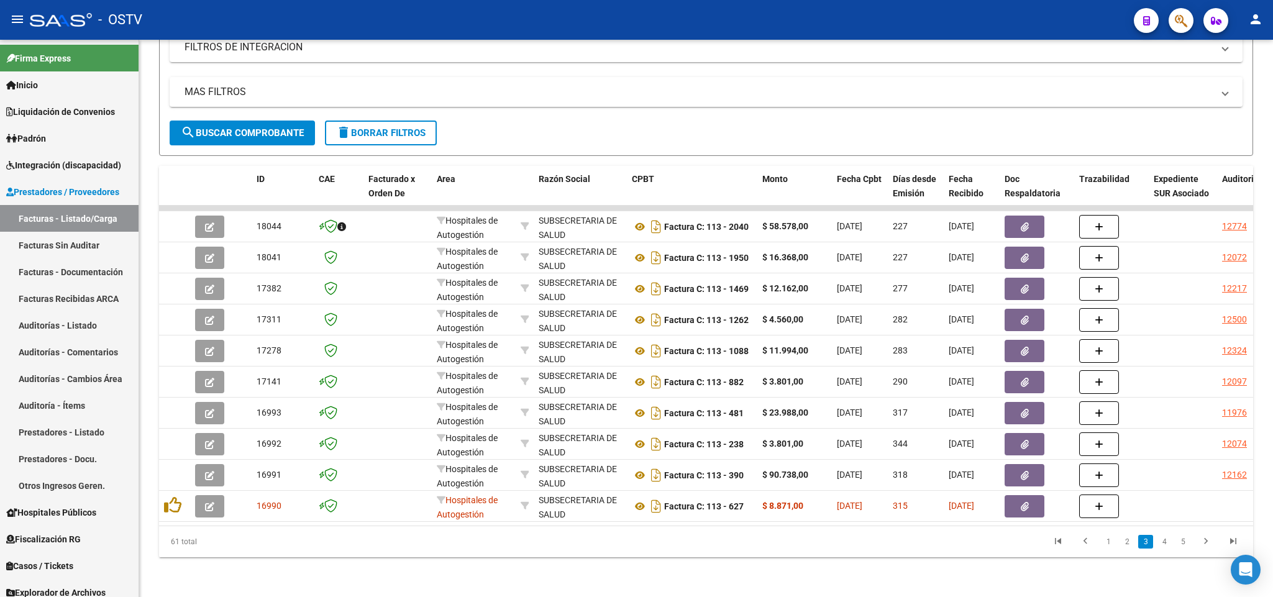
drag, startPoint x: 1169, startPoint y: 537, endPoint x: 1162, endPoint y: 549, distance: 13.1
click at [1167, 537] on link "4" at bounding box center [1164, 542] width 15 height 14
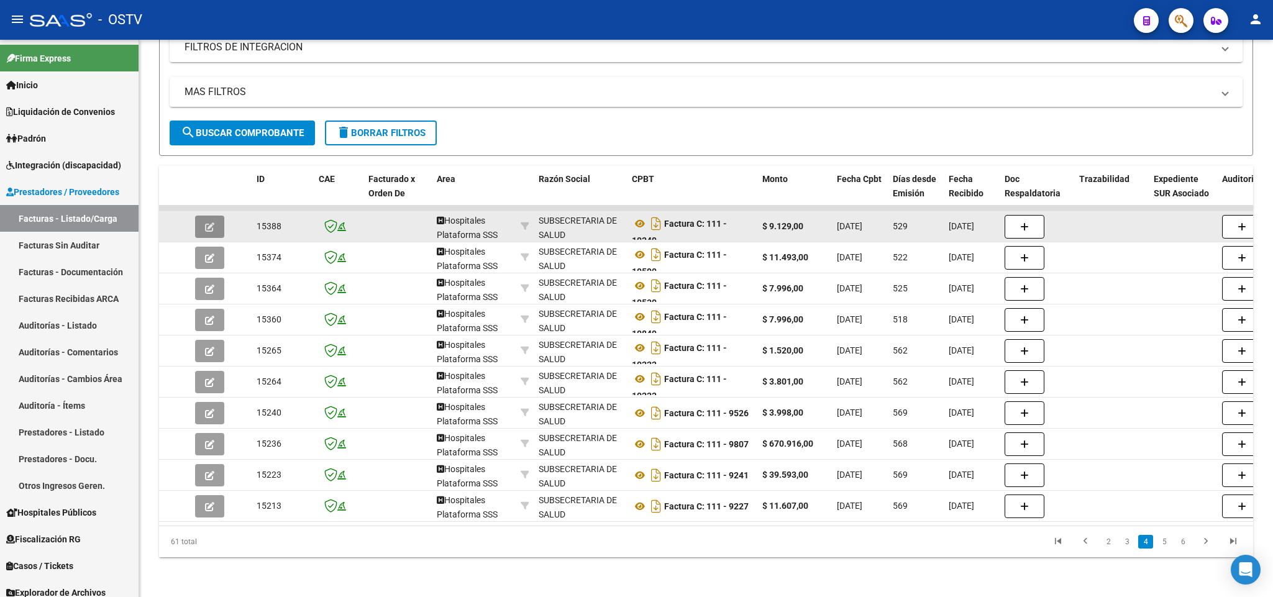
click at [198, 216] on button "button" at bounding box center [209, 227] width 29 height 22
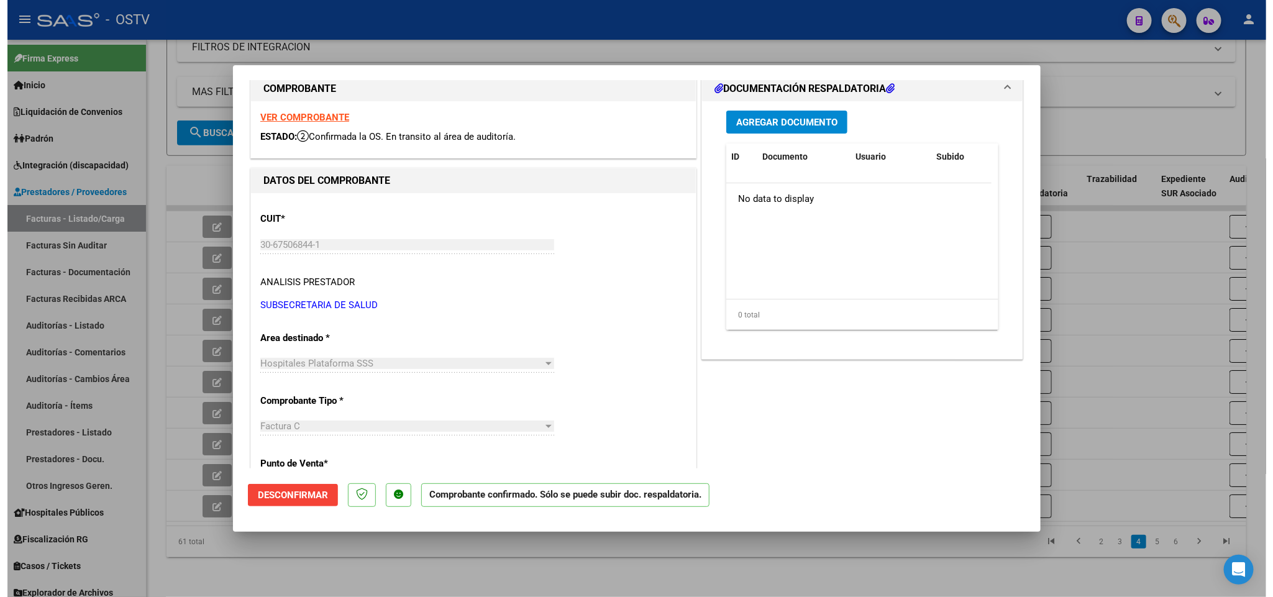
scroll to position [0, 0]
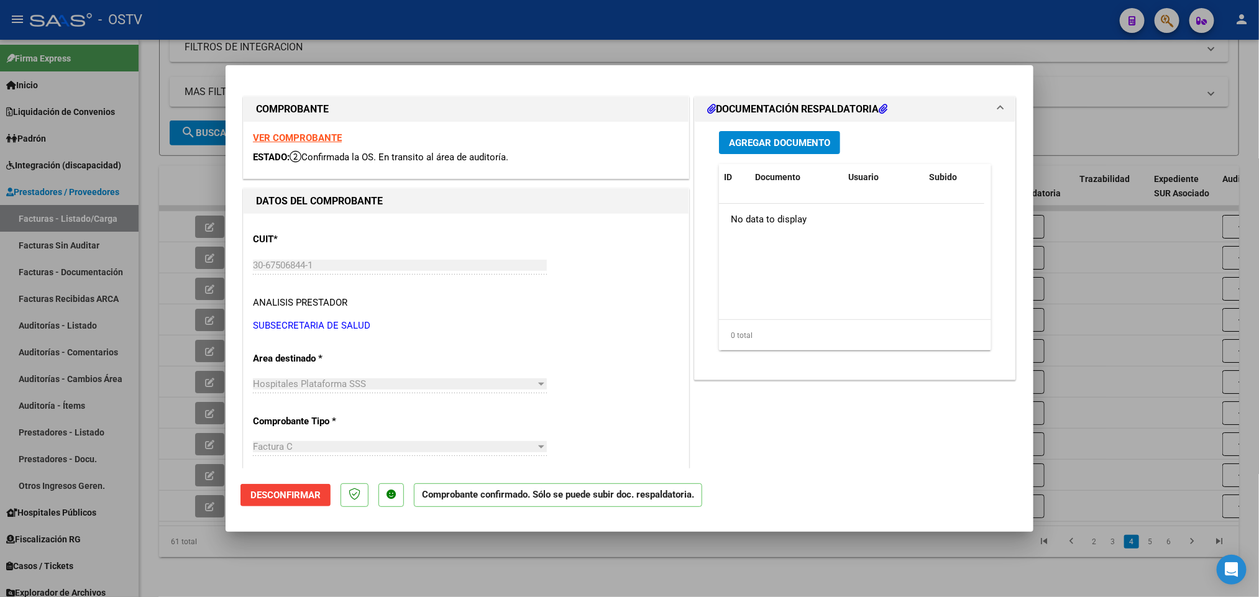
click at [314, 140] on strong "VER COMPROBANTE" at bounding box center [297, 137] width 89 height 11
click at [181, 216] on div at bounding box center [629, 298] width 1259 height 597
type input "$ 0,00"
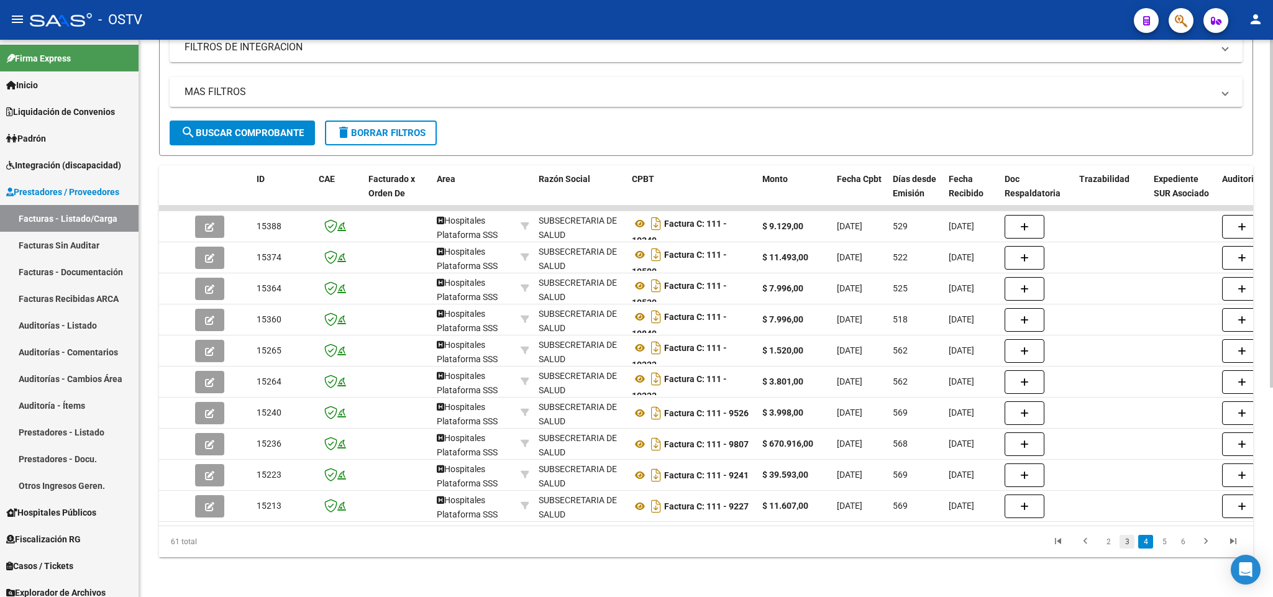
click at [1124, 541] on link "3" at bounding box center [1127, 542] width 15 height 14
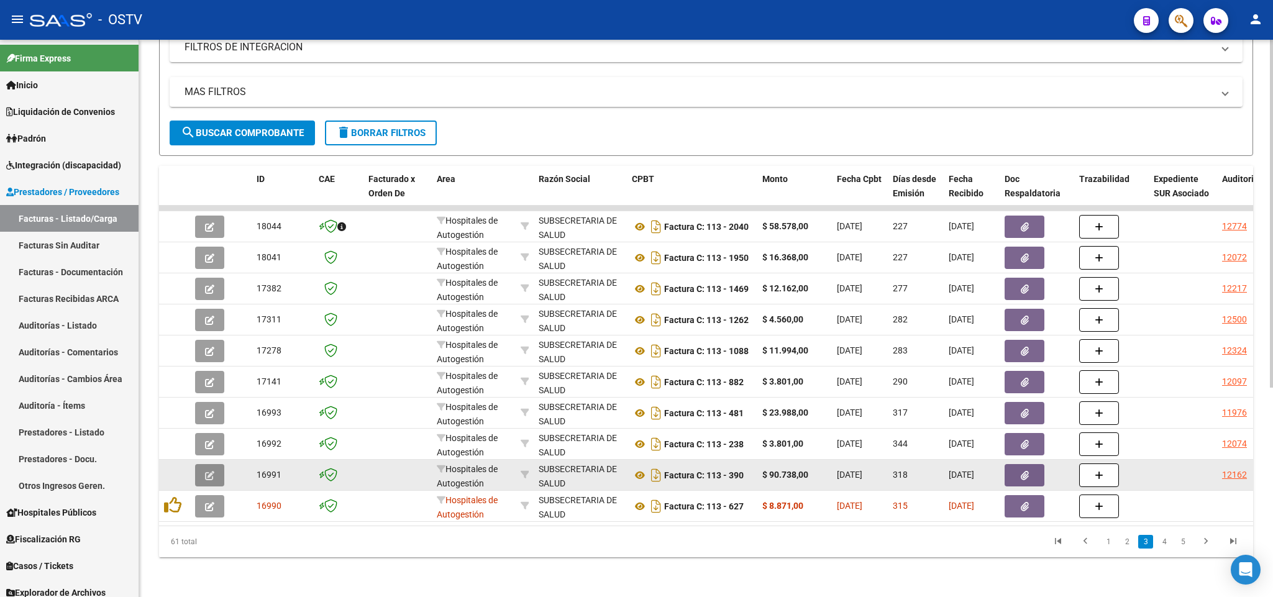
click at [202, 464] on button "button" at bounding box center [209, 475] width 29 height 22
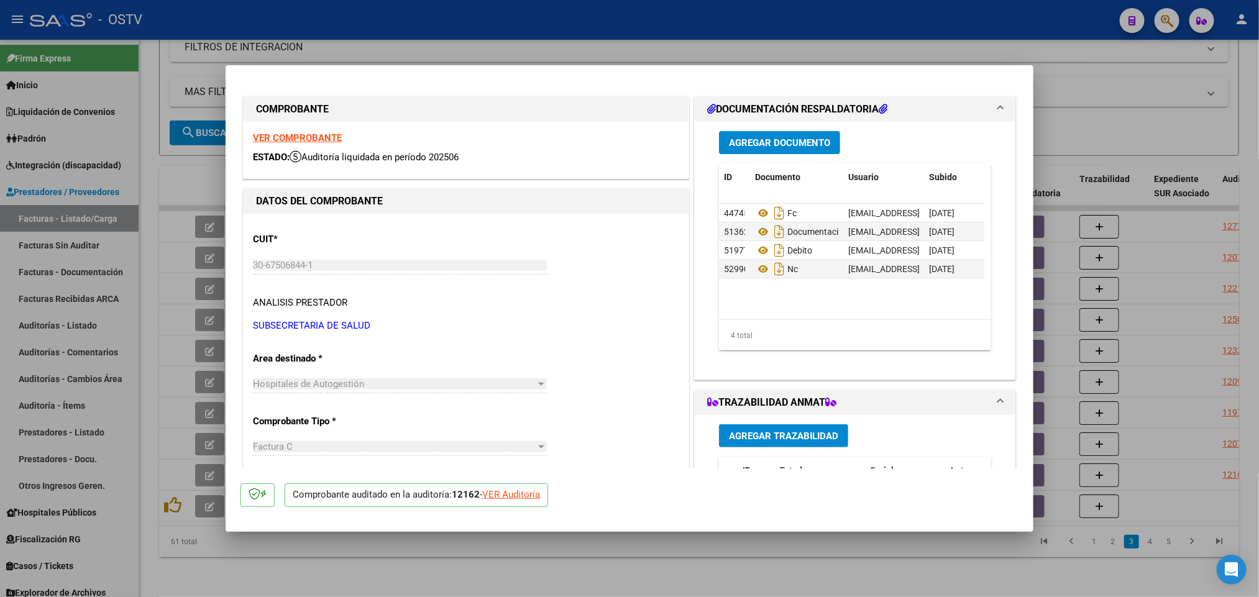
click at [354, 37] on div at bounding box center [629, 298] width 1259 height 597
type input "$ 0,00"
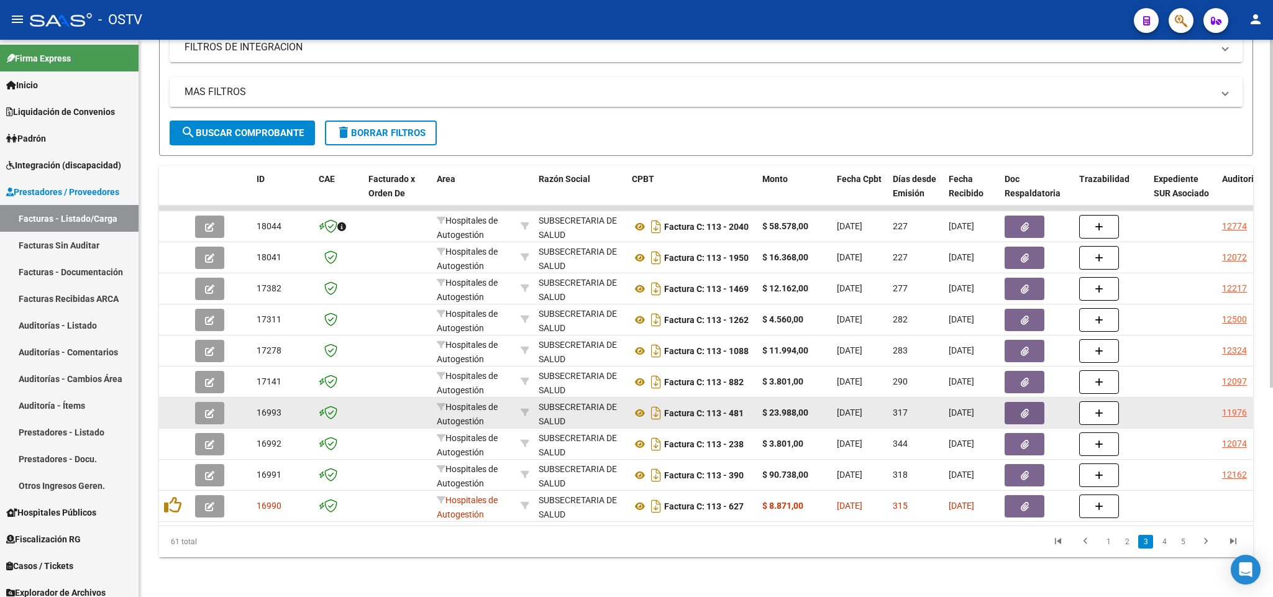
click at [206, 409] on icon "button" at bounding box center [209, 413] width 9 height 9
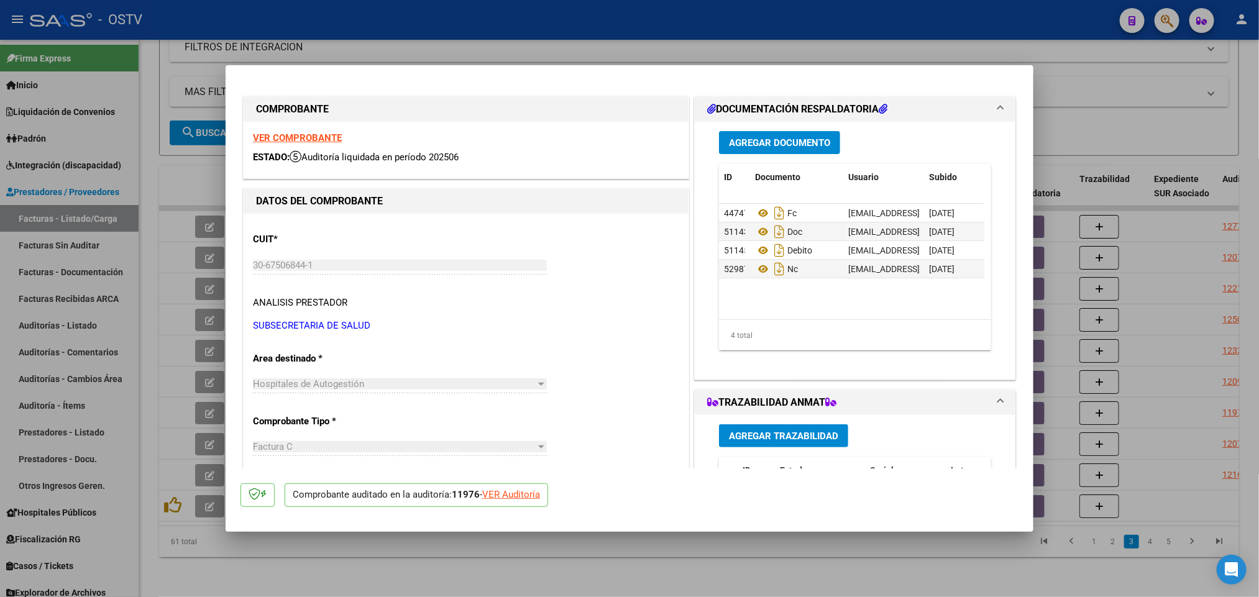
click at [655, 45] on div at bounding box center [629, 298] width 1259 height 597
type input "$ 0,00"
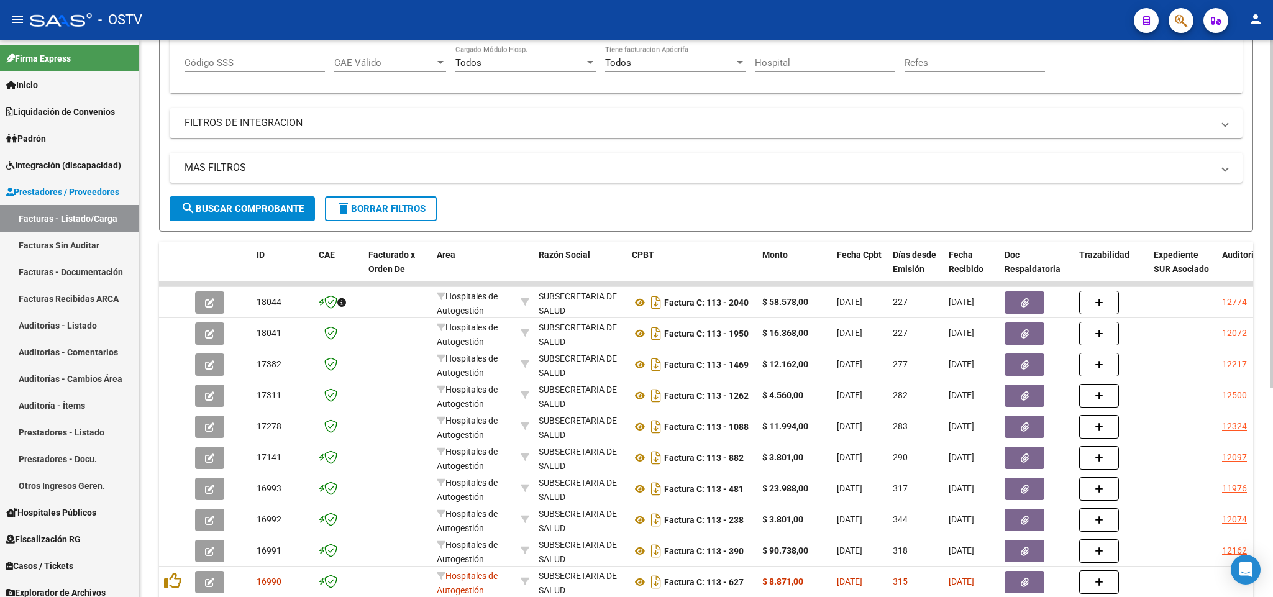
scroll to position [149, 0]
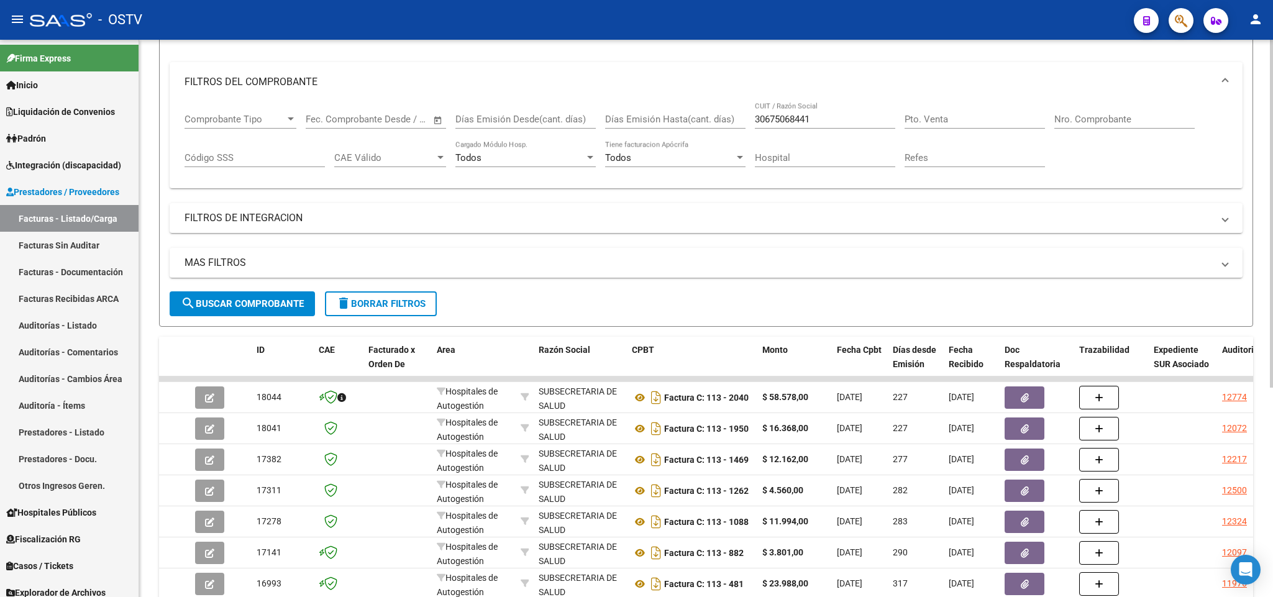
click at [1074, 121] on input "Nro. Comprobante" at bounding box center [1124, 119] width 140 height 11
paste input "00010349"
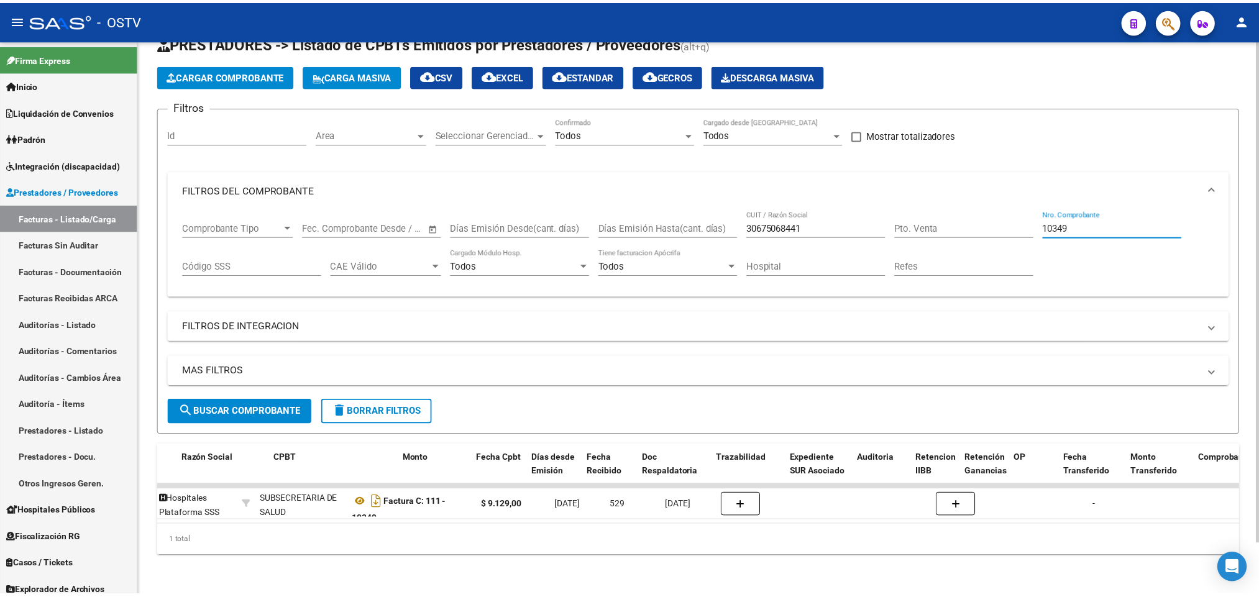
scroll to position [0, 0]
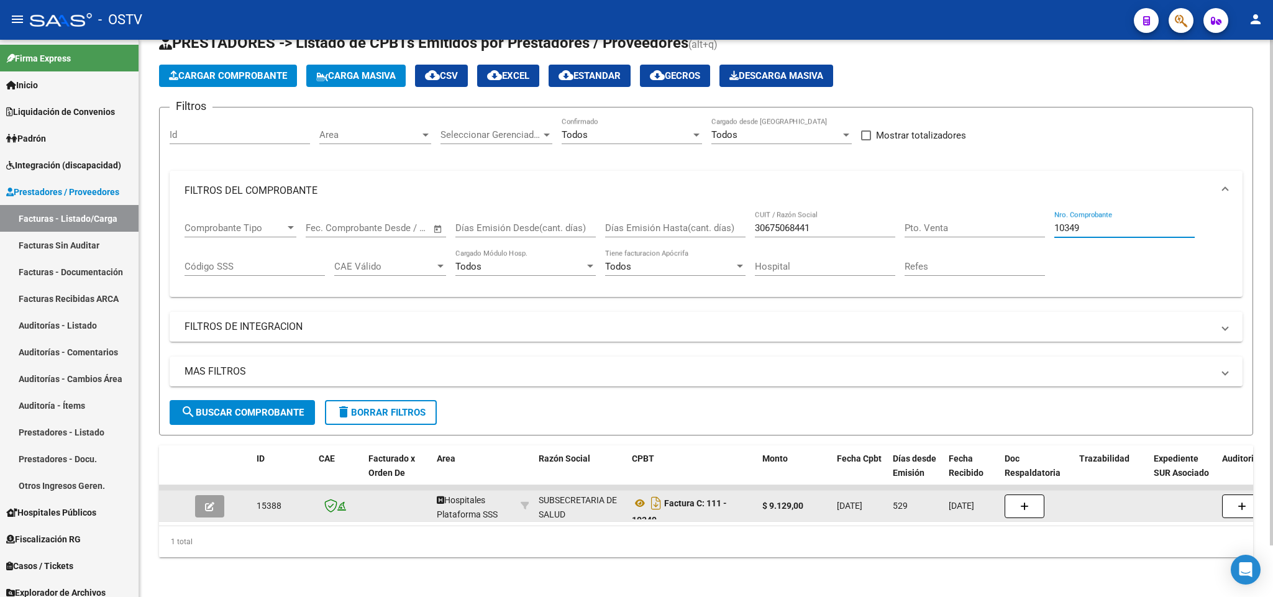
type input "10349"
click at [203, 495] on button "button" at bounding box center [209, 506] width 29 height 22
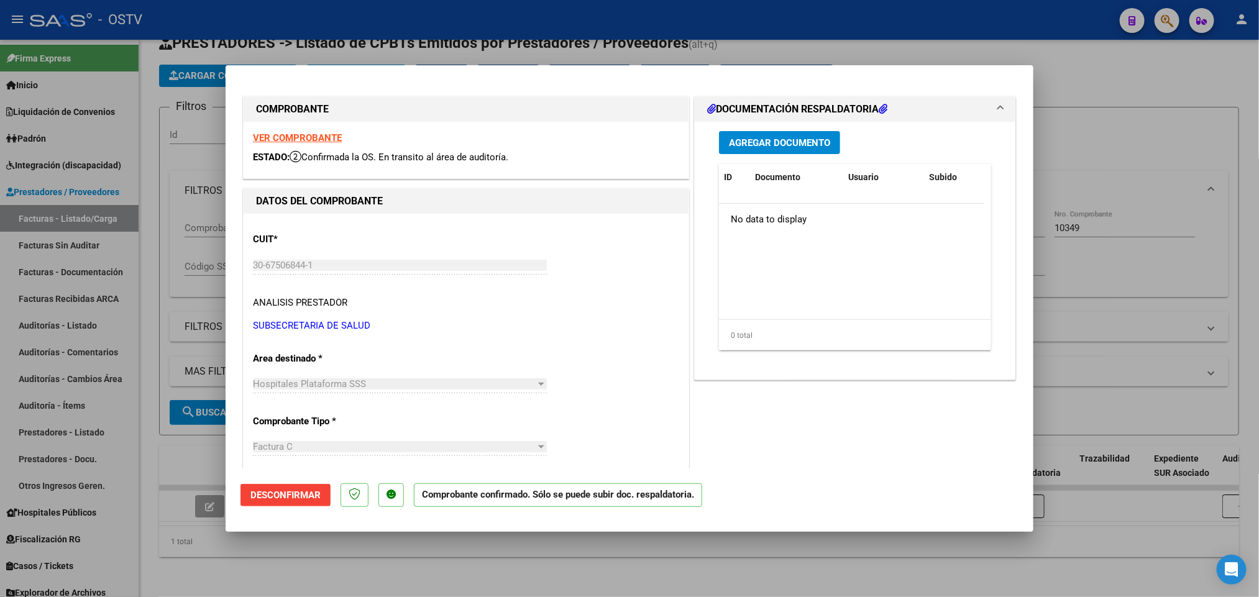
click at [328, 134] on strong "VER COMPROBANTE" at bounding box center [297, 137] width 89 height 11
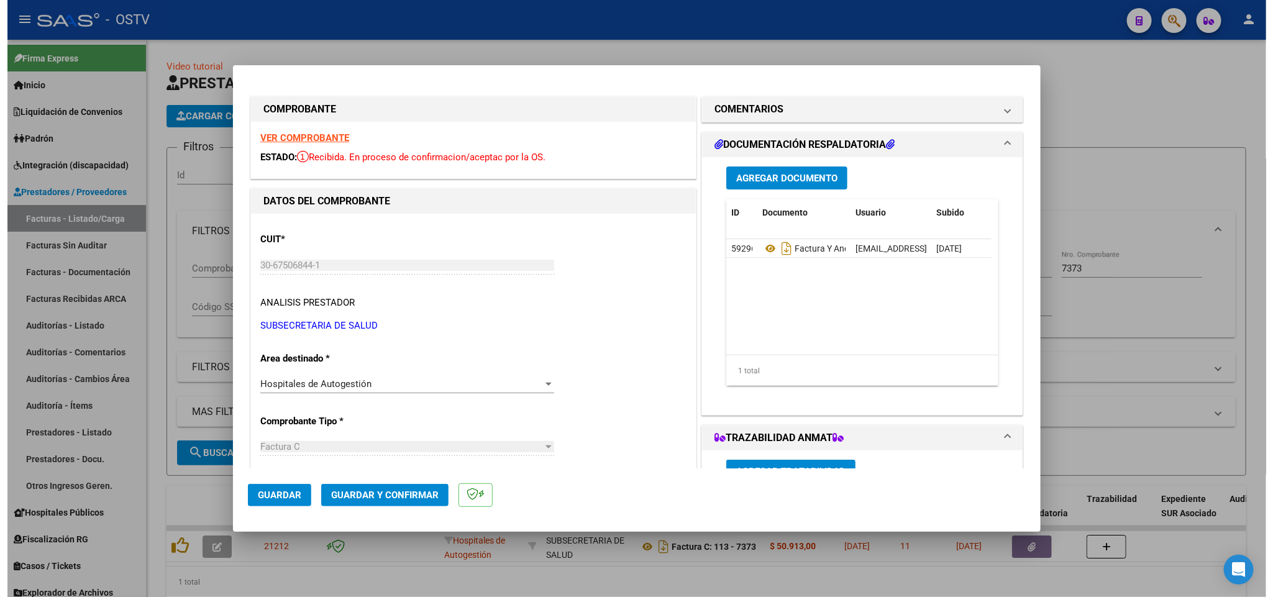
scroll to position [56, 0]
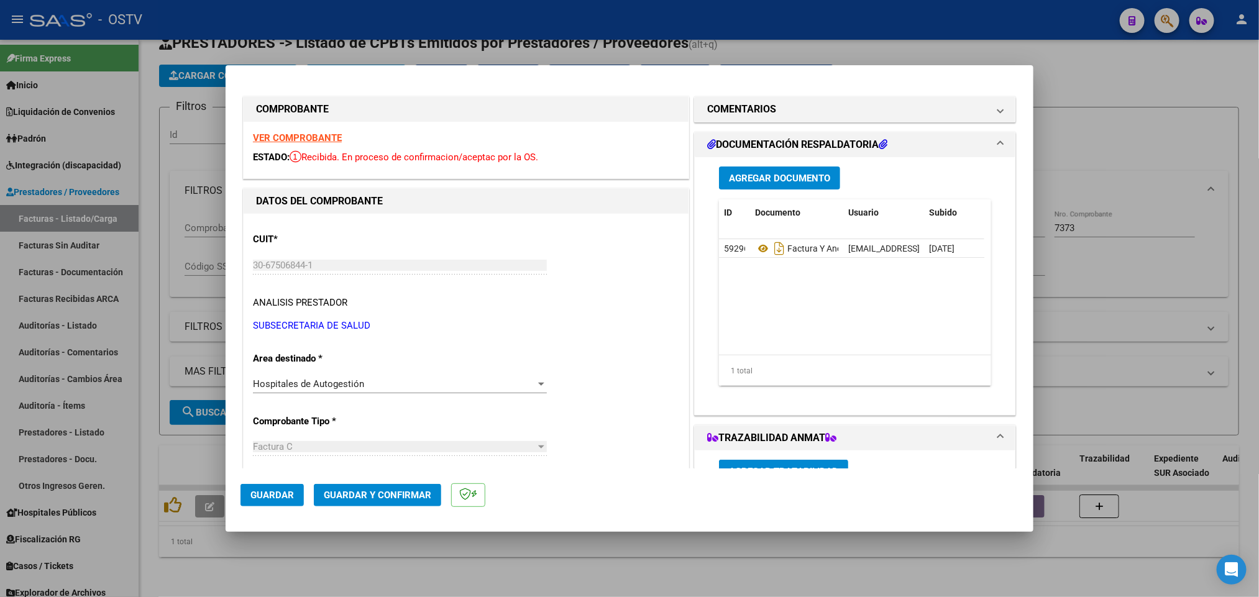
click at [684, 32] on div at bounding box center [629, 298] width 1259 height 597
type input "$ 0,00"
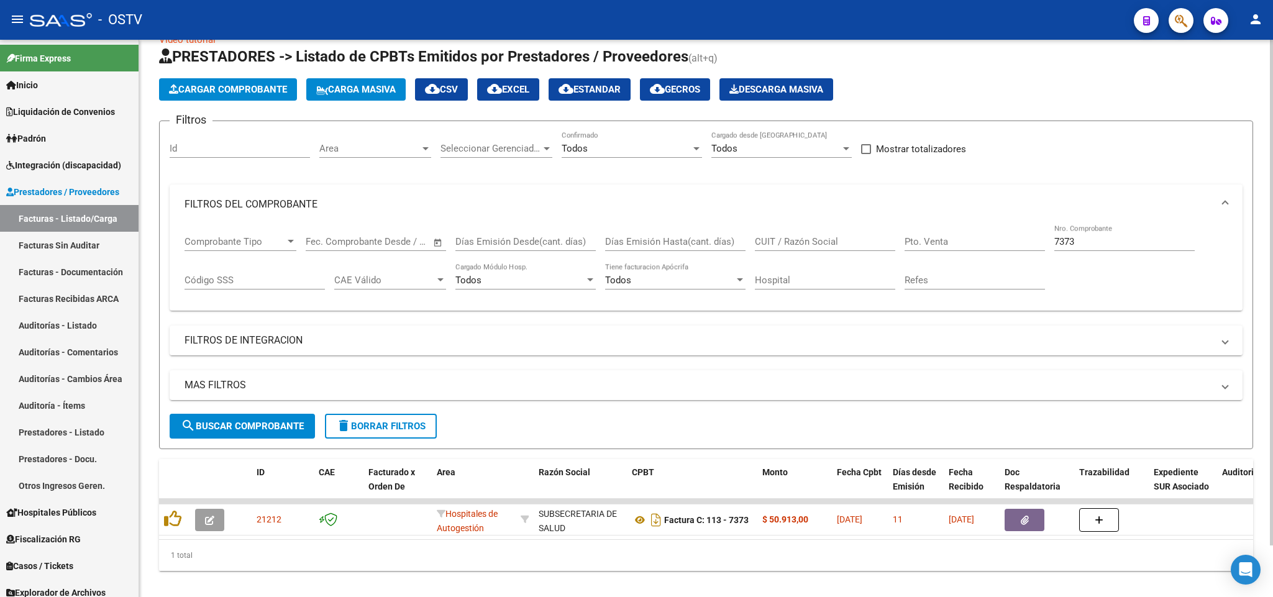
scroll to position [0, 0]
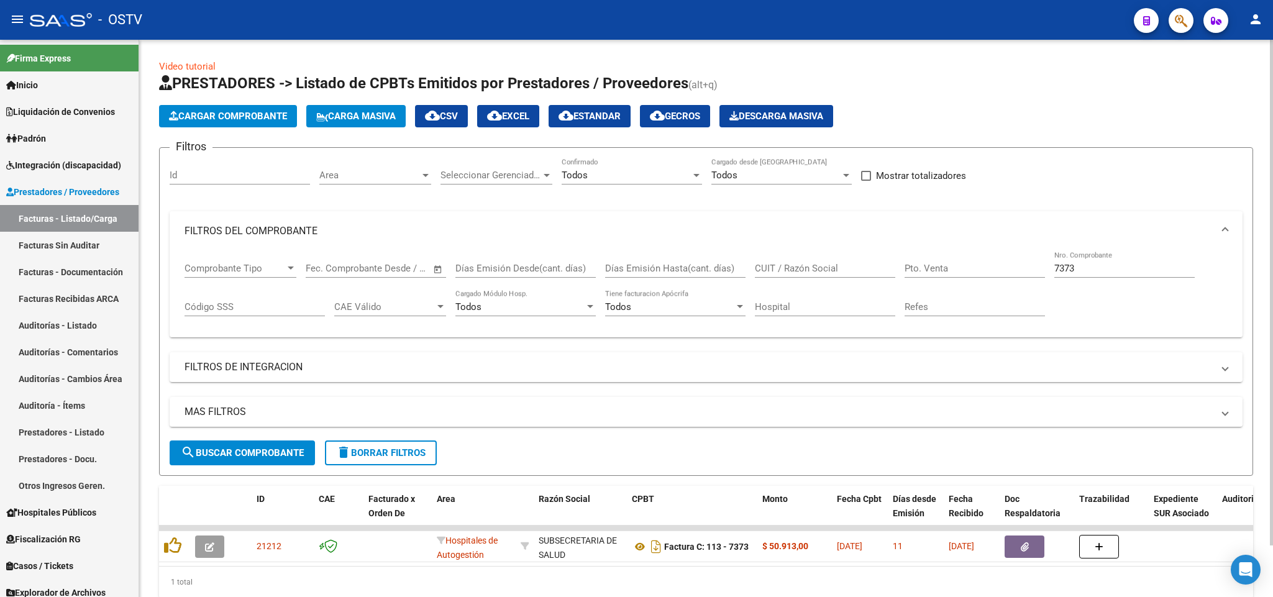
click at [494, 180] on span "Seleccionar Gerenciador" at bounding box center [491, 175] width 101 height 11
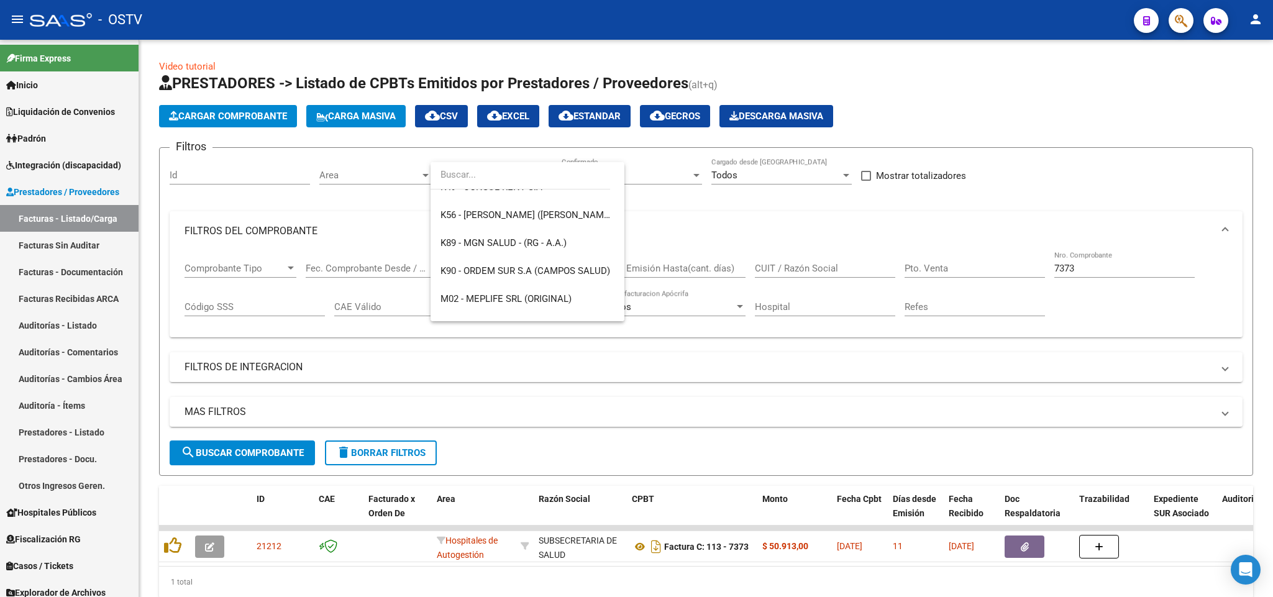
scroll to position [903, 0]
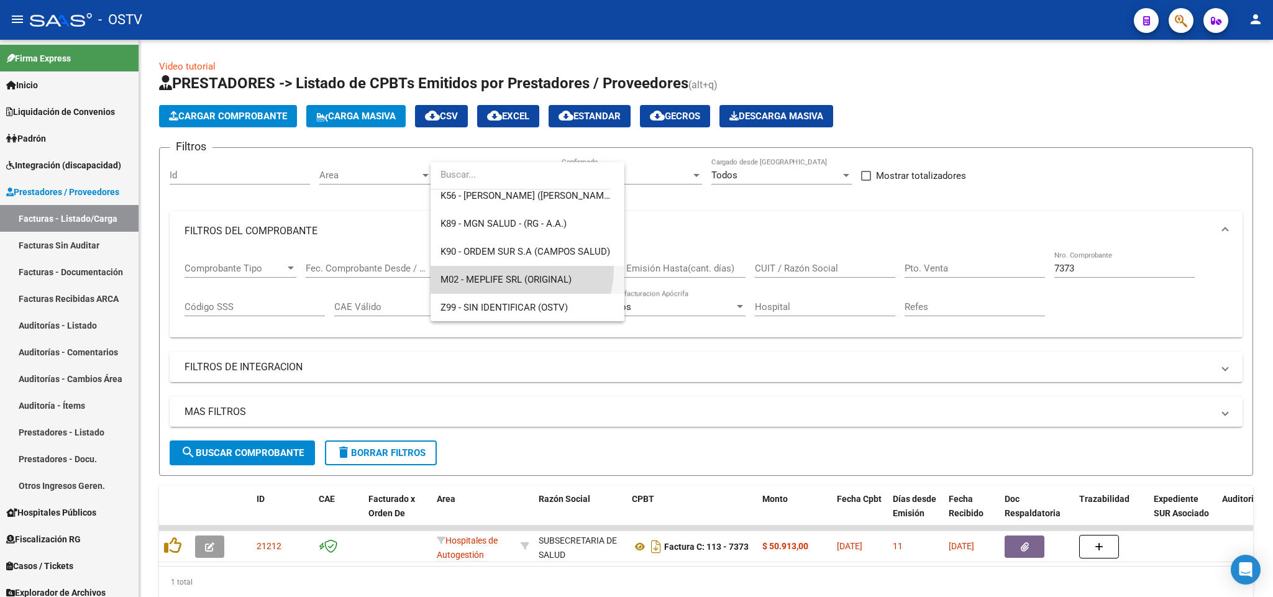
drag, startPoint x: 509, startPoint y: 268, endPoint x: 485, endPoint y: 254, distance: 27.6
click at [508, 268] on span "M02 - MEPLIFE SRL (ORIGINAL)" at bounding box center [528, 280] width 174 height 28
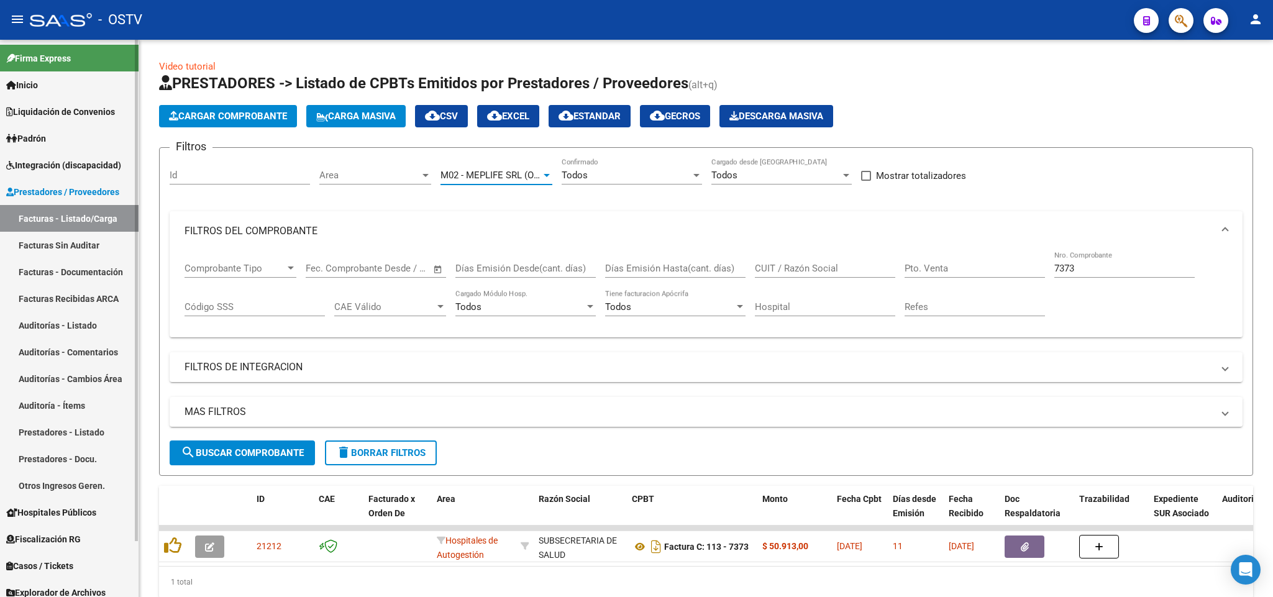
click at [52, 129] on link "Padrón" at bounding box center [69, 138] width 139 height 27
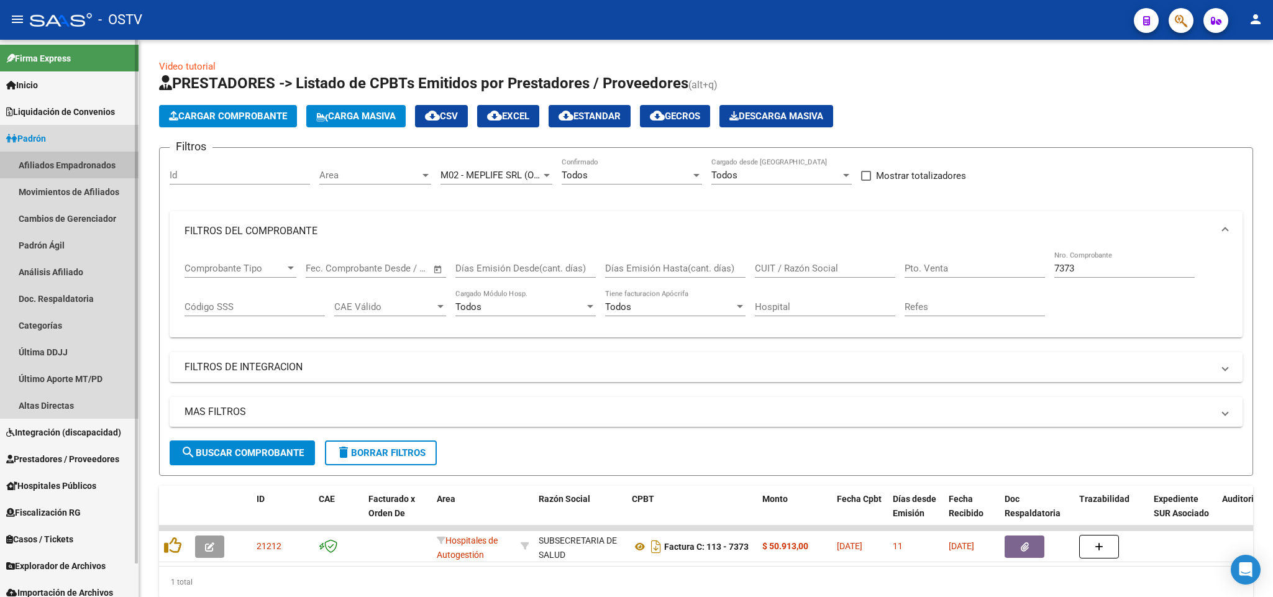
click at [75, 157] on link "Afiliados Empadronados" at bounding box center [69, 165] width 139 height 27
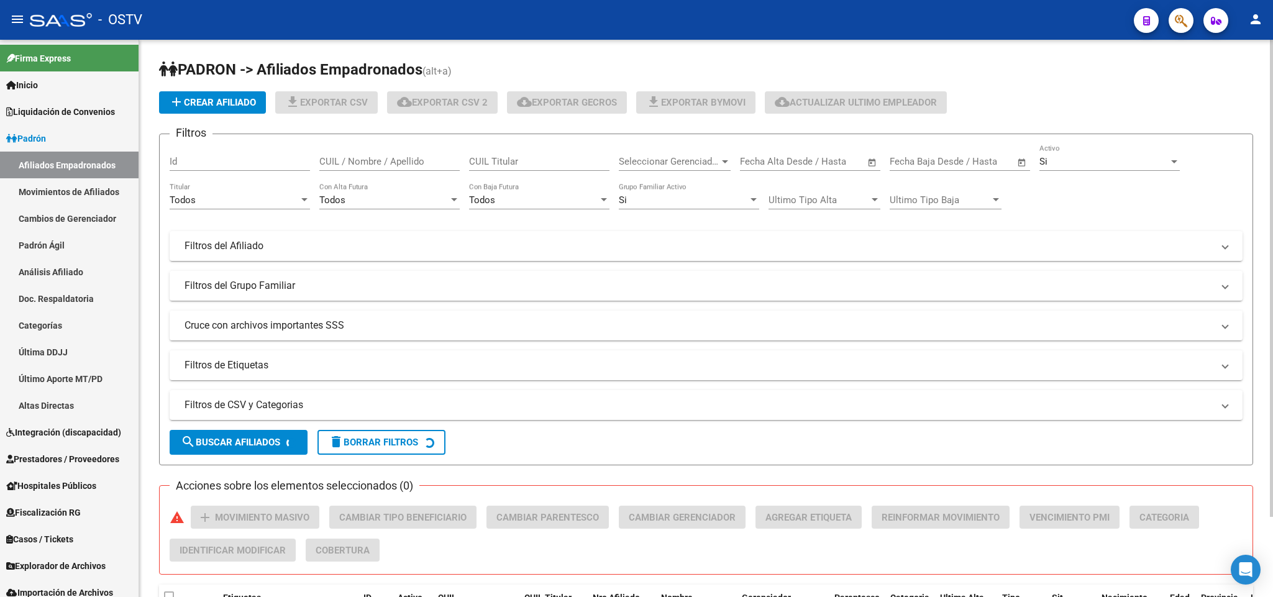
click at [418, 159] on input "CUIL / Nombre / Apellido" at bounding box center [389, 161] width 140 height 11
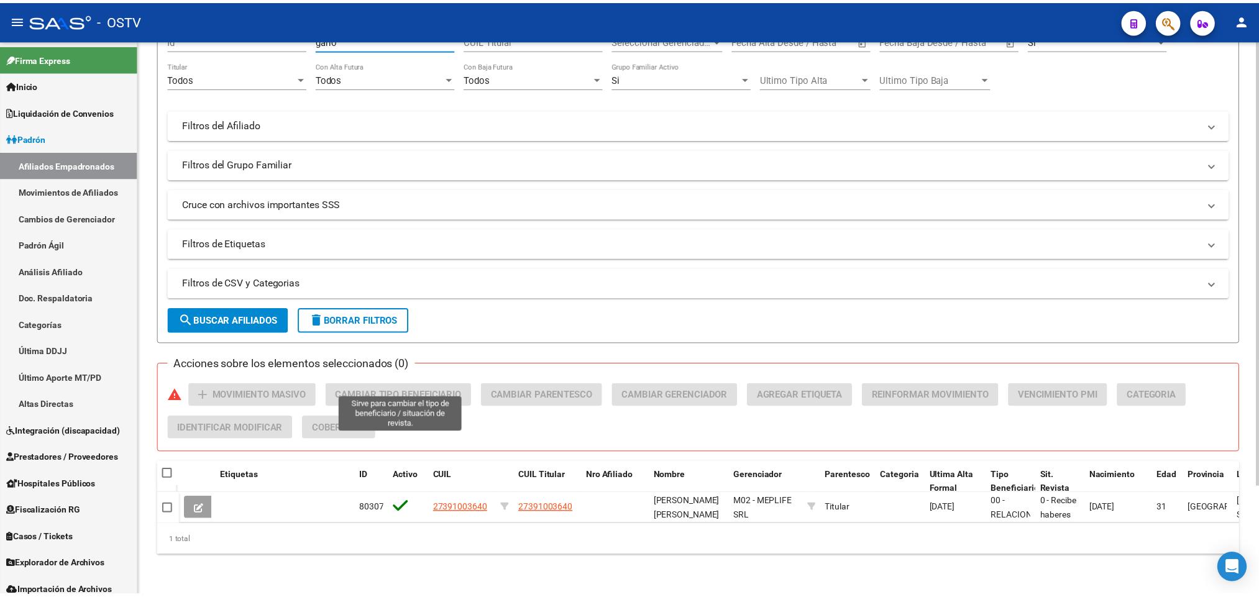
scroll to position [135, 0]
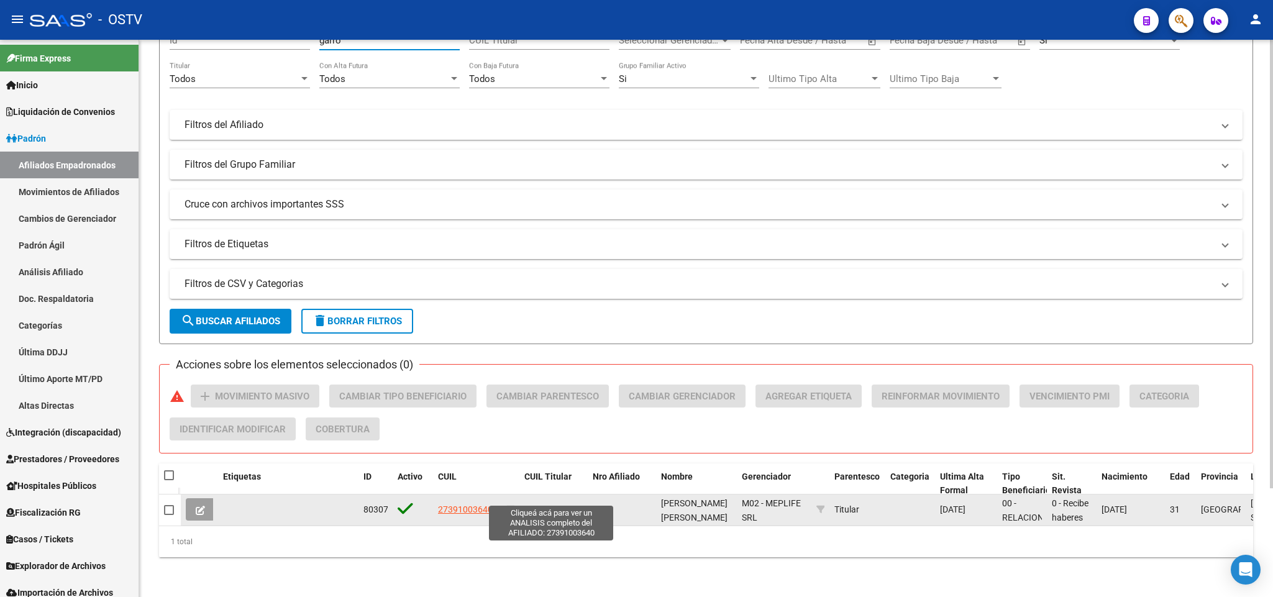
type input "garro"
click at [541, 505] on span "27391003640" at bounding box center [551, 510] width 55 height 10
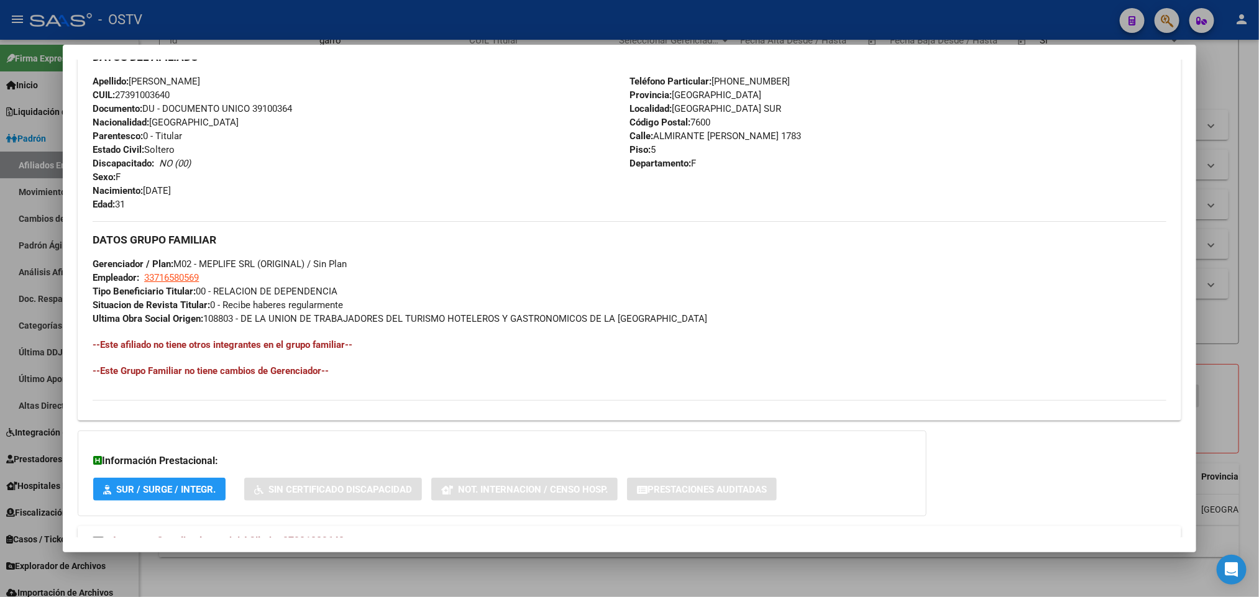
scroll to position [481, 0]
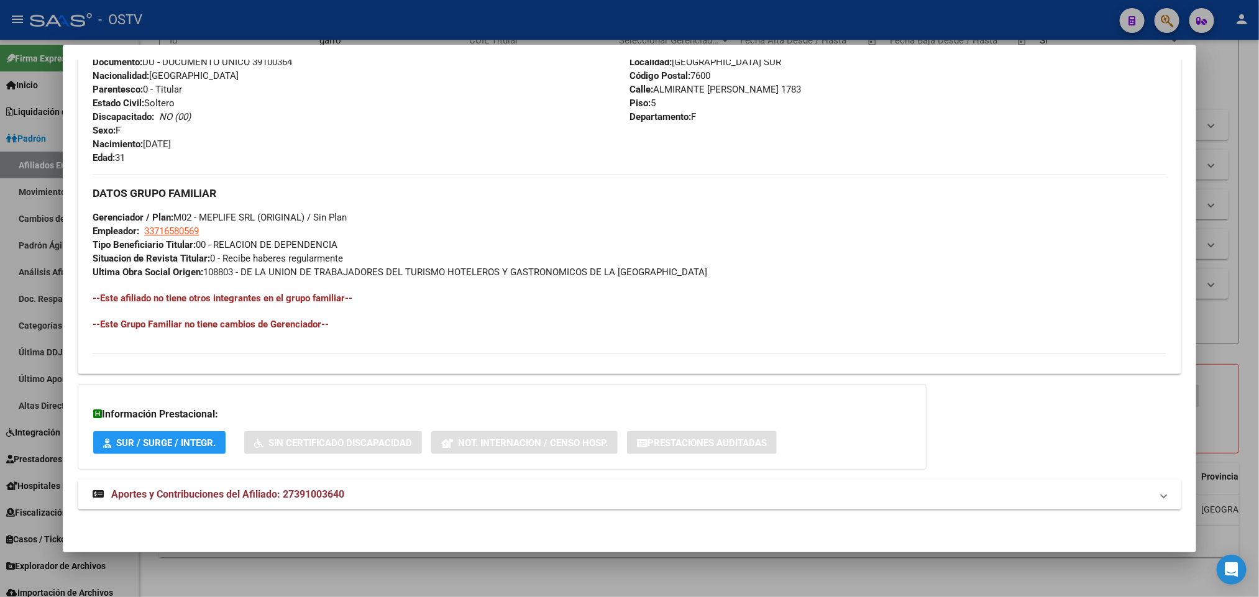
click at [278, 502] on mat-expansion-panel-header "Aportes y Contribuciones del Afiliado: 27391003640" at bounding box center [629, 495] width 1103 height 30
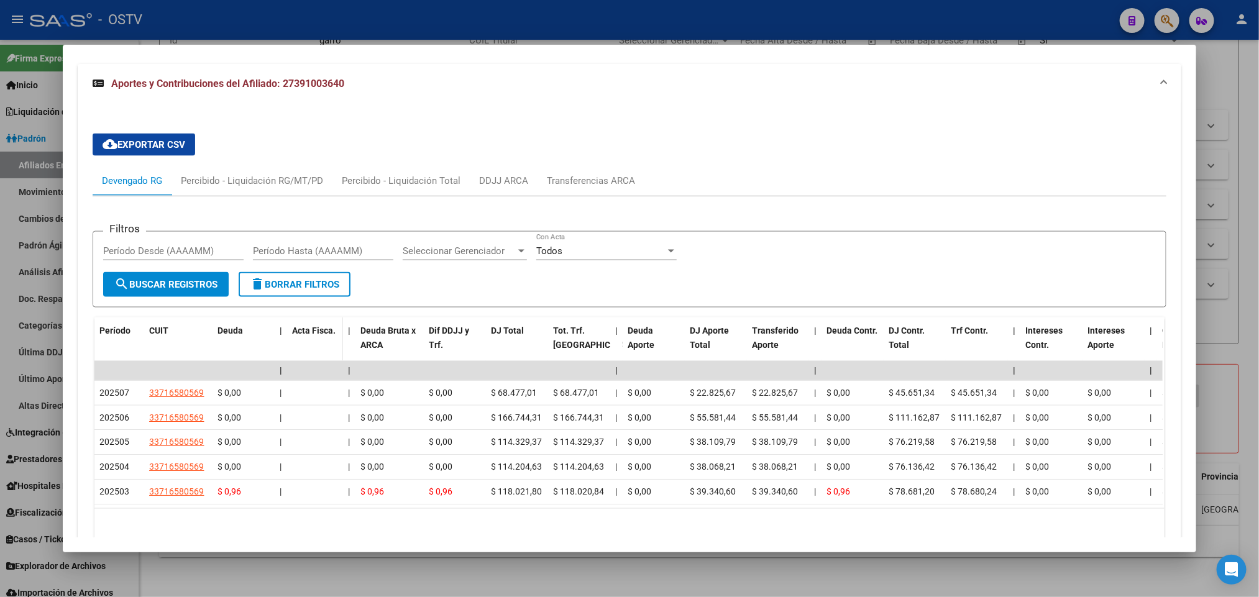
scroll to position [971, 0]
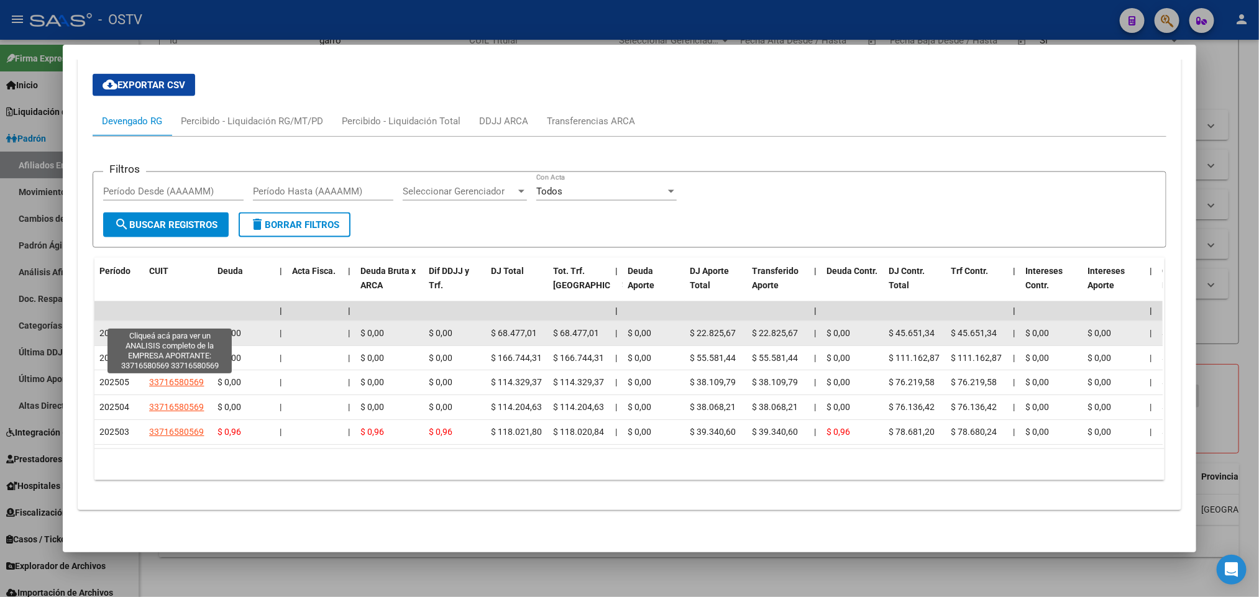
click at [161, 328] on span "33716580569" at bounding box center [176, 333] width 55 height 10
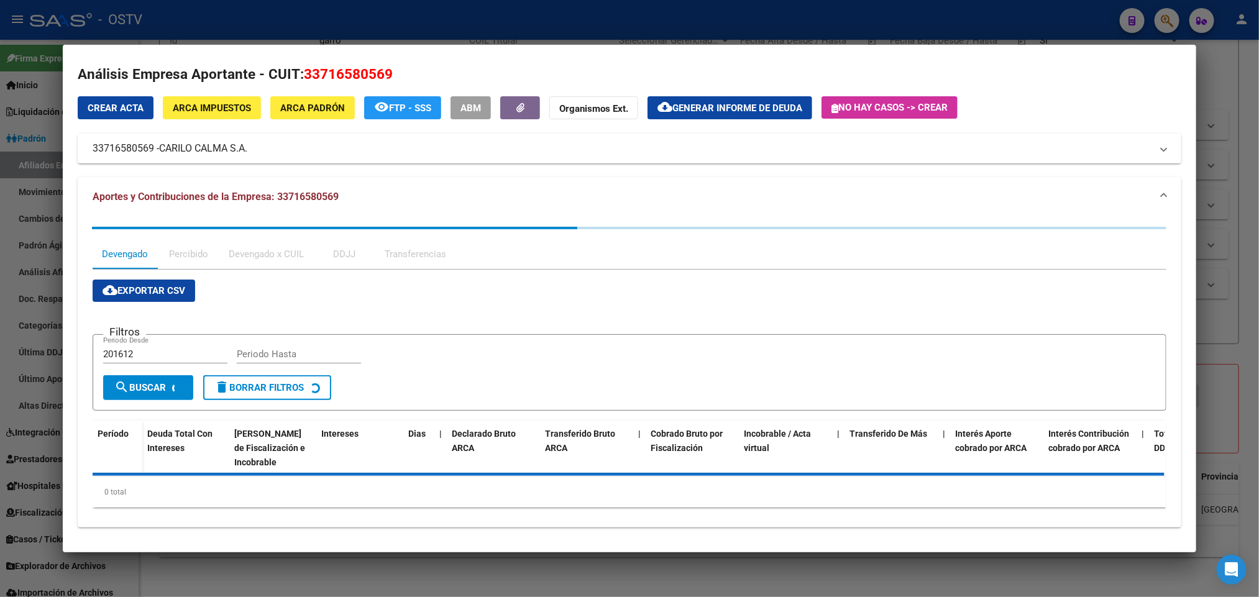
scroll to position [11, 0]
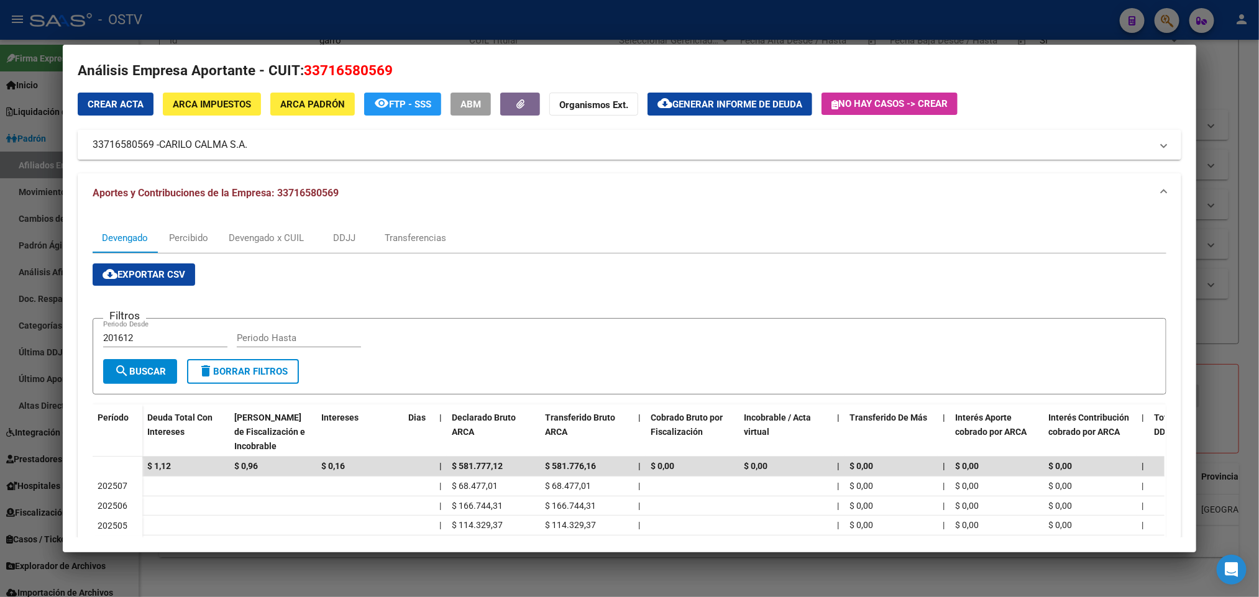
click at [243, 158] on mat-expansion-panel-header "33716580569 - CARILO CALMA S.A." at bounding box center [629, 145] width 1103 height 30
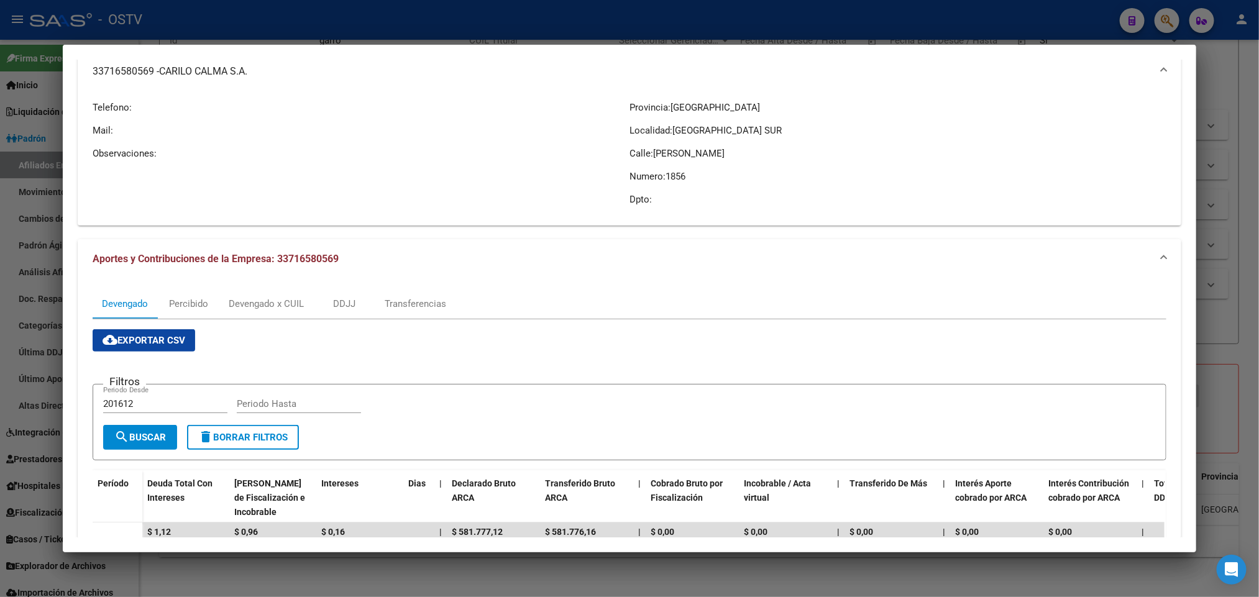
scroll to position [0, 0]
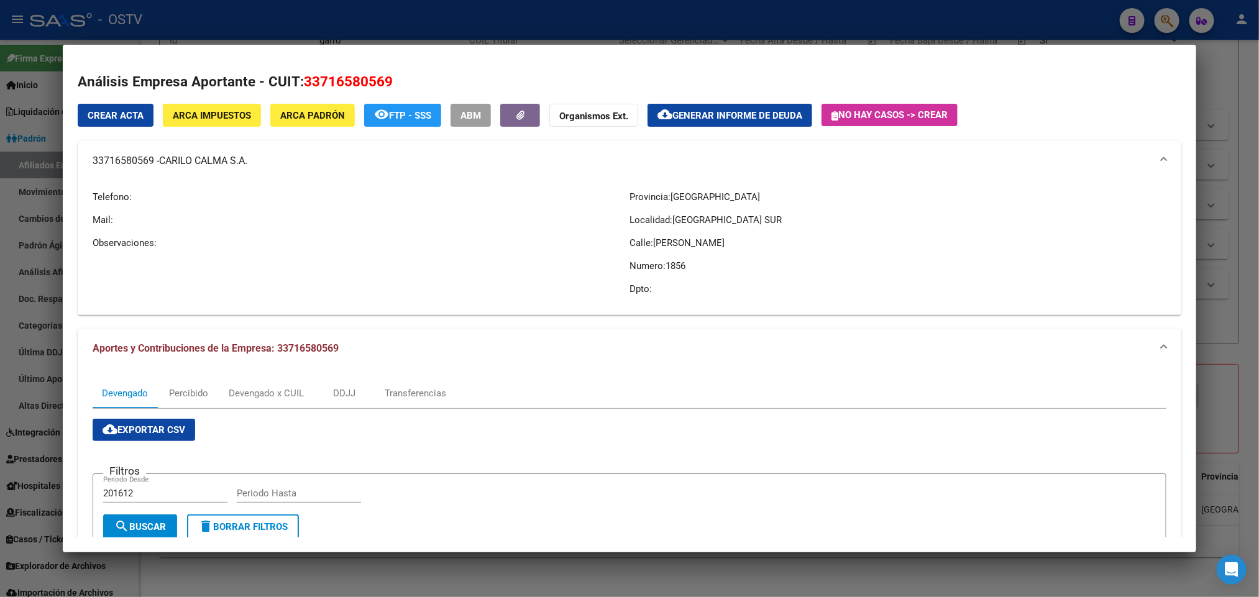
click at [0, 209] on div at bounding box center [629, 298] width 1259 height 597
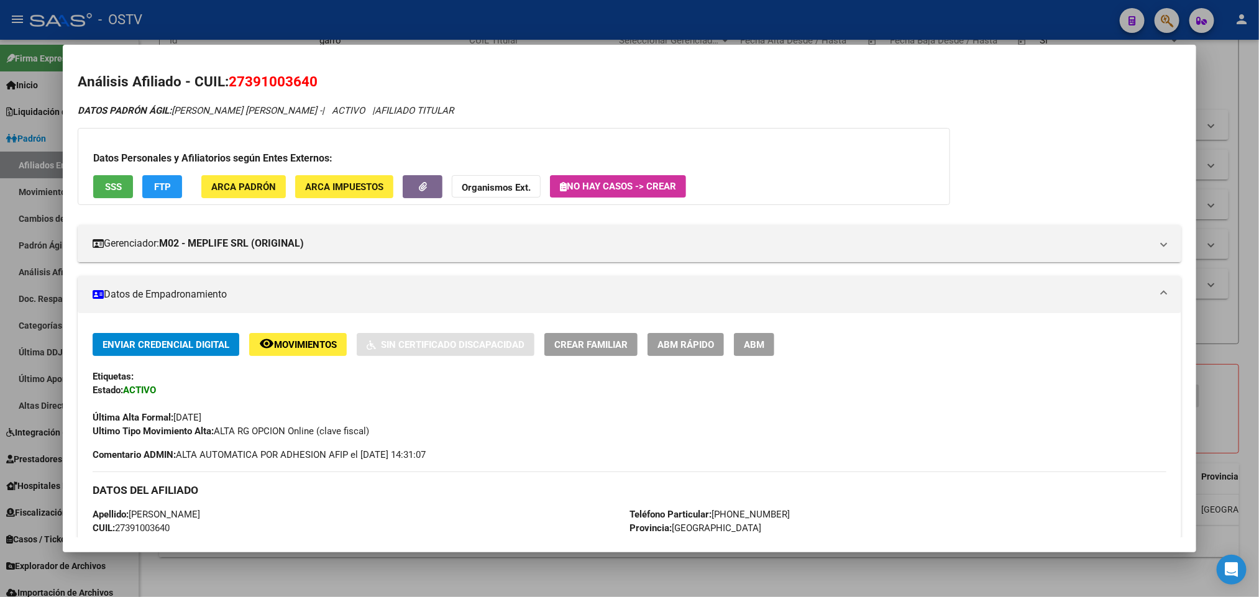
click at [1242, 151] on div at bounding box center [629, 298] width 1259 height 597
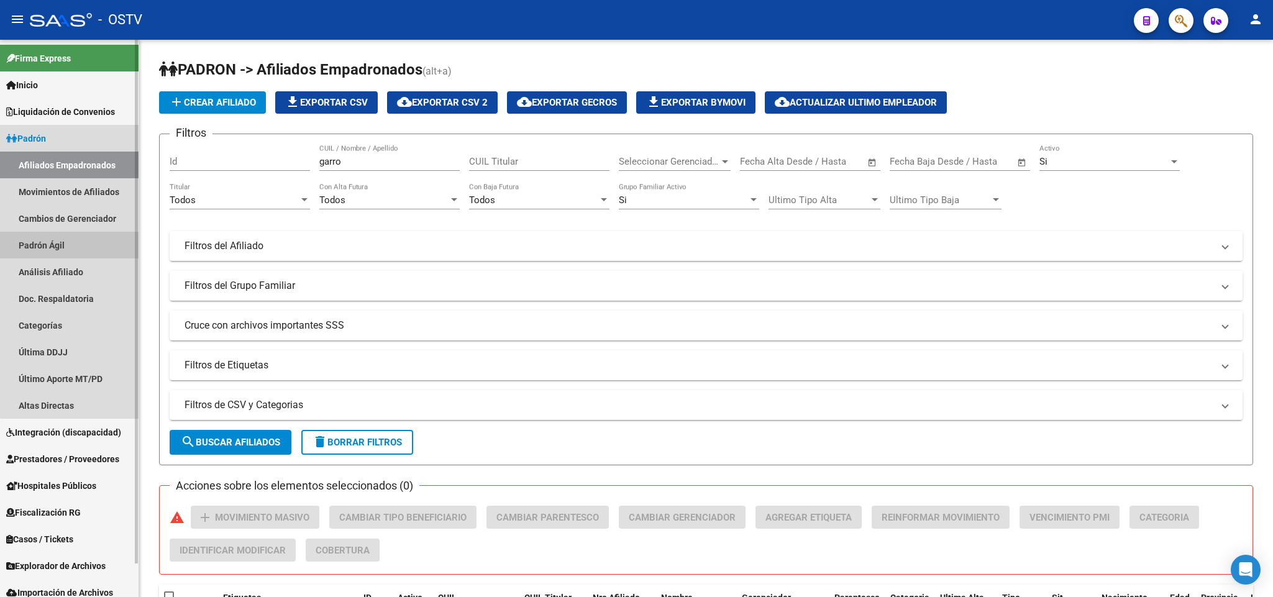
click at [123, 253] on link "Padrón Ágil" at bounding box center [69, 245] width 139 height 27
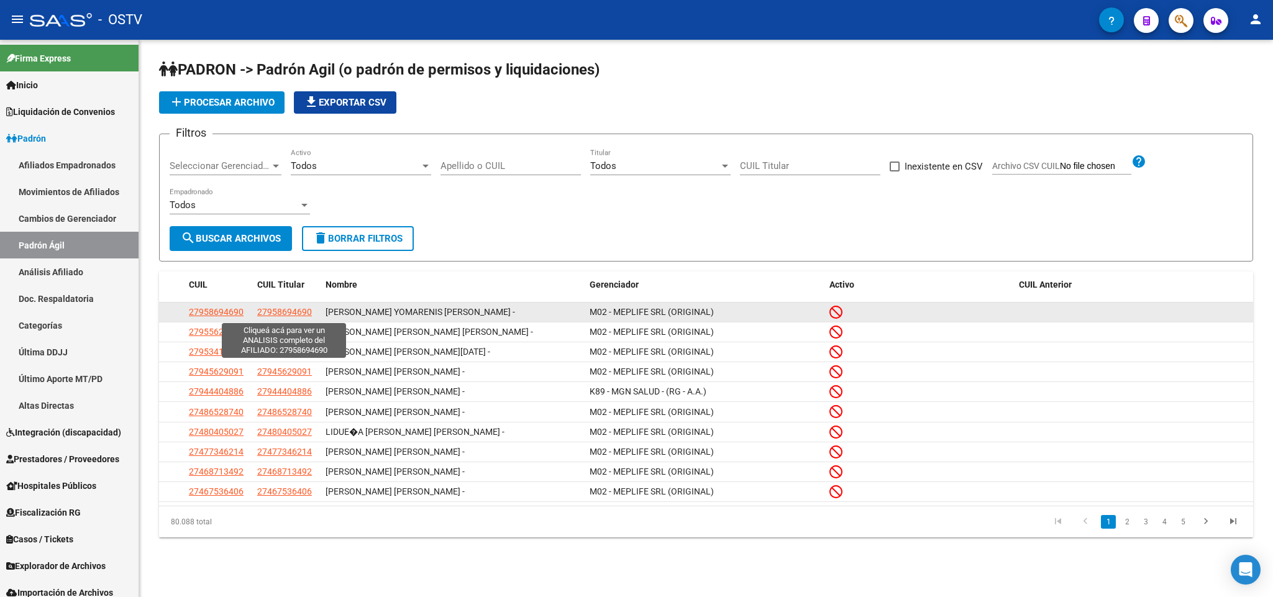
click at [302, 317] on span "27958694690" at bounding box center [284, 312] width 55 height 10
type textarea "27958694690"
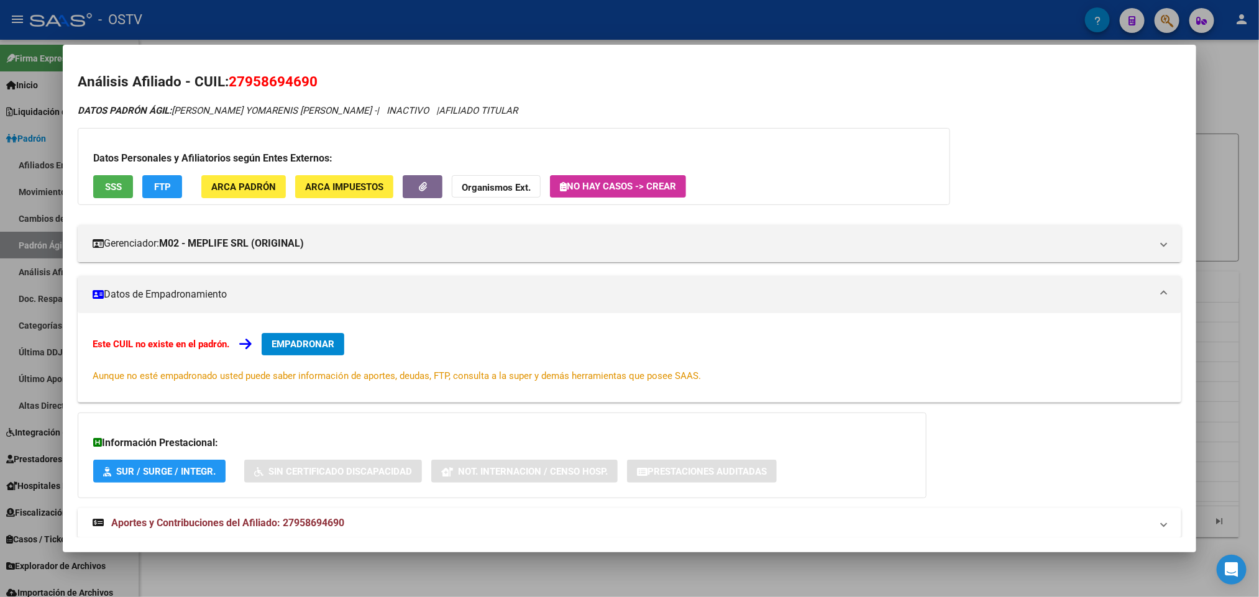
click at [93, 181] on button "SSS" at bounding box center [113, 186] width 40 height 23
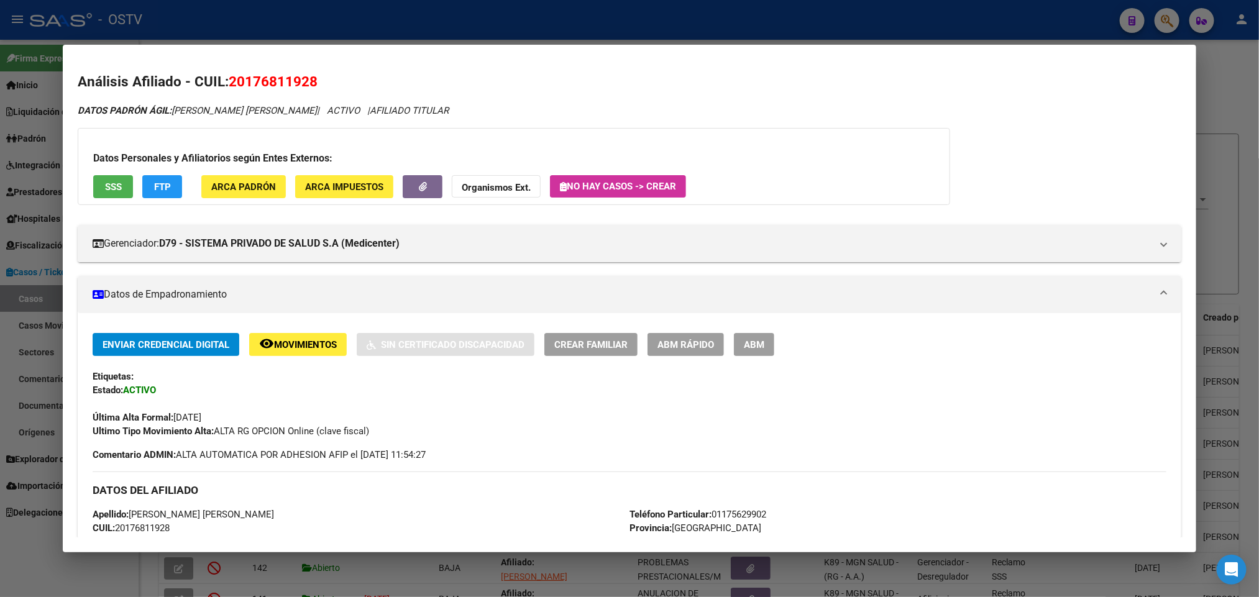
scroll to position [93, 0]
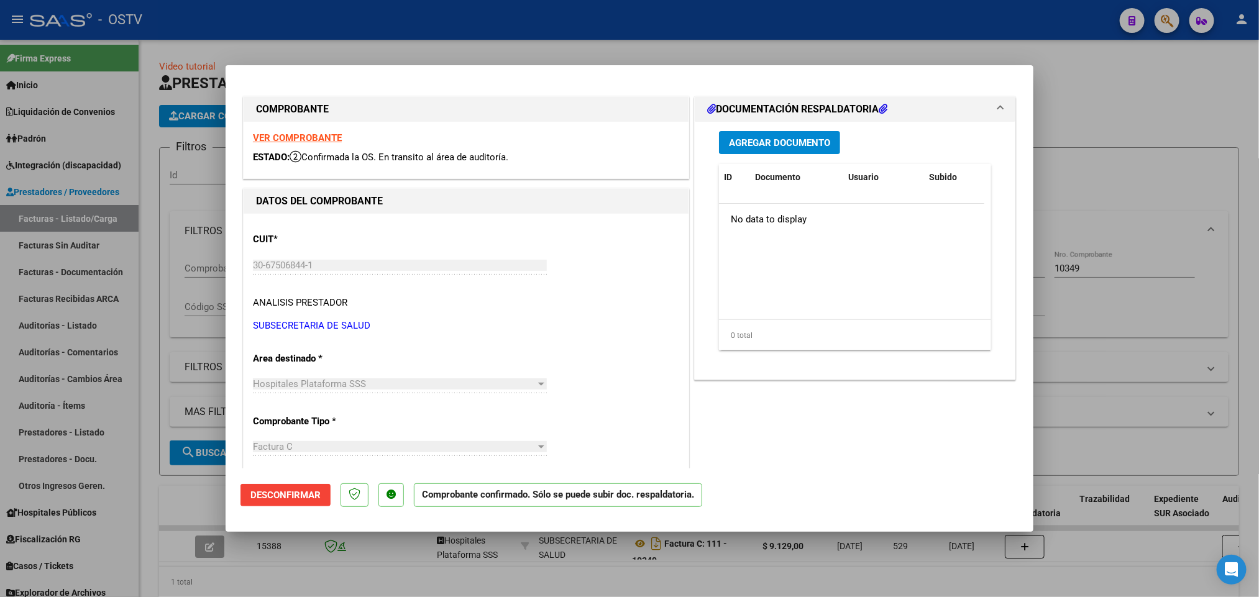
scroll to position [57, 0]
